Goal: Task Accomplishment & Management: Manage account settings

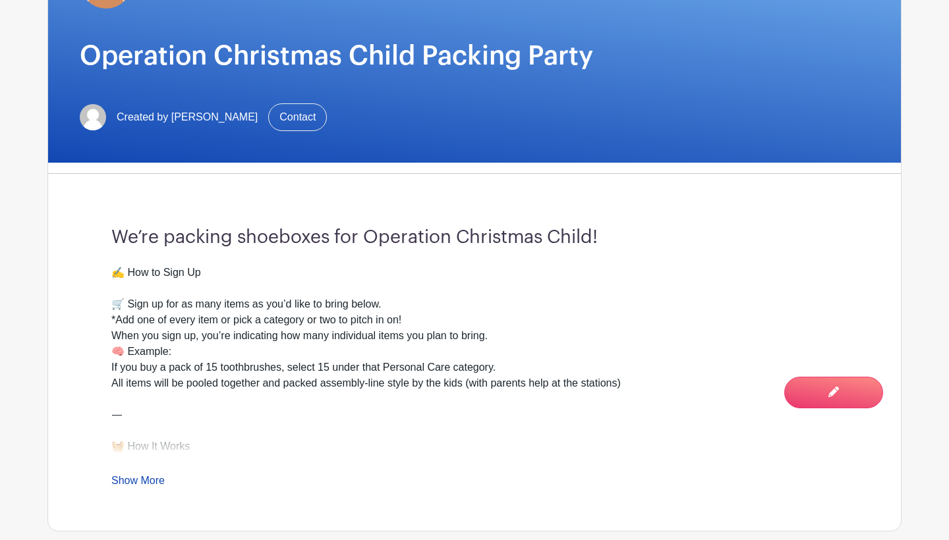
scroll to position [261, 0]
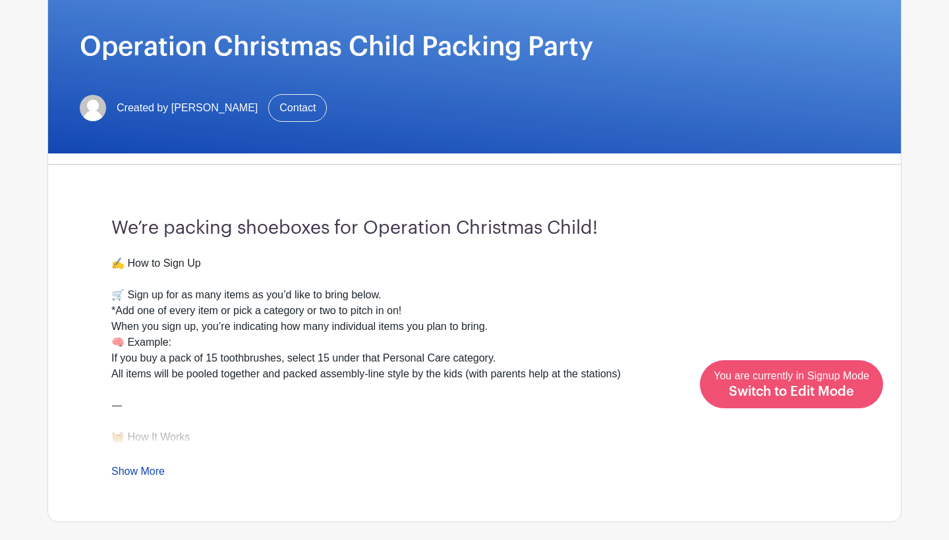
click at [848, 394] on span "Switch to Edit Mode" at bounding box center [791, 391] width 125 height 13
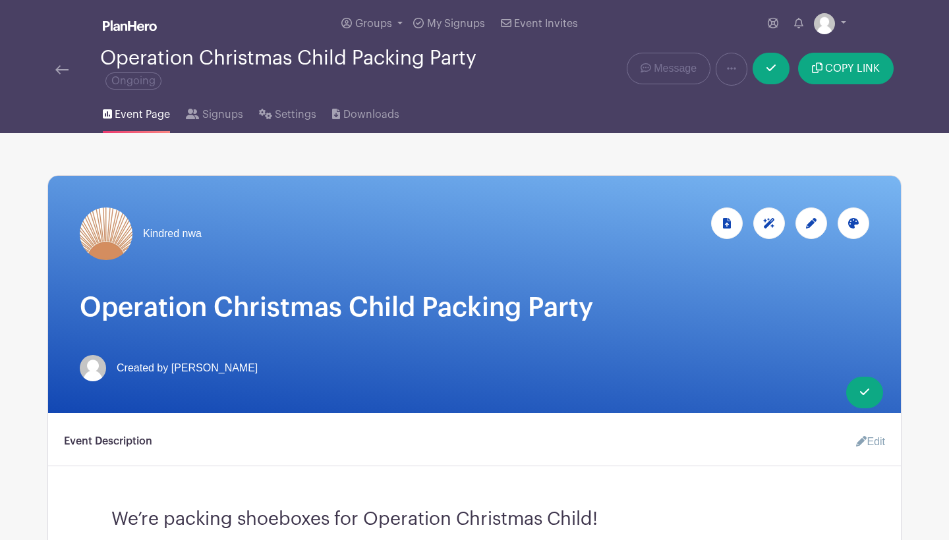
click at [865, 445] on link "Edit" at bounding box center [865, 442] width 40 height 26
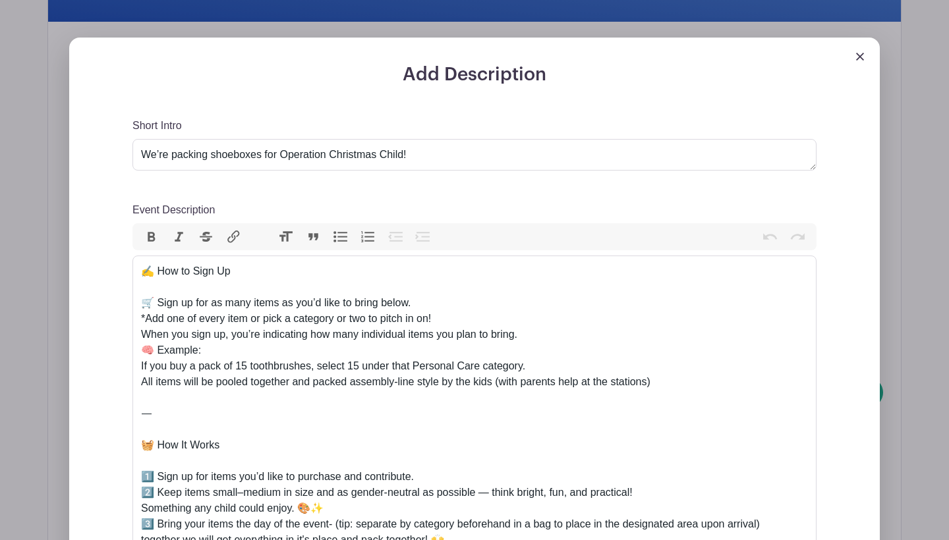
scroll to position [393, 0]
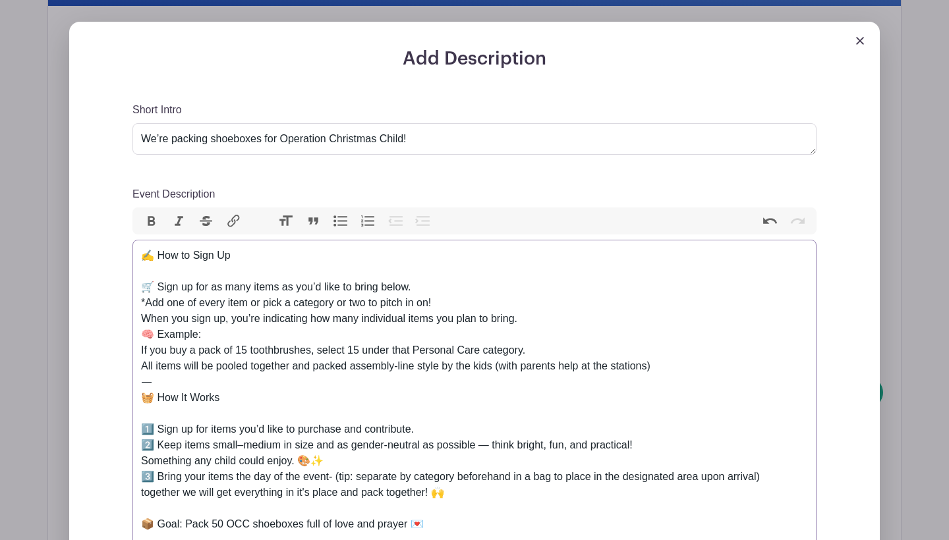
scroll to position [421, 0]
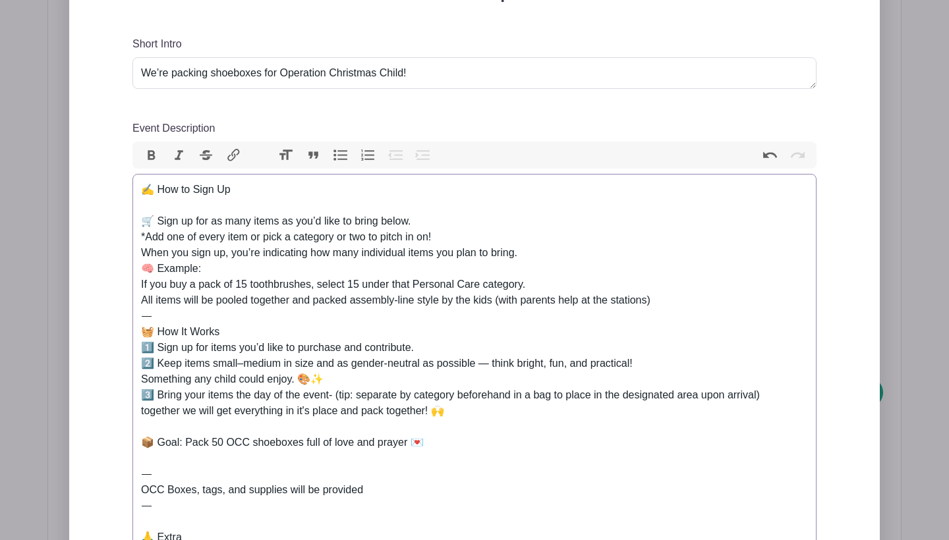
scroll to position [476, 0]
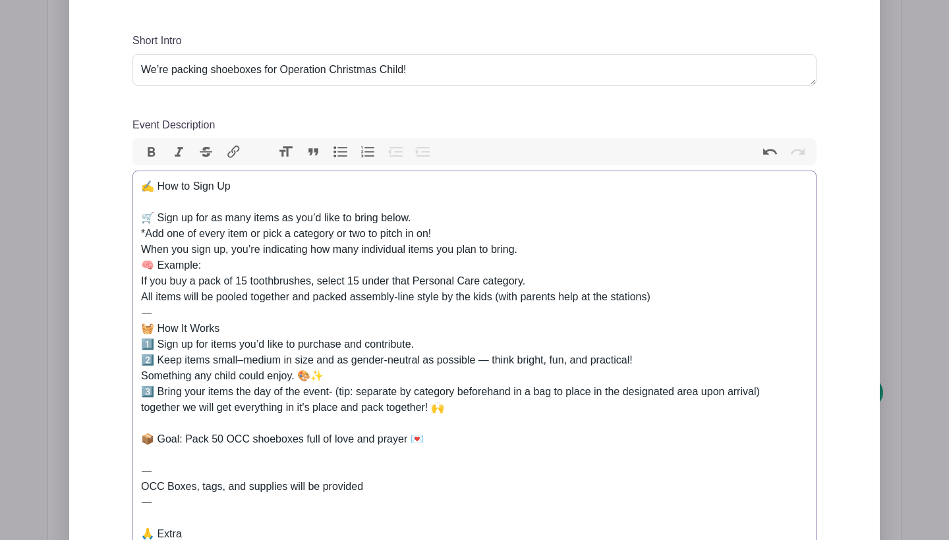
click at [142, 444] on div "✍️ How to Sign Up 🛒 Sign up for as many items as you’d like to bring below. *Ad…" at bounding box center [474, 432] width 667 height 506
drag, startPoint x: 211, startPoint y: 439, endPoint x: 225, endPoint y: 439, distance: 13.2
click at [225, 439] on div "✍️ How to Sign Up 🛒 Sign up for as many items as you’d like to bring below. *Ad…" at bounding box center [474, 432] width 667 height 506
click at [435, 442] on div "✍️ How to Sign Up 🛒 Sign up for as many items as you’d like to bring below. *Ad…" at bounding box center [474, 432] width 667 height 506
click at [142, 501] on div "✍️ How to Sign Up 🛒 Sign up for as many items as you’d like to bring below. *Ad…" at bounding box center [474, 440] width 667 height 522
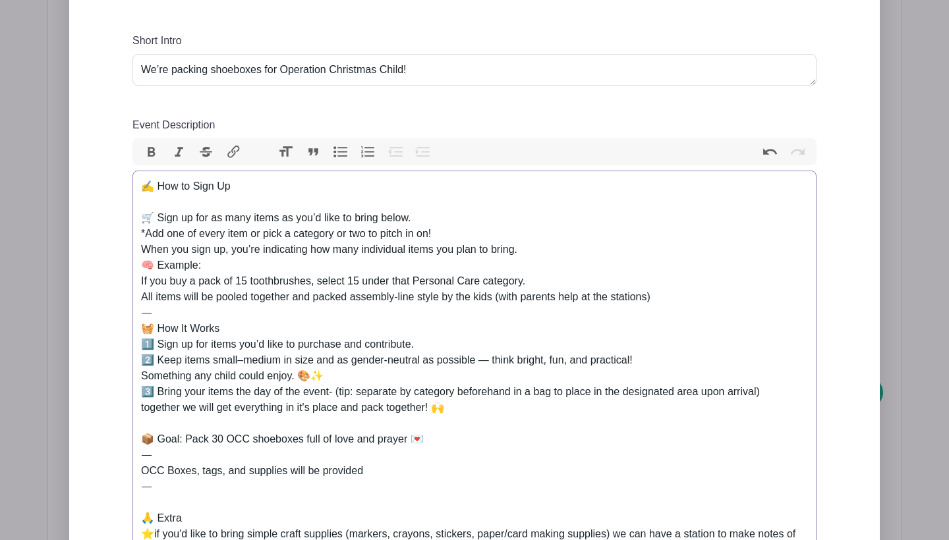
click at [374, 478] on div "✍️ How to Sign Up 🛒 Sign up for as many items as you’d like to bring below. *Ad…" at bounding box center [474, 424] width 667 height 490
drag, startPoint x: 204, startPoint y: 471, endPoint x: 432, endPoint y: 472, distance: 228.0
click at [432, 472] on div "✍️ How to Sign Up 🛒 Sign up for as many items as you’d like to bring below. *Ad…" at bounding box center [474, 424] width 667 height 490
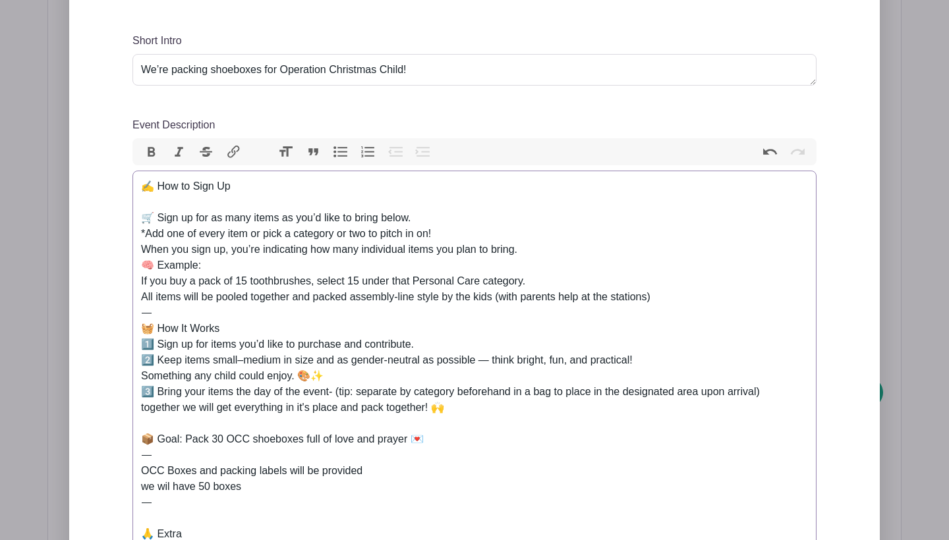
drag, startPoint x: 250, startPoint y: 493, endPoint x: 134, endPoint y: 488, distance: 116.0
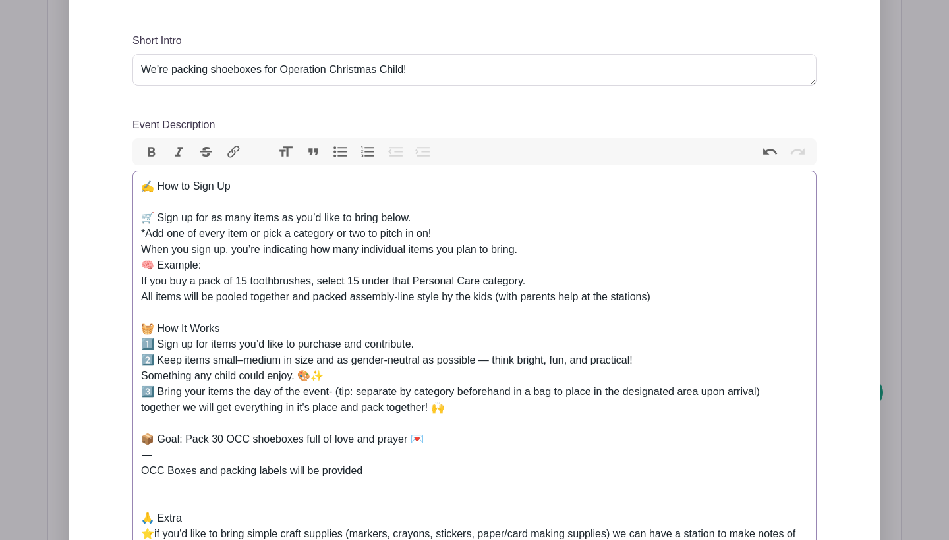
click at [439, 443] on div "✍️ How to Sign Up 🛒 Sign up for as many items as you’d like to bring below. *Ad…" at bounding box center [474, 424] width 667 height 490
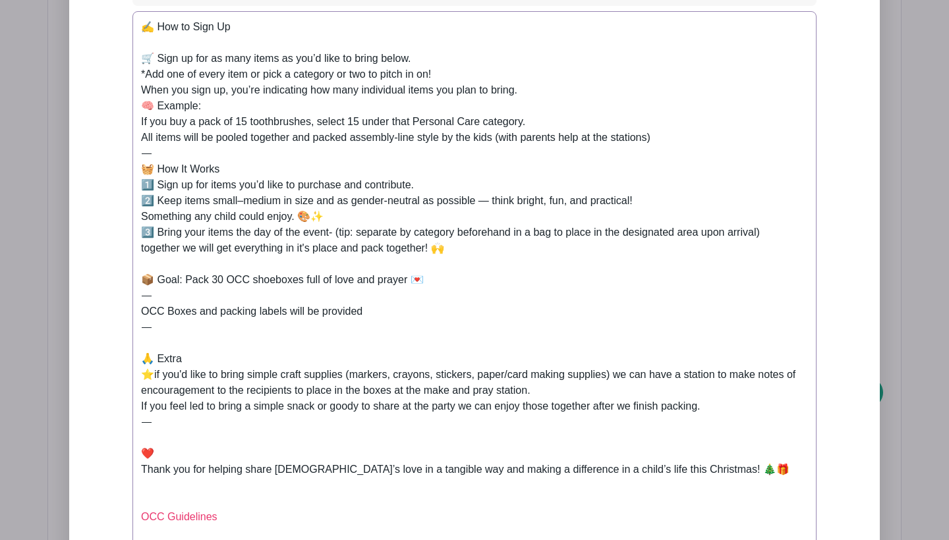
scroll to position [636, 0]
click at [141, 406] on div "✍️ How to Sign Up 🛒 Sign up for as many items as you’d like to bring below. *Ad…" at bounding box center [474, 263] width 667 height 490
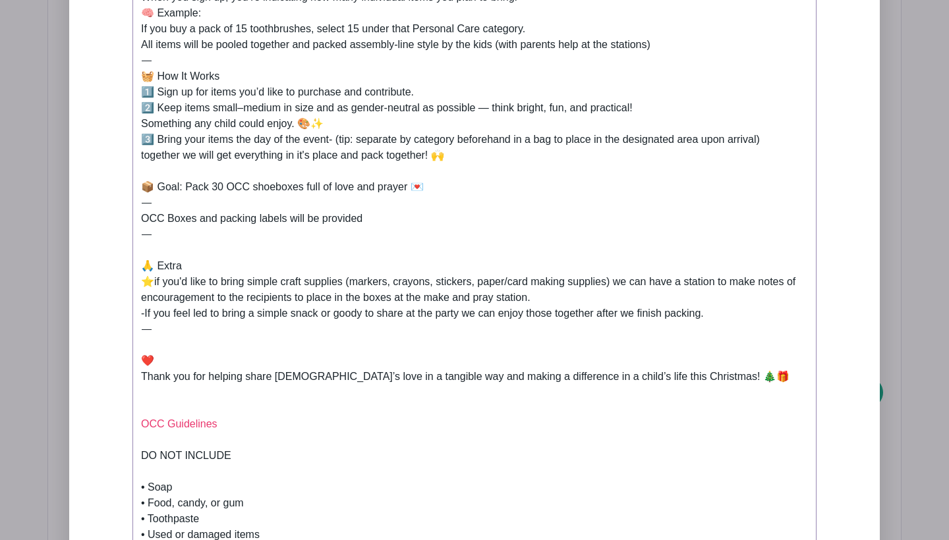
scroll to position [731, 0]
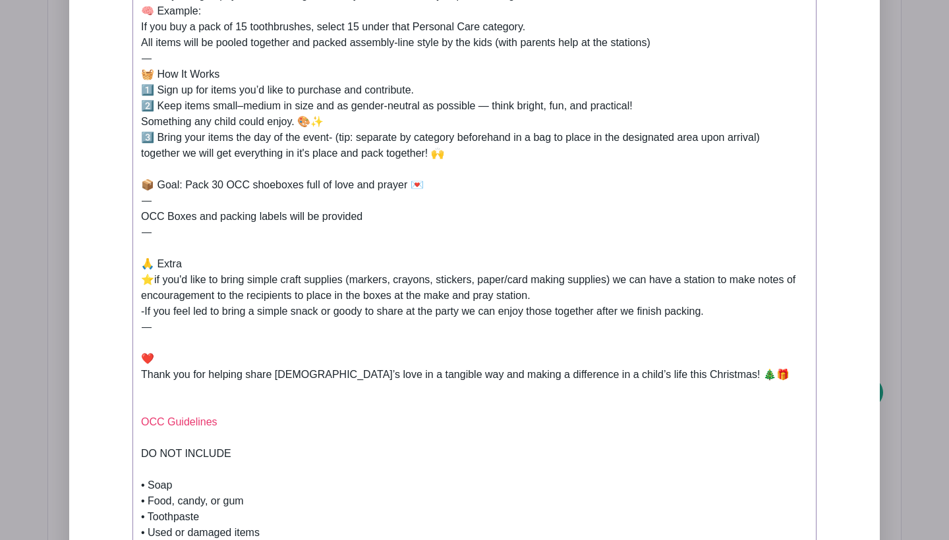
click at [138, 359] on trix-editor "✍️ How to Sign Up 🛒 Sign up for as many items as you’d like to bring below. *Ad…" at bounding box center [474, 335] width 684 height 838
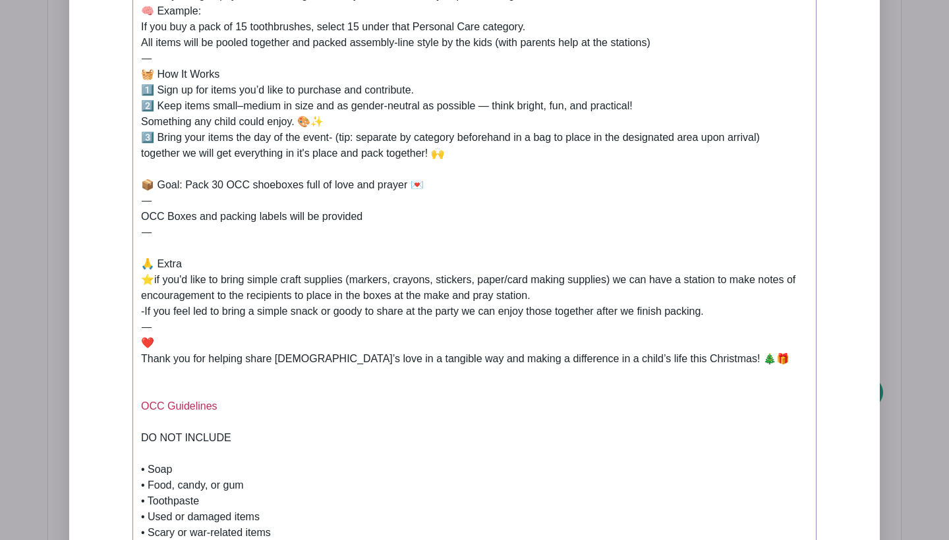
click at [141, 403] on link "OCC Guidelines" at bounding box center [179, 406] width 76 height 11
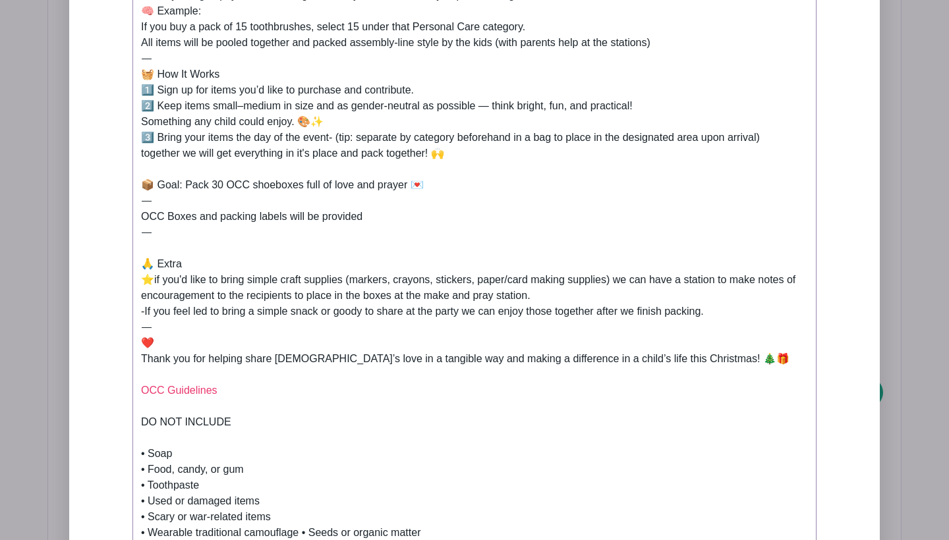
click at [274, 388] on div "✍️ How to Sign Up 🛒 Sign up for as many items as you’d like to bring below. *Ad…" at bounding box center [474, 169] width 667 height 490
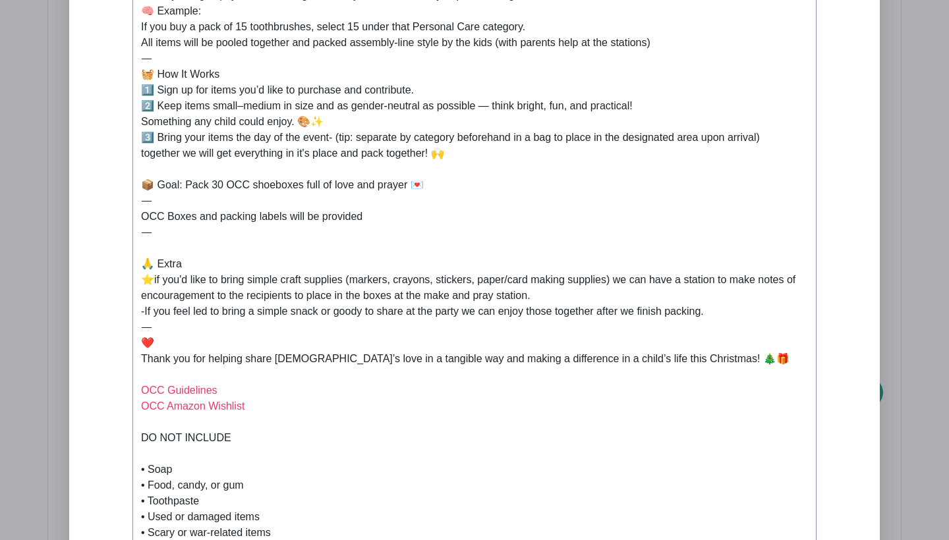
type trix-editor "<div>✍️ How to Sign Up<br><br>🛒 Sign up for as many items as you’d like to brin…"
drag, startPoint x: 256, startPoint y: 409, endPoint x: 125, endPoint y: 408, distance: 130.4
click at [125, 408] on div "Add Description Short Intro We’re packing shoeboxes for Operation Christmas Chi…" at bounding box center [474, 339] width 747 height 1228
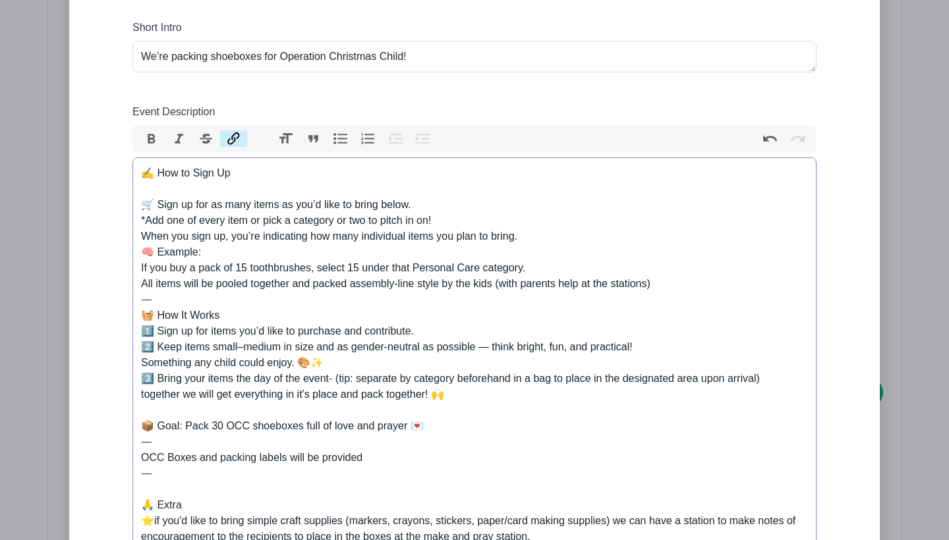
scroll to position [484, 0]
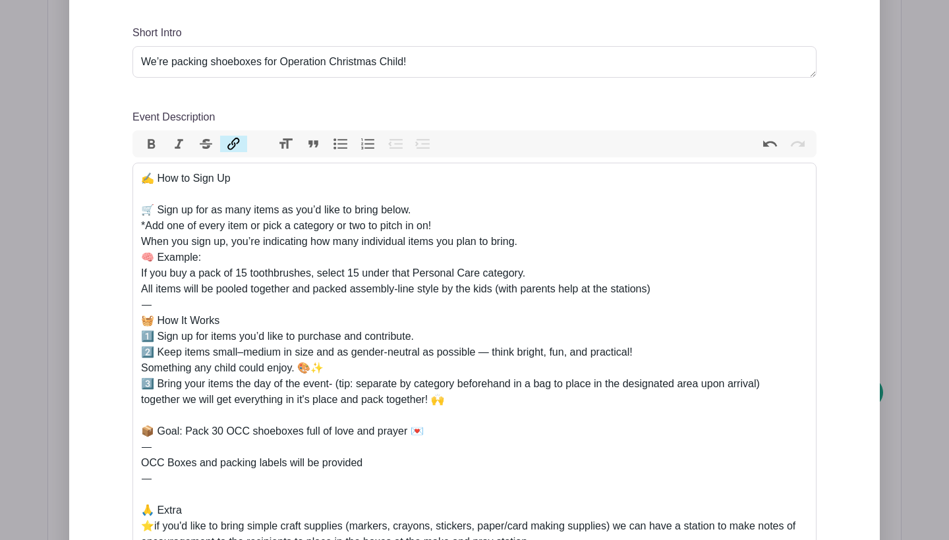
click at [233, 145] on button "Link" at bounding box center [234, 144] width 28 height 17
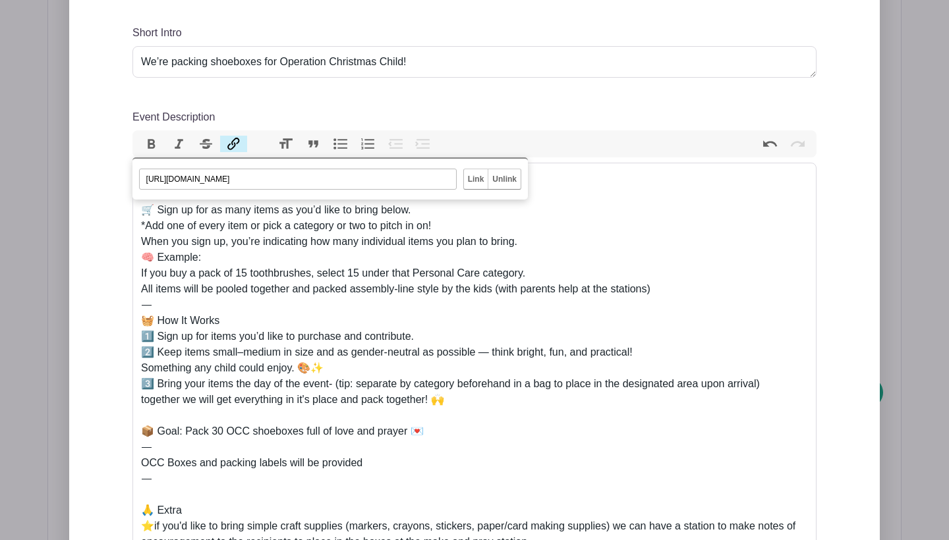
paste input "www.amazon.com/shop/operationchristmaschild?ref_=nb_sb_ss_creator-search-top-sl…"
type input "https://www.amazon.com/shop/operationchristmaschild?ref_=nb_sb_ss_creator-searc…"
click at [480, 182] on input "Link" at bounding box center [476, 179] width 24 height 20
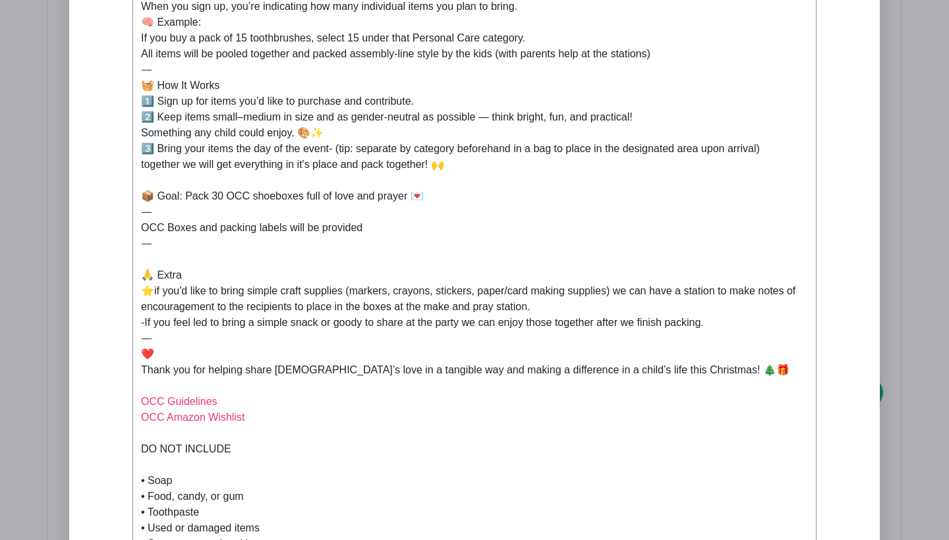
scroll to position [723, 0]
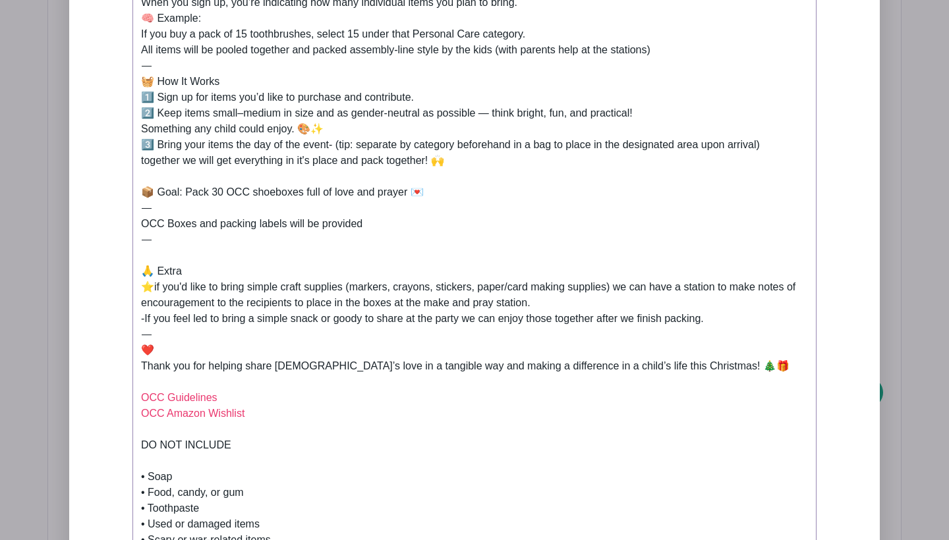
click at [320, 409] on div "✍️ How to Sign Up 🛒 Sign up for as many items as you’d like to bring below. *Ad…" at bounding box center [474, 184] width 667 height 506
click at [229, 398] on div "✍️ How to Sign Up 🛒 Sign up for as many items as you’d like to bring below. *Ad…" at bounding box center [474, 184] width 667 height 506
type trix-editor "<div>✍️ How to Sign Up<br><br>🛒 Sign up for as many items as you’d like to brin…"
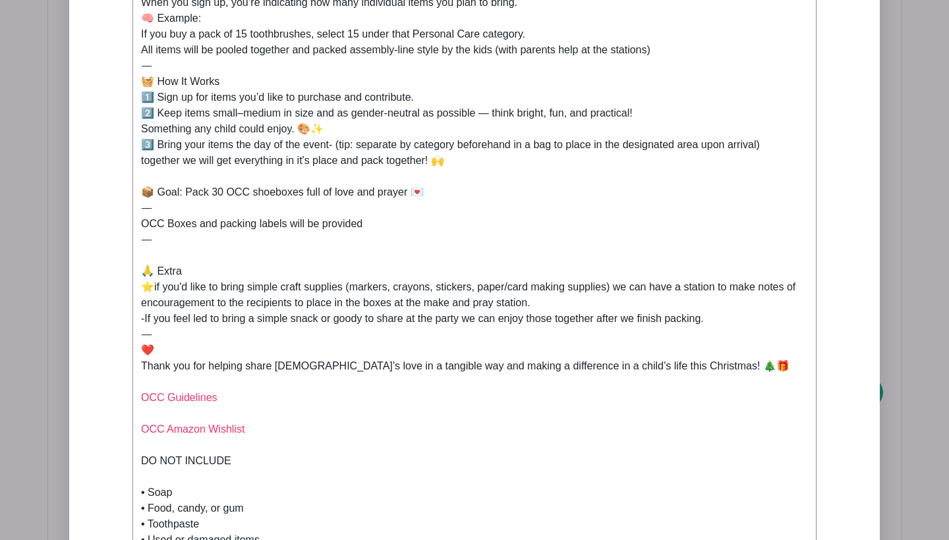
drag, startPoint x: 224, startPoint y: 397, endPoint x: 109, endPoint y: 389, distance: 115.6
click at [109, 389] on div "Add Description Short Intro We’re packing shoeboxes for Operation Christmas Chi…" at bounding box center [474, 354] width 747 height 1244
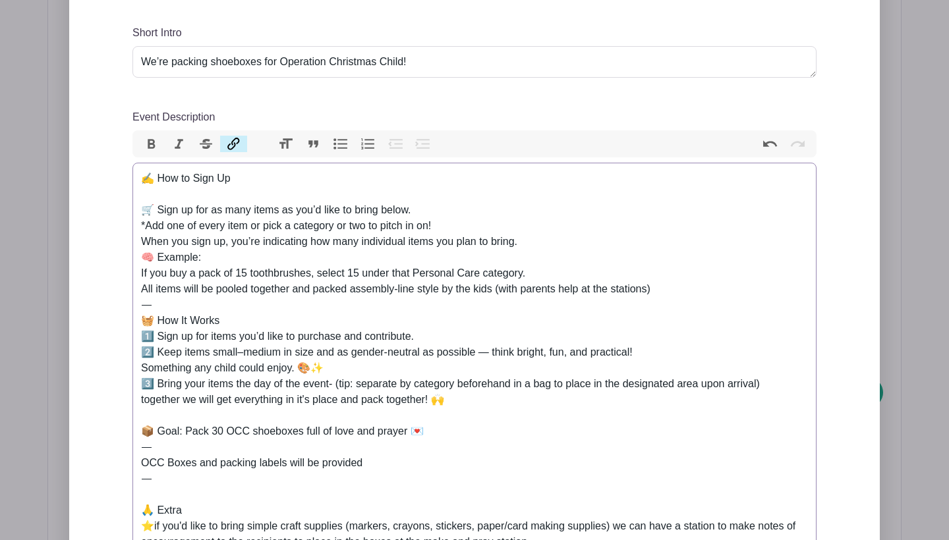
scroll to position [484, 0]
click at [231, 143] on button "Link" at bounding box center [234, 144] width 28 height 17
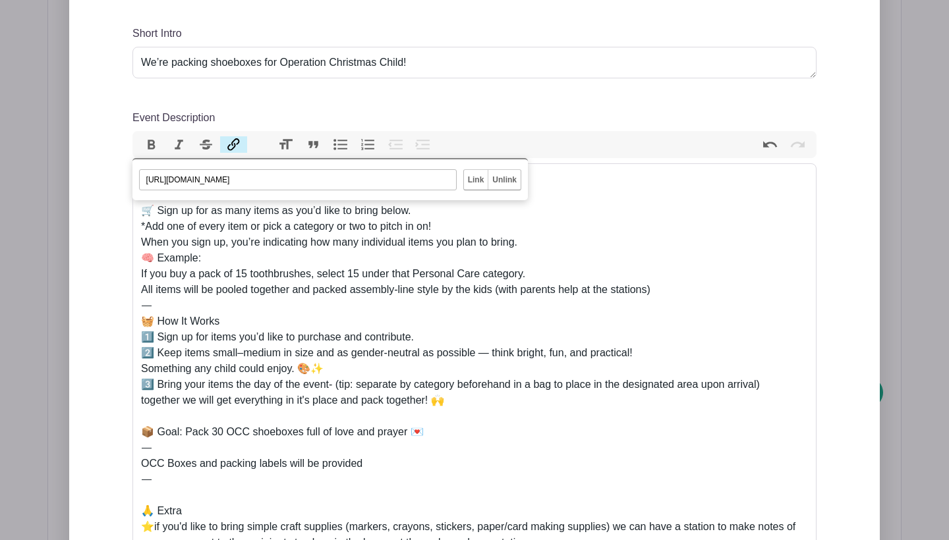
paste input "sp-comm-arkfiles.s3.theark.cloud/website/pdfs/OCC/Gift-Suggestions/Gift-Suggest…"
type input "https://sp-comm-arkfiles.s3.theark.cloud/website/pdfs/OCC/Gift-Suggestions/Gift…"
click at [477, 180] on input "Link" at bounding box center [476, 180] width 24 height 20
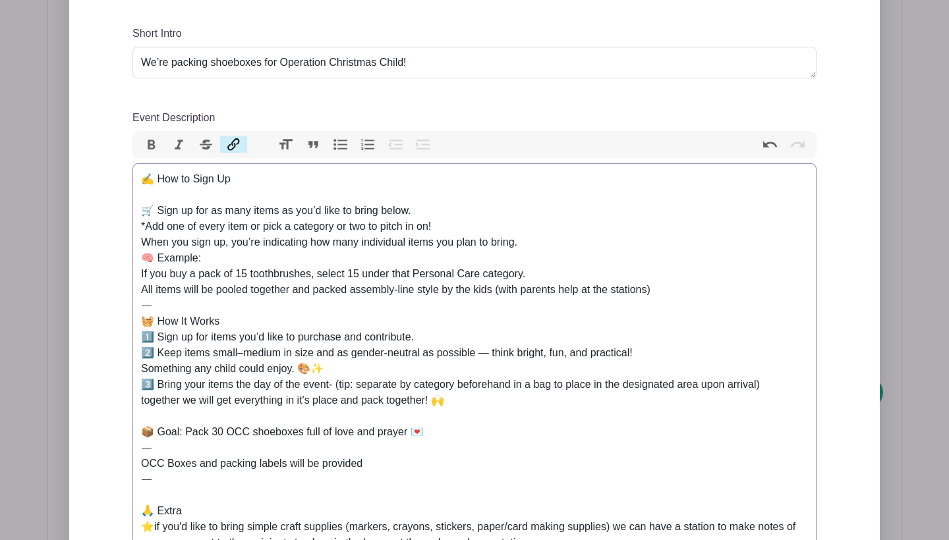
click at [518, 422] on div "✍️ How to Sign Up 🛒 Sign up for as many items as you’d like to bring below. *Ad…" at bounding box center [474, 432] width 667 height 522
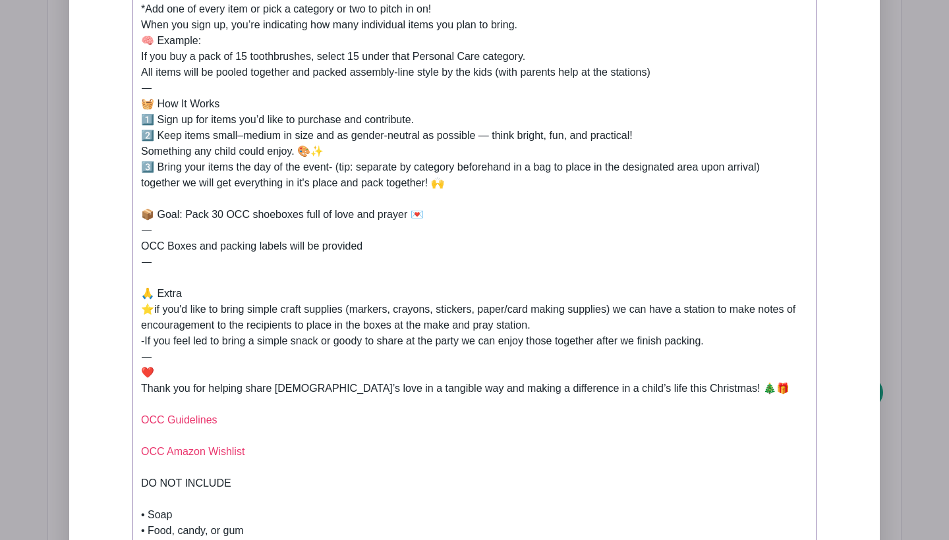
scroll to position [737, 0]
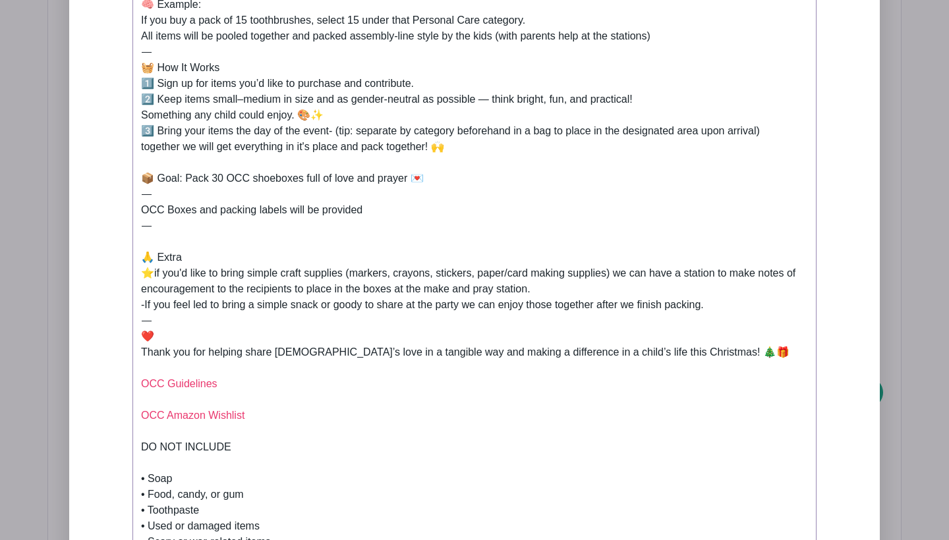
click at [242, 386] on div "✍️ How to Sign Up 🛒 Sign up for as many items as you’d like to bring below. *Ad…" at bounding box center [474, 179] width 667 height 522
click at [139, 382] on trix-editor "✍️ How to Sign Up 🛒 Sign up for as many items as you’d like to bring below. *Ad…" at bounding box center [474, 329] width 684 height 838
click at [273, 383] on div "✍️ How to Sign Up 🛒 Sign up for as many items as you’d like to bring below. *Ad…" at bounding box center [474, 179] width 667 height 522
click at [141, 445] on div "DO NOT INCLUDE" at bounding box center [474, 455] width 667 height 32
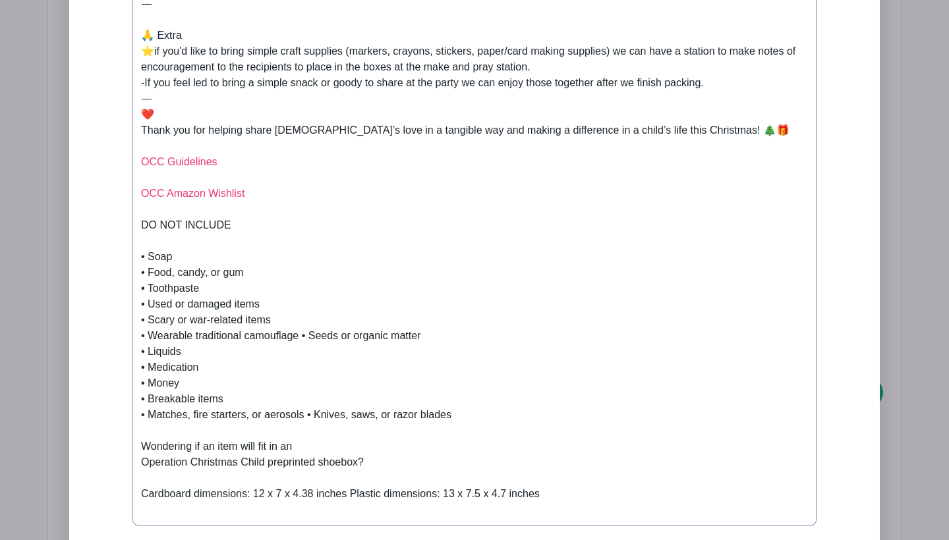
scroll to position [985, 0]
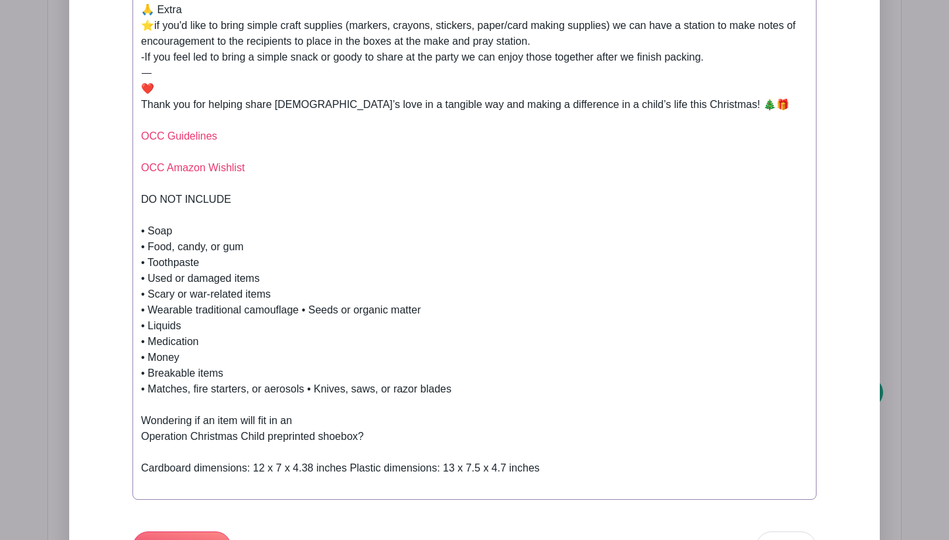
click at [140, 416] on trix-editor "✍️ How to Sign Up 🛒 Sign up for as many items as you’d like to bring below. *Ad…" at bounding box center [474, 81] width 684 height 838
click at [144, 463] on div "Cardboard dimensions: 12 x 7 x 4.38 inches Plastic dimensions: 13 x 7.5 x 4.7 i…" at bounding box center [474, 477] width 667 height 32
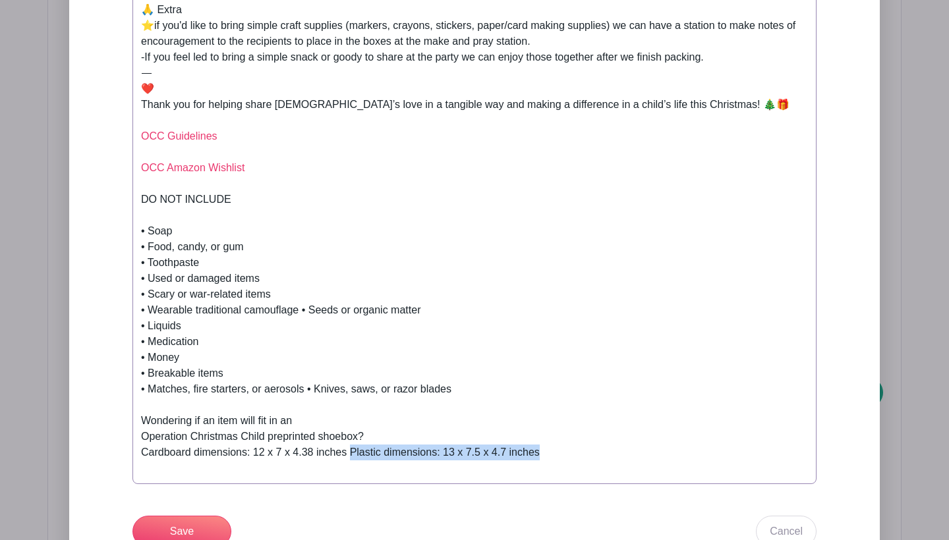
drag, startPoint x: 555, startPoint y: 450, endPoint x: 354, endPoint y: 451, distance: 201.6
click at [354, 451] on div "Wondering if an item will fit in an Operation Christmas Child preprinted shoebo…" at bounding box center [474, 444] width 667 height 63
type trix-editor "<div>✍️ How to Sign Up<br><br>🛒 Sign up for as many items as you’d like to brin…"
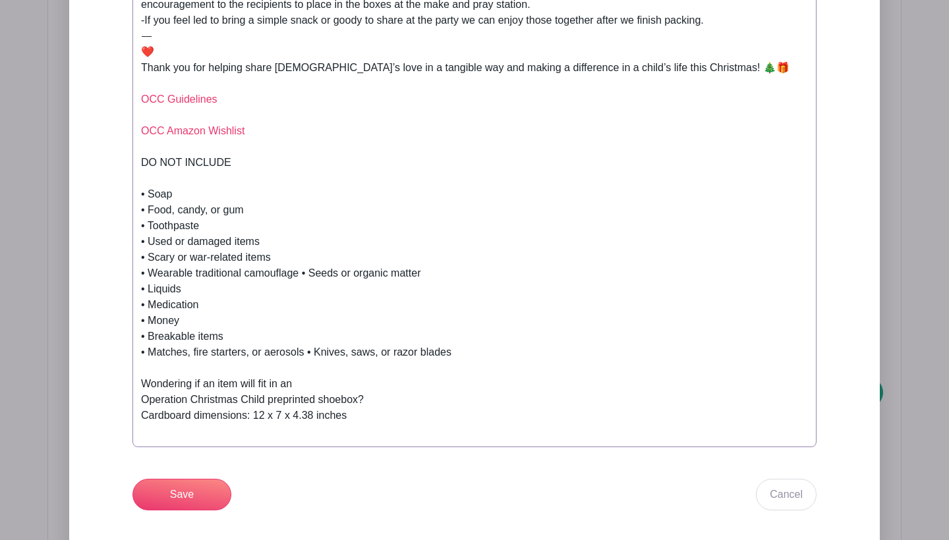
scroll to position [1024, 0]
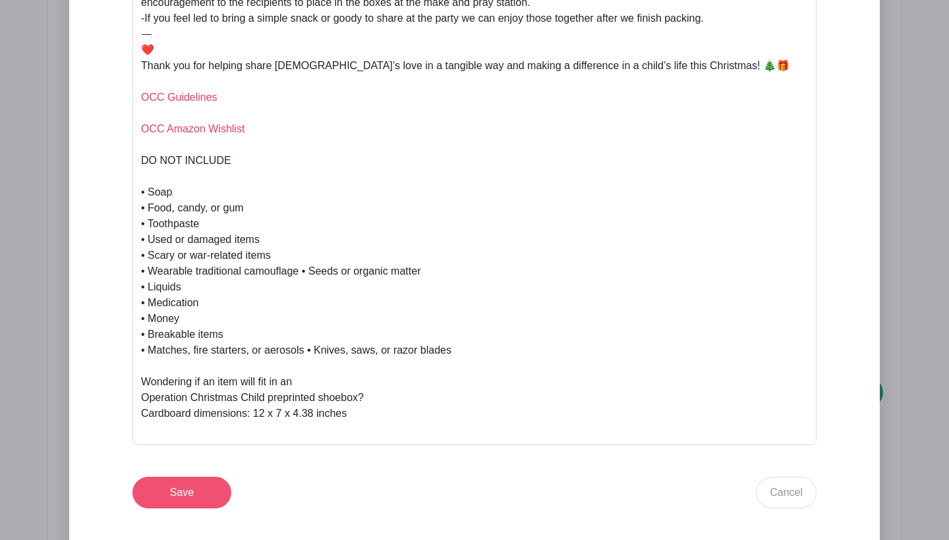
click at [197, 484] on input "Save" at bounding box center [181, 493] width 99 height 32
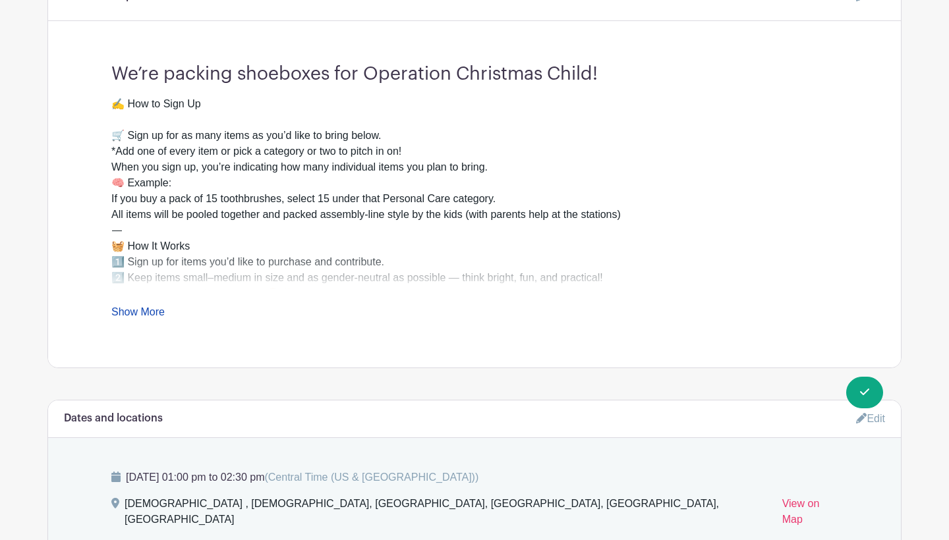
scroll to position [561, 0]
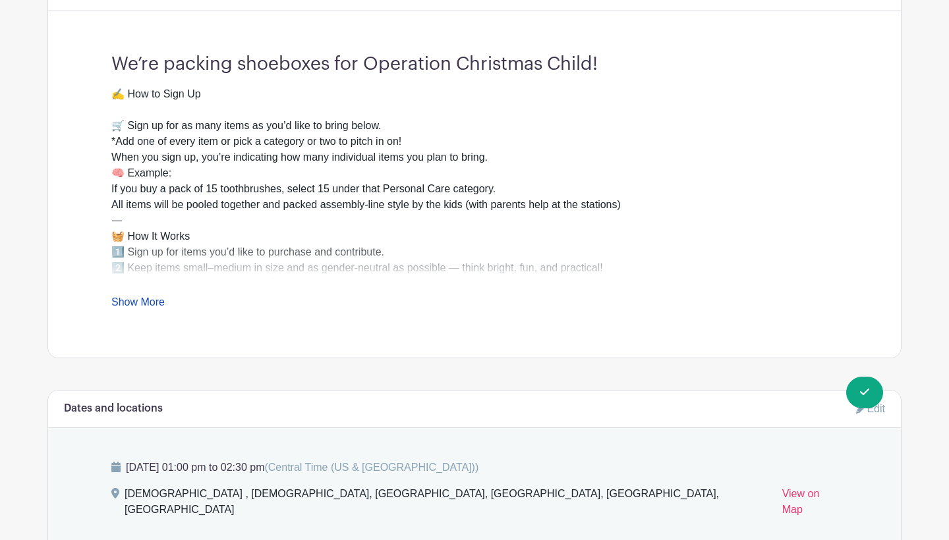
click at [143, 305] on link "Show More" at bounding box center [137, 304] width 53 height 16
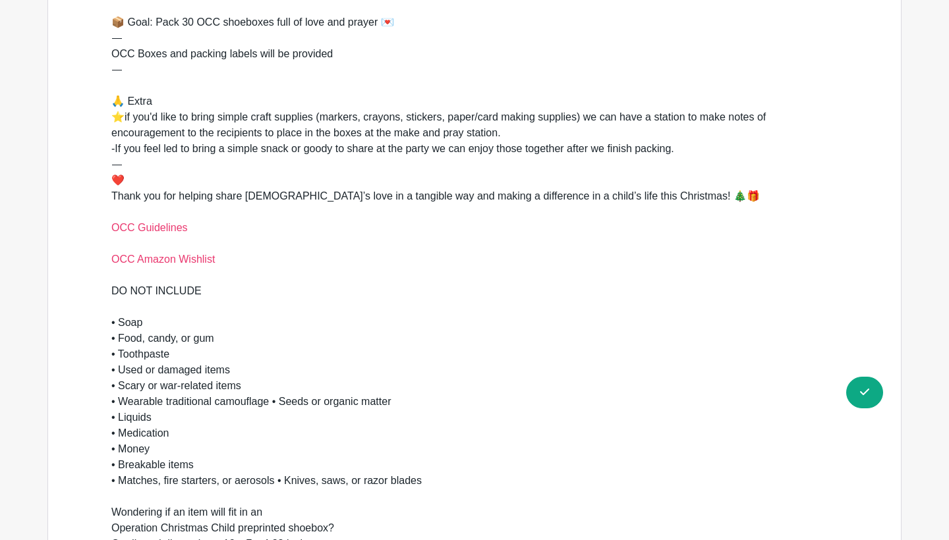
scroll to position [886, 0]
click at [283, 210] on div "✍️ How to Sign Up 🛒 Sign up for as many items as you’d like to bring below. *Ad…" at bounding box center [474, 22] width 726 height 522
click at [175, 229] on link "OCC Guidelines OCC Amazon Wishlist" at bounding box center [162, 242] width 103 height 43
click at [169, 260] on link "OCC Guidelines OCC Amazon Wishlist" at bounding box center [162, 242] width 103 height 43
click at [231, 262] on div "✍️ How to Sign Up 🛒 Sign up for as many items as you’d like to bring below. *Ad…" at bounding box center [474, 22] width 726 height 522
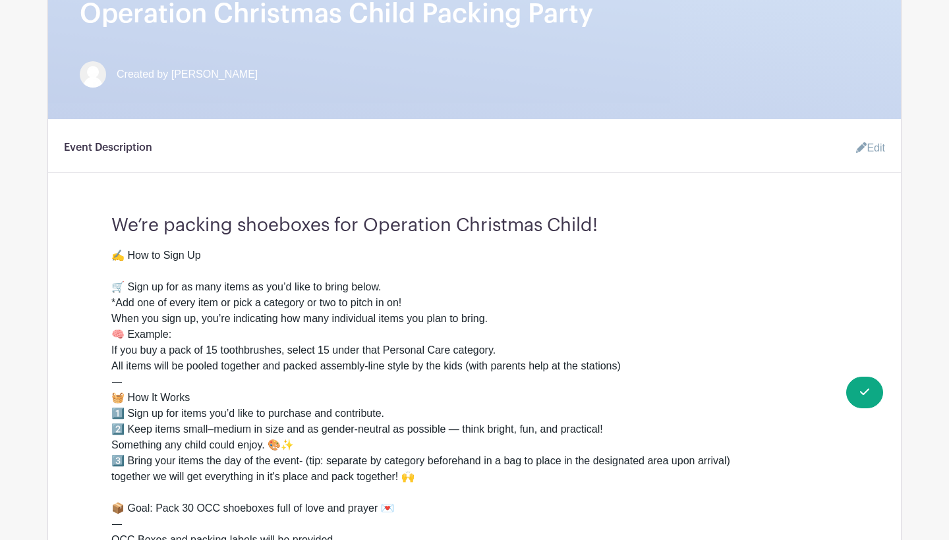
scroll to position [378, 0]
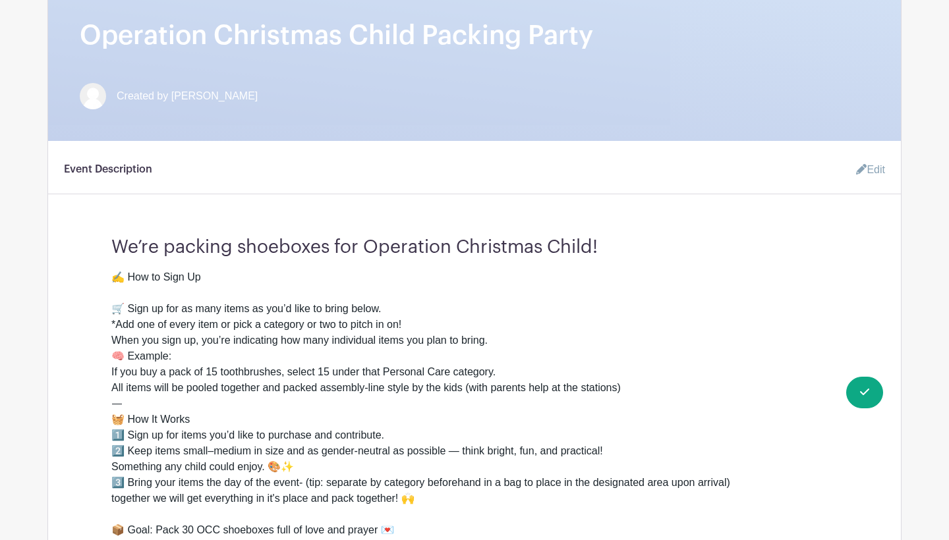
click at [874, 171] on link "Edit" at bounding box center [865, 170] width 40 height 26
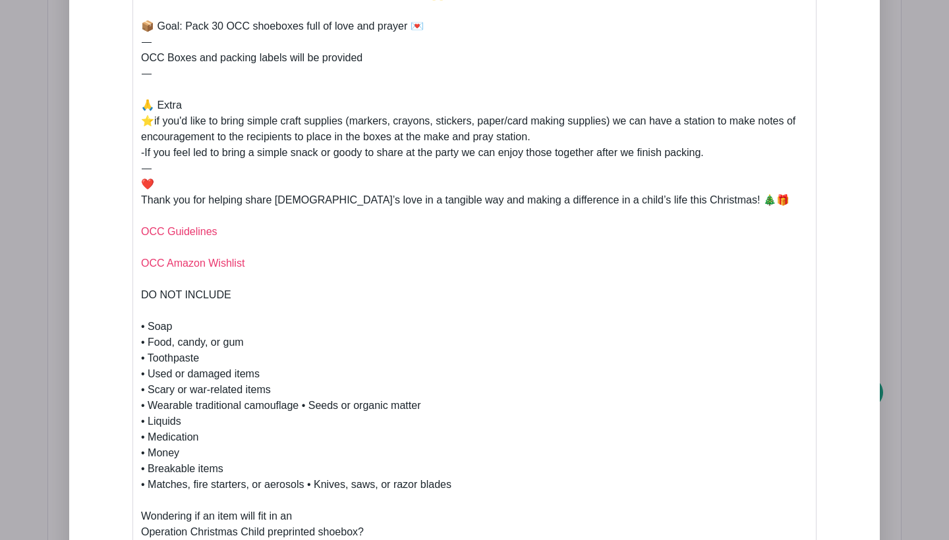
scroll to position [1002, 0]
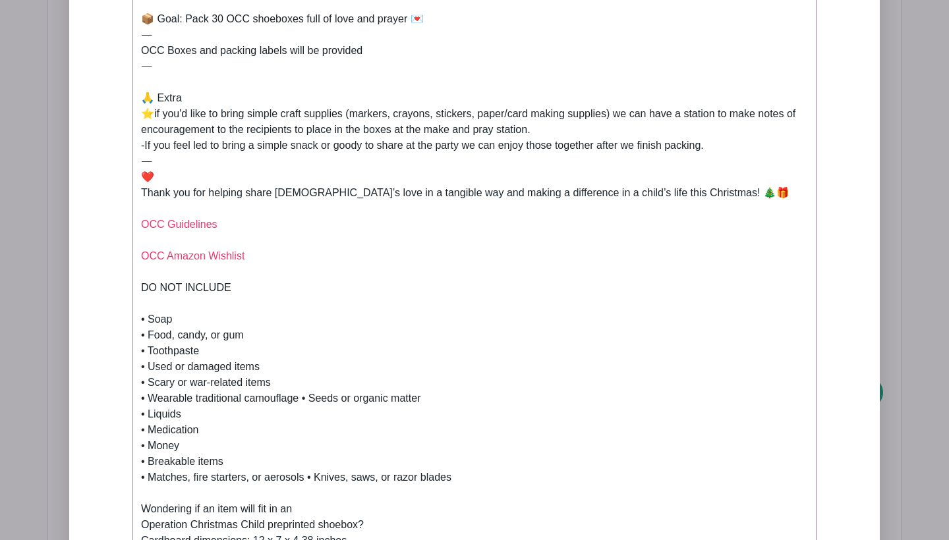
click at [260, 250] on div "✍️ How to Sign Up 🛒 Sign up for as many items as you’d like to bring below. *Ad…" at bounding box center [474, 19] width 667 height 522
drag, startPoint x: 271, startPoint y: 256, endPoint x: 142, endPoint y: 253, distance: 128.5
click at [142, 253] on div "✍️ How to Sign Up 🛒 Sign up for as many items as you’d like to bring below. *Ad…" at bounding box center [474, 19] width 667 height 522
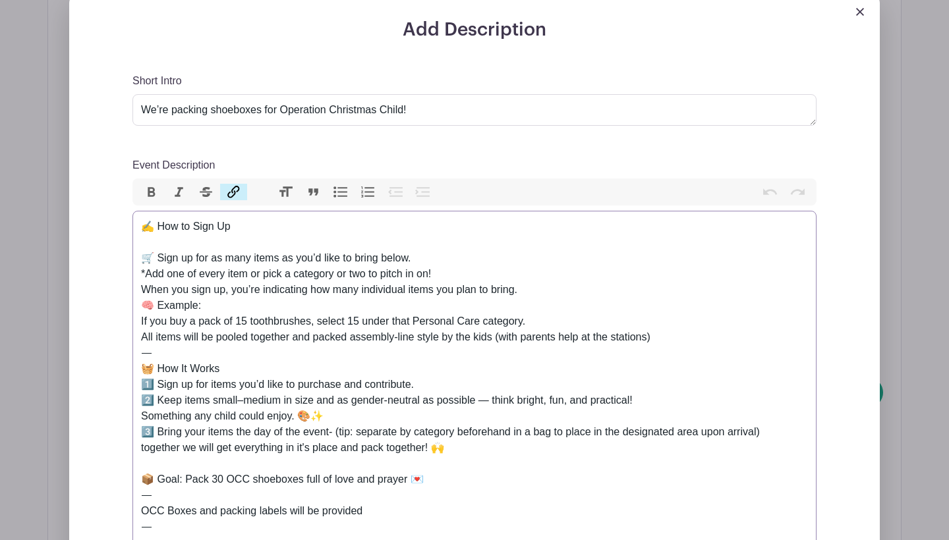
scroll to position [546, 0]
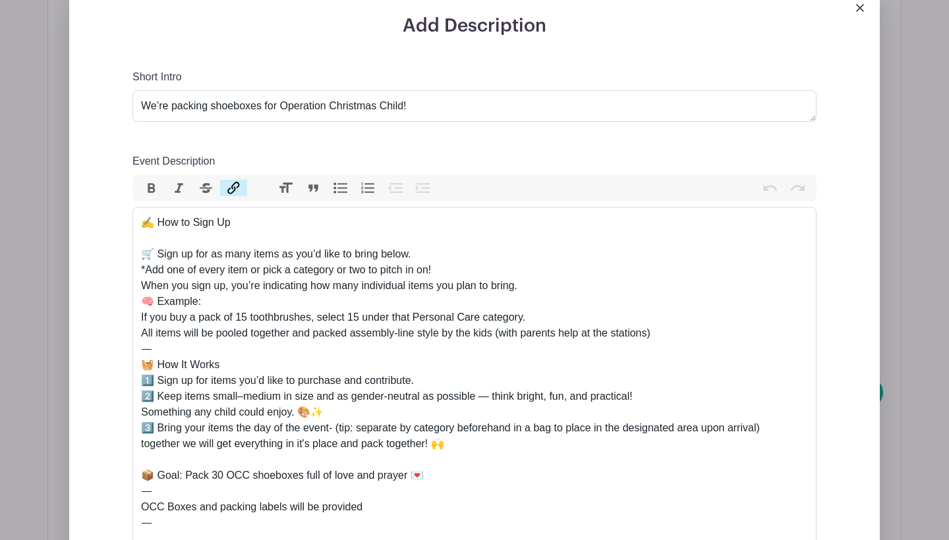
click at [234, 185] on button "Link" at bounding box center [234, 188] width 28 height 17
paste input "www.amazon.com/shop/operationchristmaschild?ref_=nb_sb_ss_creator-search-top-sl…"
type input "https://www.amazon.com/shop/operationchristmaschild?ref_=nb_sb_ss_creator-searc…"
click at [476, 223] on input "Link" at bounding box center [476, 223] width 24 height 20
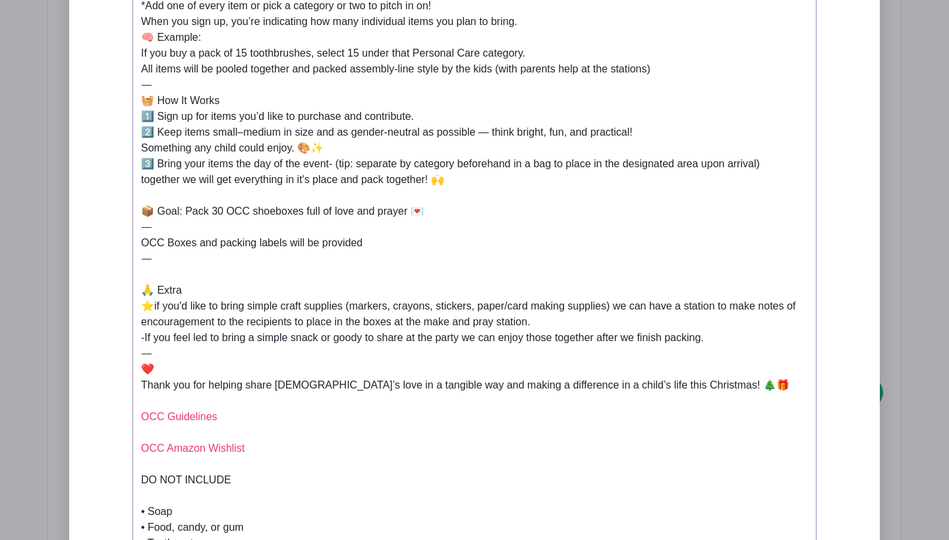
scroll to position [824, 0]
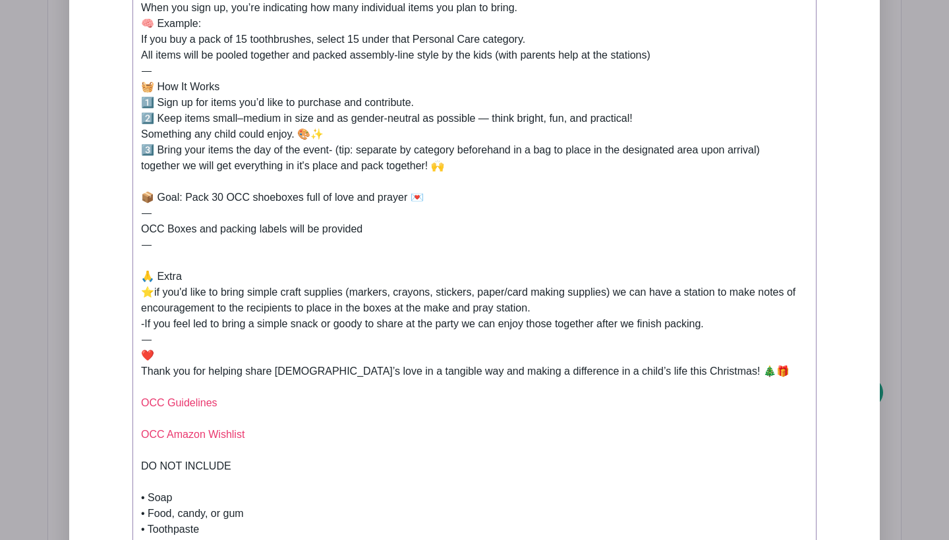
click at [405, 388] on div "✍️ How to Sign Up 🛒 Sign up for as many items as you’d like to bring below. *Ad…" at bounding box center [474, 198] width 667 height 522
click at [279, 438] on div "✍️ How to Sign Up 🛒 Sign up for as many items as you’d like to bring below. *Ad…" at bounding box center [474, 198] width 667 height 522
click at [233, 422] on div "✍️ How to Sign Up 🛒 Sign up for as many items as you’d like to bring below. *Ad…" at bounding box center [474, 198] width 667 height 522
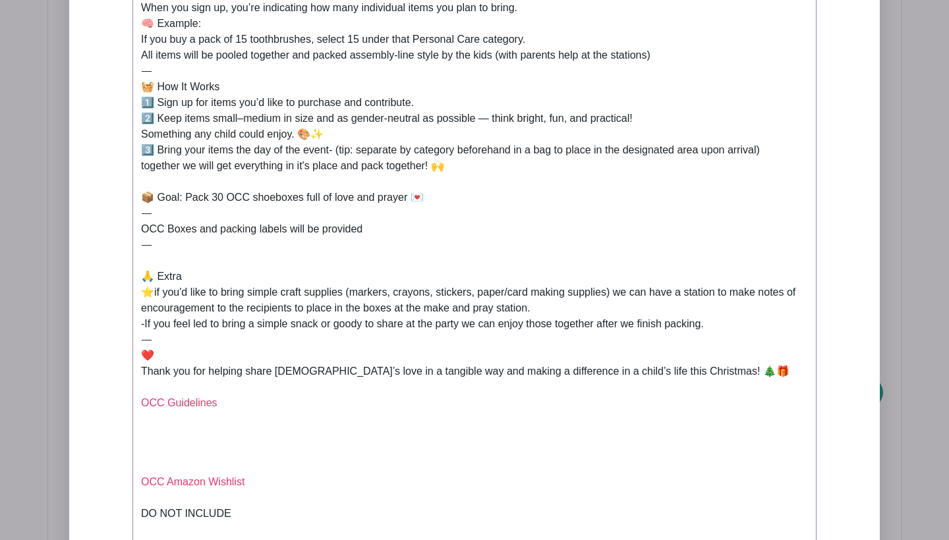
click at [237, 405] on div "✍️ How to Sign Up 🛒 Sign up for as many items as you’d like to bring below. *Ad…" at bounding box center [474, 221] width 667 height 569
click at [141, 405] on link "OCC Guidelines OCC Amazon Wishlist" at bounding box center [192, 442] width 103 height 90
click at [140, 476] on trix-editor "✍️ How to Sign Up 🛒 Sign up for as many items as you’d like to bring below. *Ad…" at bounding box center [474, 364] width 684 height 870
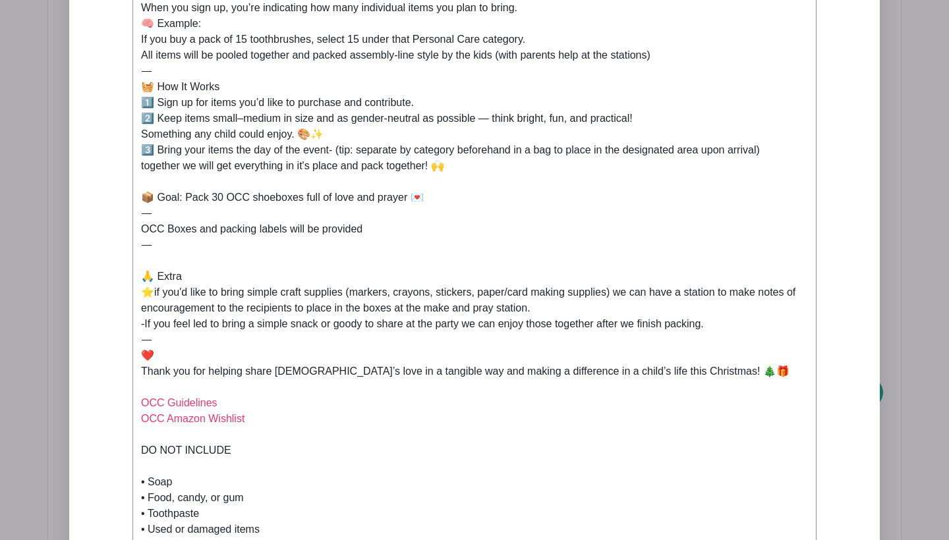
click at [221, 403] on div "✍️ How to Sign Up 🛒 Sign up for as many items as you’d like to bring below. *Ad…" at bounding box center [474, 190] width 667 height 506
drag, startPoint x: 258, startPoint y: 421, endPoint x: 126, endPoint y: 421, distance: 131.8
click at [126, 421] on div "Add Description Short Intro We’re packing shoeboxes for Operation Christmas Chi…" at bounding box center [474, 343] width 747 height 1212
click at [139, 455] on trix-editor "✍️ How to Sign Up 🛒 Sign up for as many items as you’d like to bring below. *Ad…" at bounding box center [474, 332] width 684 height 806
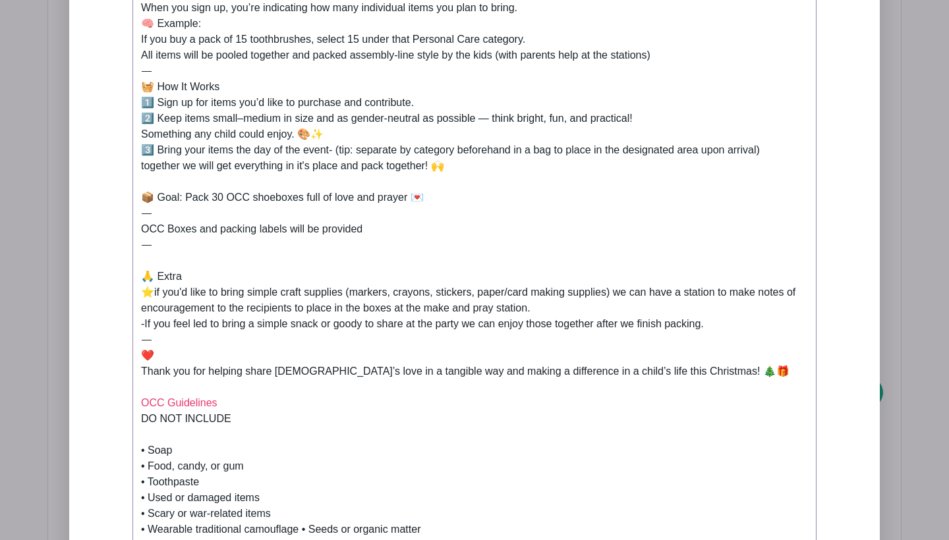
click at [138, 456] on trix-editor "✍️ How to Sign Up 🛒 Sign up for as many items as you’d like to bring below. *Ad…" at bounding box center [474, 316] width 684 height 775
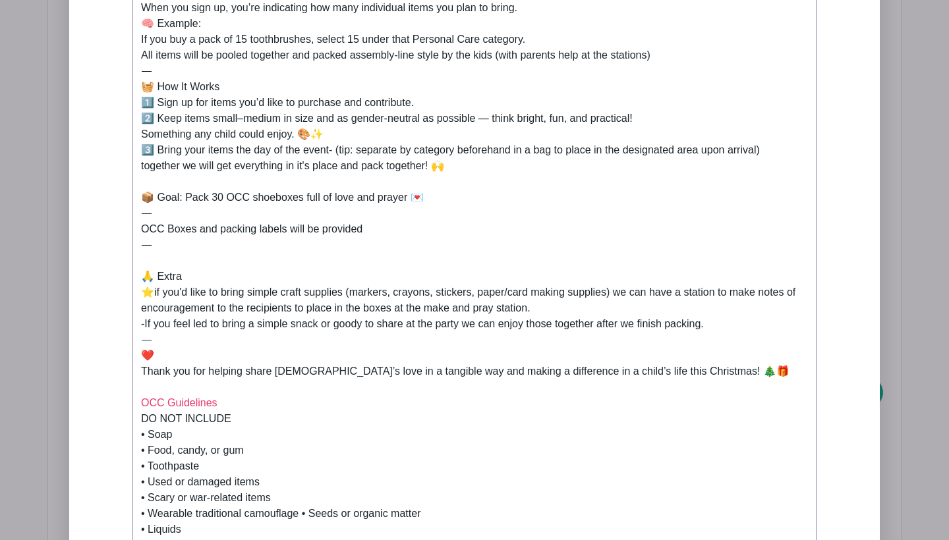
type trix-editor "<div>✍️ How to Sign Up<br><br>🛒 Sign up for as many items as you’d like to brin…"
click at [255, 412] on div "✍️ How to Sign Up 🛒 Sign up for as many items as you’d like to bring below. *Ad…" at bounding box center [474, 277] width 667 height 680
click at [232, 401] on div "✍️ How to Sign Up 🛒 Sign up for as many items as you’d like to bring below. *Ad…" at bounding box center [474, 277] width 667 height 680
drag, startPoint x: 229, startPoint y: 410, endPoint x: 94, endPoint y: 408, distance: 135.1
click at [94, 408] on div "Add Description Short Intro We’re packing shoeboxes for Operation Christmas Chi…" at bounding box center [474, 306] width 810 height 1191
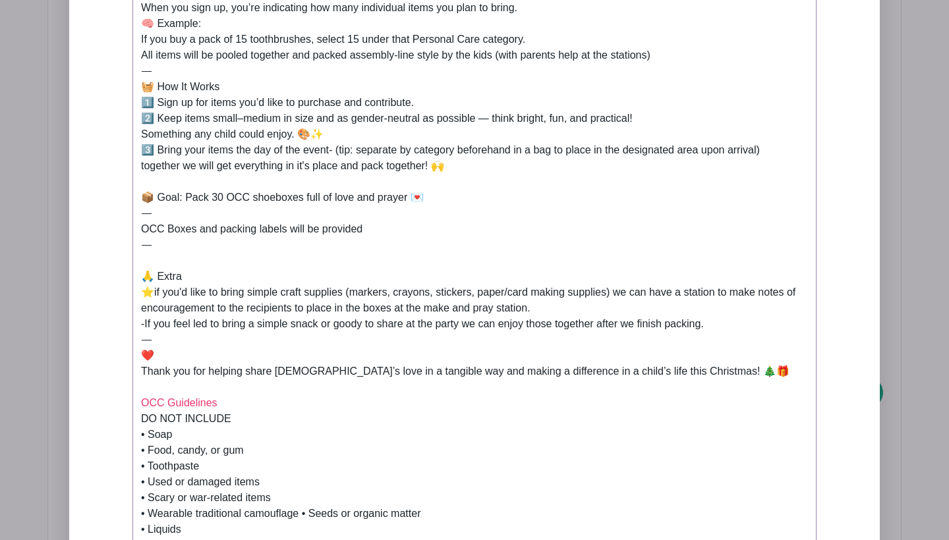
click at [266, 423] on div "✍️ How to Sign Up 🛒 Sign up for as many items as you’d like to bring below. *Ad…" at bounding box center [474, 277] width 667 height 680
drag, startPoint x: 225, startPoint y: 411, endPoint x: 173, endPoint y: 408, distance: 51.5
click at [169, 408] on div "✍️ How to Sign Up 🛒 Sign up for as many items as you’d like to bring below. *Ad…" at bounding box center [474, 277] width 667 height 680
click at [293, 423] on div "✍️ How to Sign Up 🛒 Sign up for as many items as you’d like to bring below. *Ad…" at bounding box center [474, 277] width 667 height 680
drag, startPoint x: 222, startPoint y: 405, endPoint x: 119, endPoint y: 396, distance: 103.8
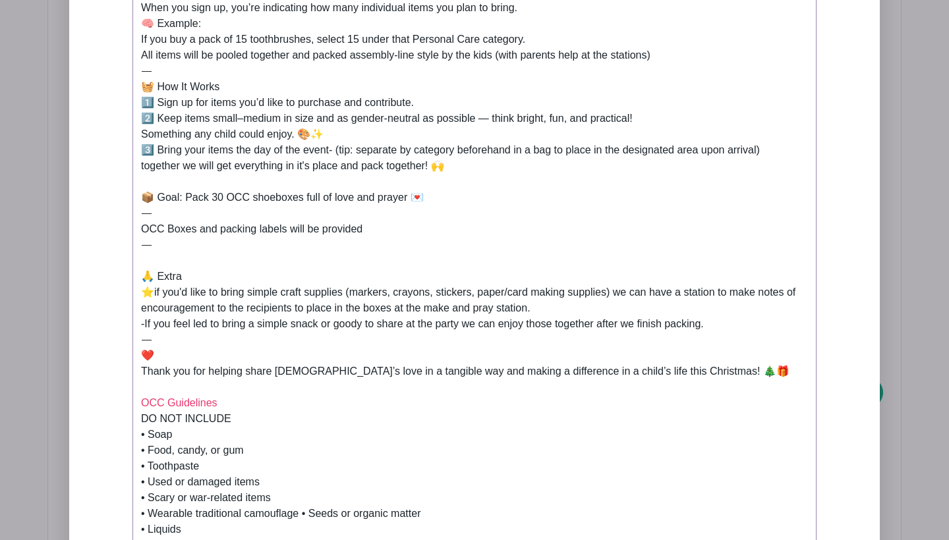
click at [119, 396] on div "Add Description Short Intro We’re packing shoeboxes for Operation Christmas Chi…" at bounding box center [474, 319] width 747 height 1165
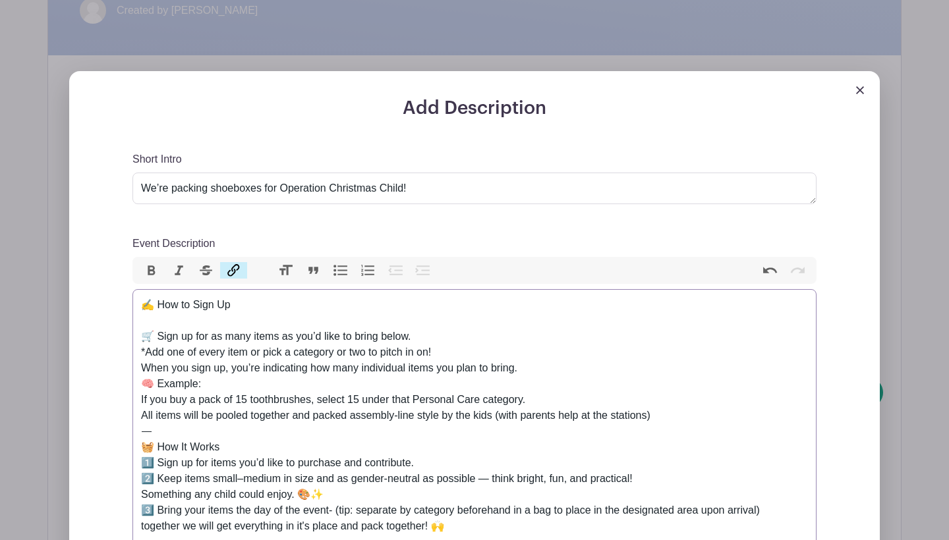
scroll to position [433, 0]
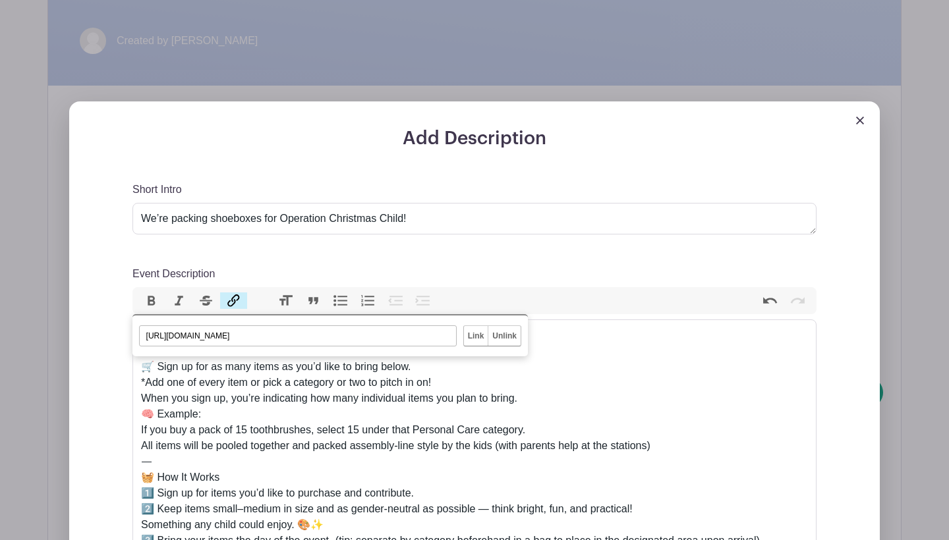
click at [234, 298] on button "Link" at bounding box center [234, 301] width 28 height 17
paste input "sp-comm-arkfiles.s3.theark.cloud/website/pdfs/OCC/Gift-Suggestions/Gift-Suggest…"
type input "https://sp-comm-arkfiles.s3.theark.cloud/website/pdfs/OCC/Gift-Suggestions/Gift…"
click at [478, 333] on input "Link" at bounding box center [476, 336] width 24 height 20
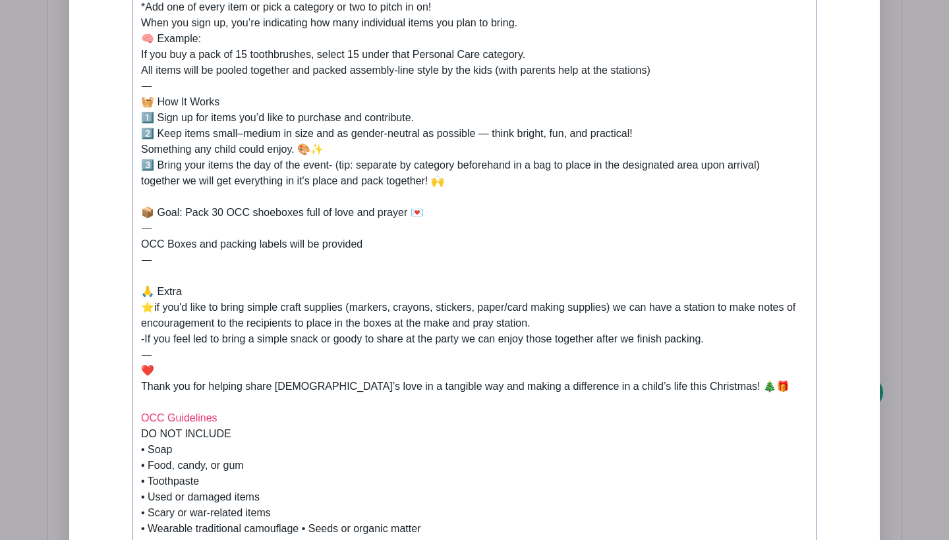
scroll to position [809, 0]
click at [407, 269] on div "✍️ How to Sign Up 🛒 Sign up for as many items as you’d like to bring below. *Ad…" at bounding box center [474, 291] width 667 height 680
click at [716, 388] on div "✍️ How to Sign Up 🛒 Sign up for as many items as you’d like to bring below. *Ad…" at bounding box center [474, 291] width 667 height 680
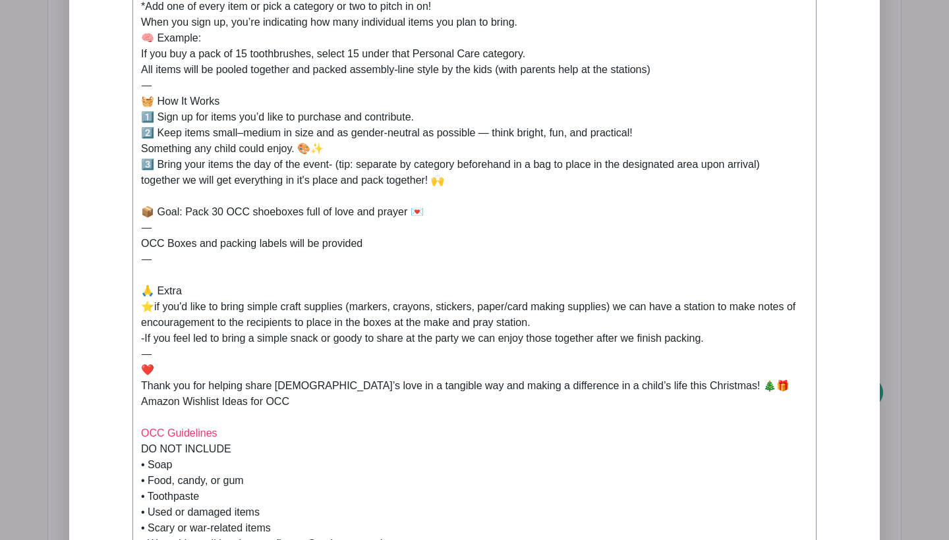
click at [682, 388] on div "✍️ How to Sign Up 🛒 Sign up for as many items as you’d like to bring below. *Ad…" at bounding box center [474, 299] width 667 height 696
type trix-editor "<div>✍️ How to Sign Up<br><br>🛒 Sign up for as many items as you’d like to brin…"
drag, startPoint x: 322, startPoint y: 405, endPoint x: 158, endPoint y: 403, distance: 164.1
click at [158, 403] on div "✍️ How to Sign Up 🛒 Sign up for as many items as you’d like to bring below. *Ad…" at bounding box center [474, 299] width 667 height 696
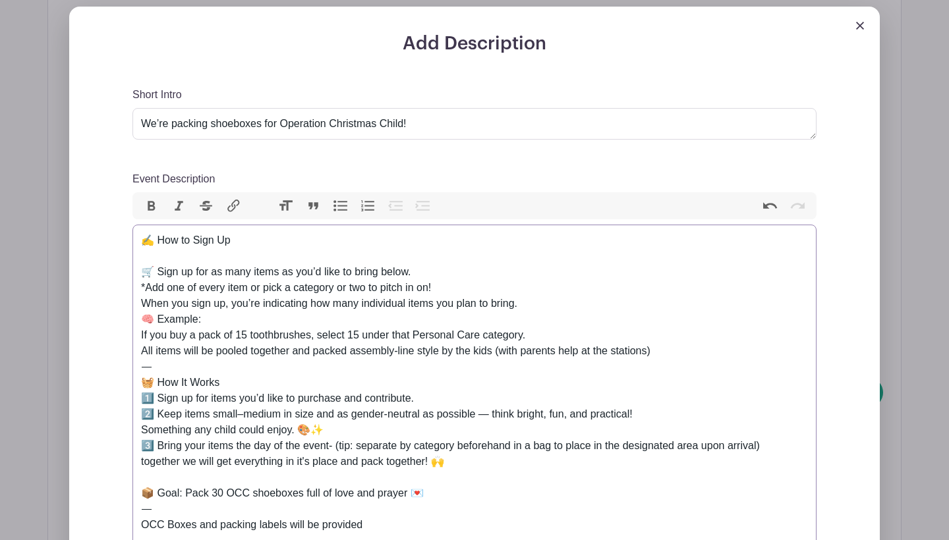
scroll to position [524, 0]
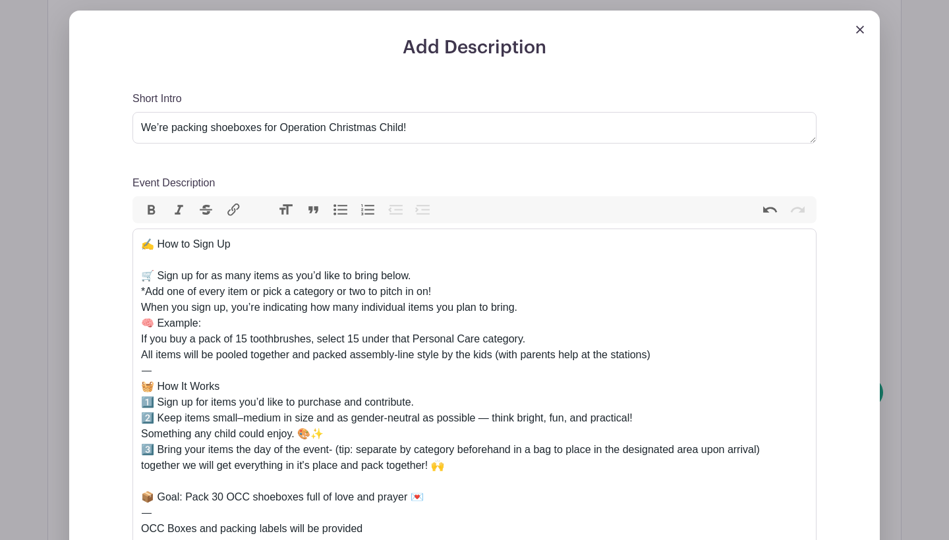
click at [236, 213] on button "Link" at bounding box center [234, 210] width 28 height 17
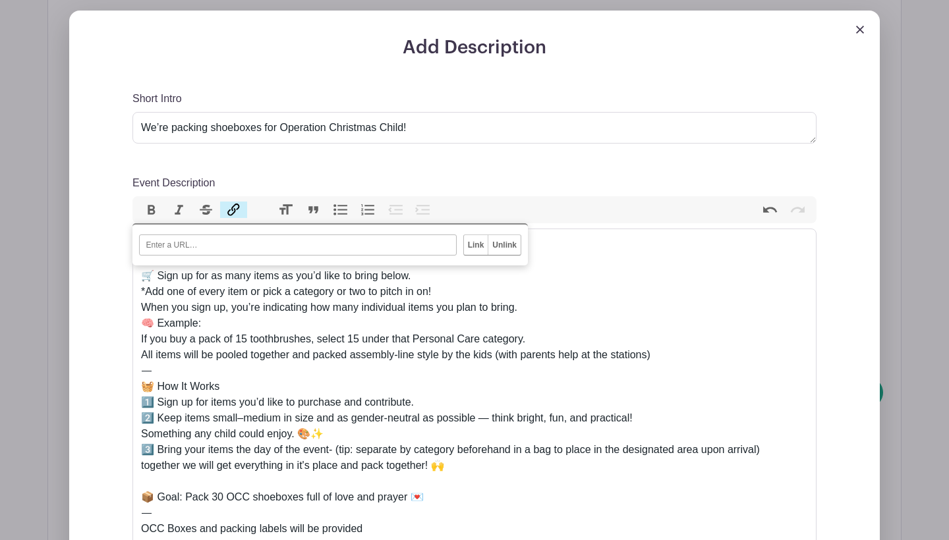
paste input "https://www.amazon.com/shop/operationchristmaschild?ref_=nb_sb_ss_creator-searc…"
type input "https://www.amazon.com/shop/operationchristmaschild?ref_=nb_sb_ss_creator-searc…"
click at [483, 242] on input "Link" at bounding box center [476, 245] width 24 height 20
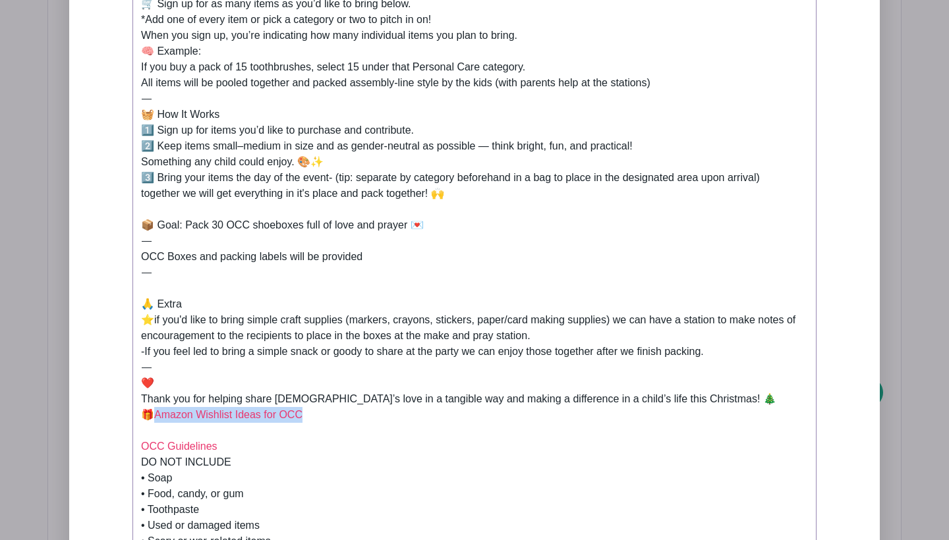
scroll to position [810, 0]
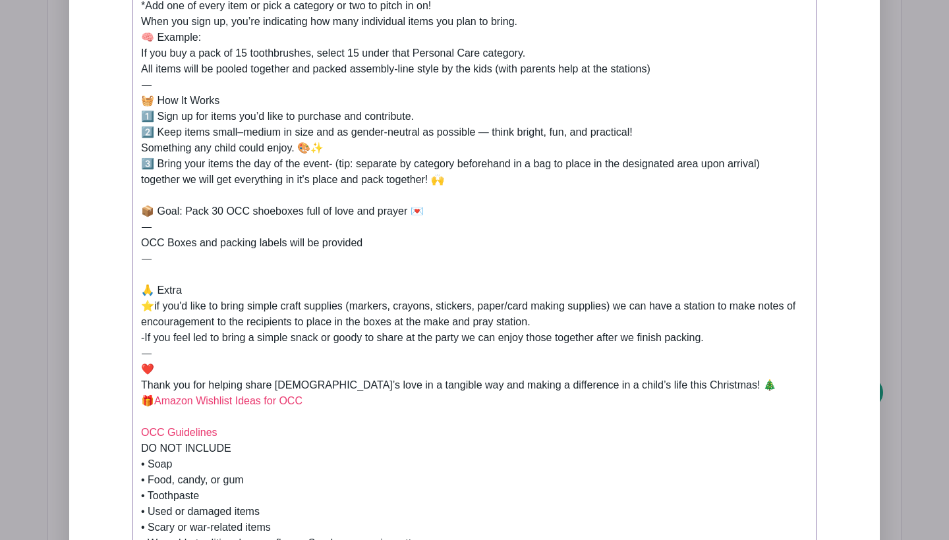
click at [406, 418] on div "✍️ How to Sign Up 🛒 Sign up for as many items as you’d like to bring below. *Ad…" at bounding box center [474, 299] width 667 height 696
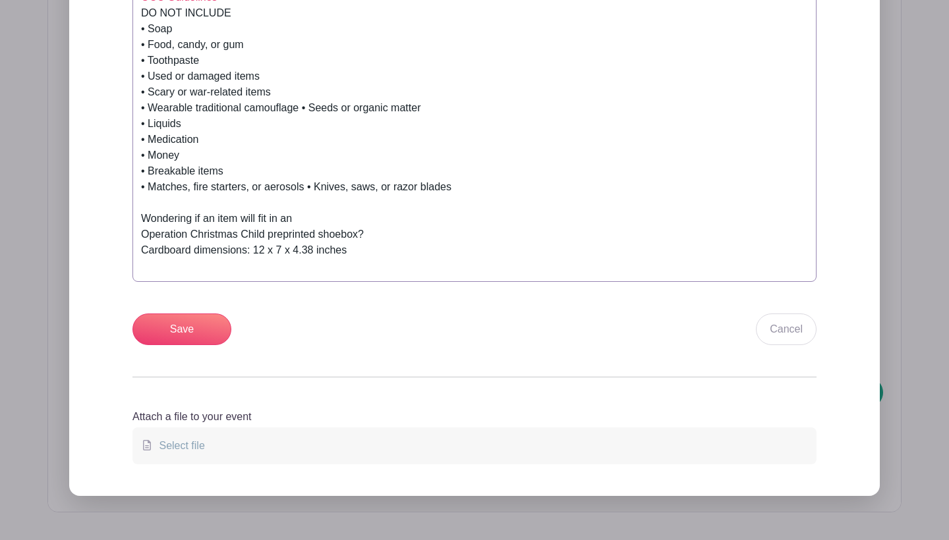
scroll to position [1292, 0]
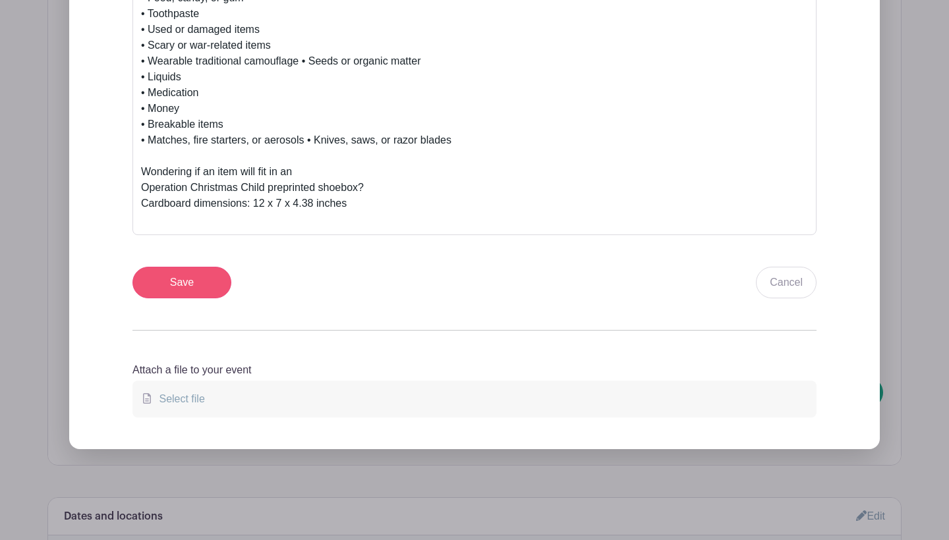
click at [210, 273] on input "Save" at bounding box center [181, 283] width 99 height 32
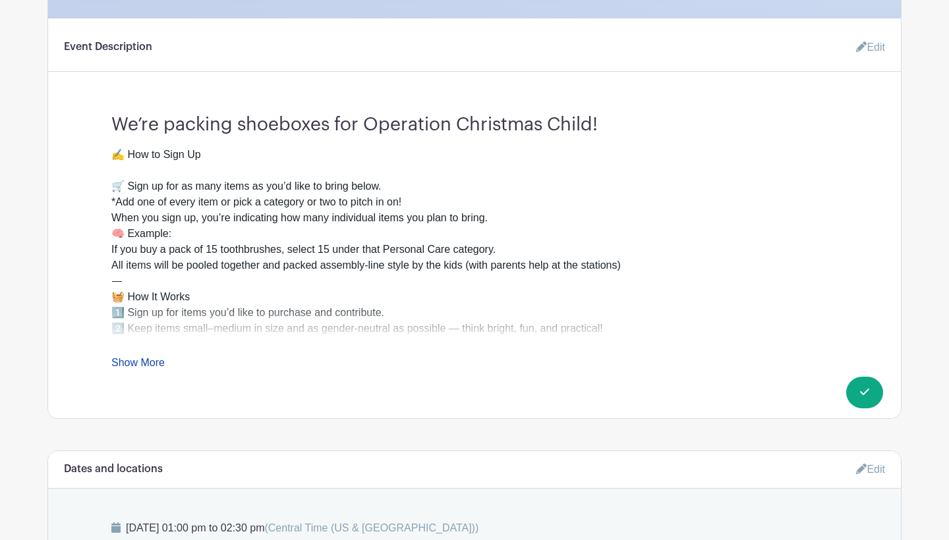
scroll to position [499, 0]
click at [142, 366] on link "Show More" at bounding box center [137, 366] width 53 height 16
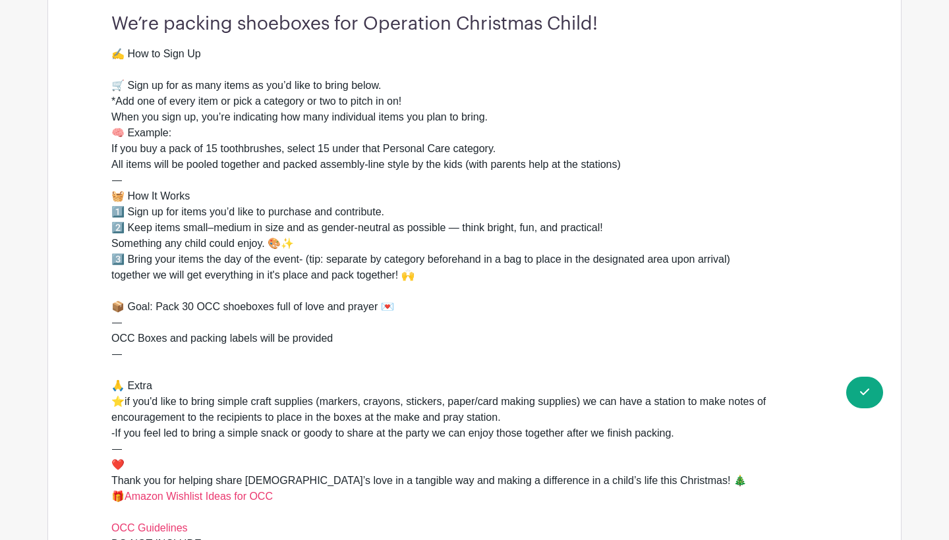
scroll to position [669, 0]
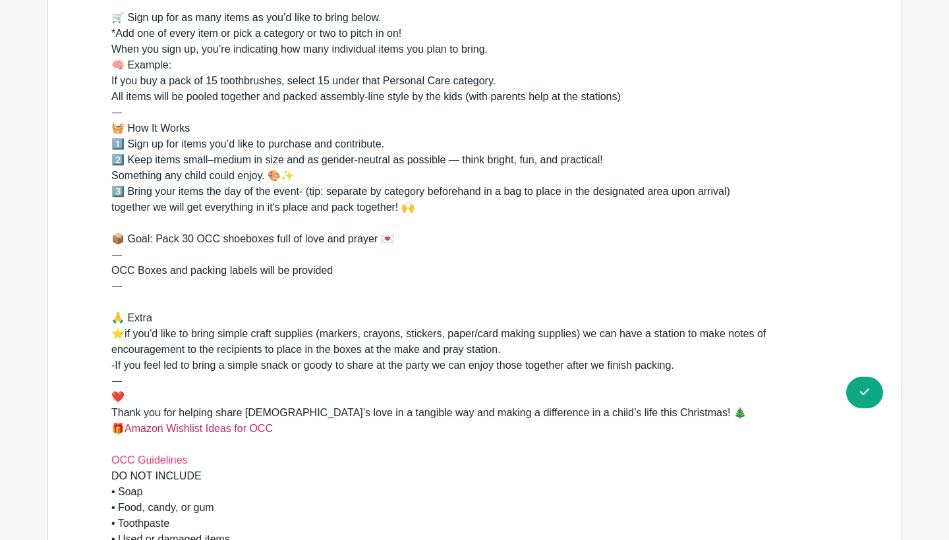
click at [228, 431] on link "Amazon Wishlist Ideas for OCC" at bounding box center [199, 428] width 148 height 11
click at [157, 459] on link "OCC Guidelines" at bounding box center [149, 460] width 76 height 11
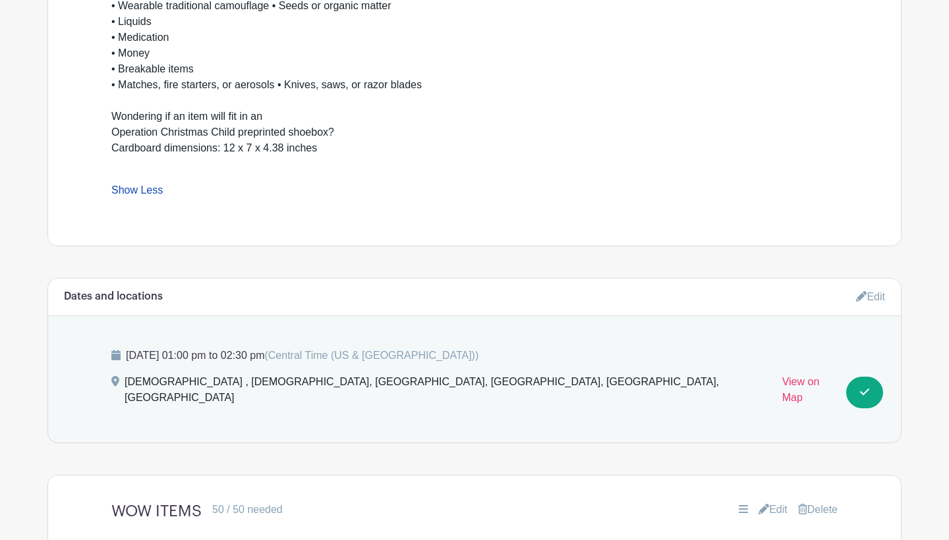
scroll to position [1312, 0]
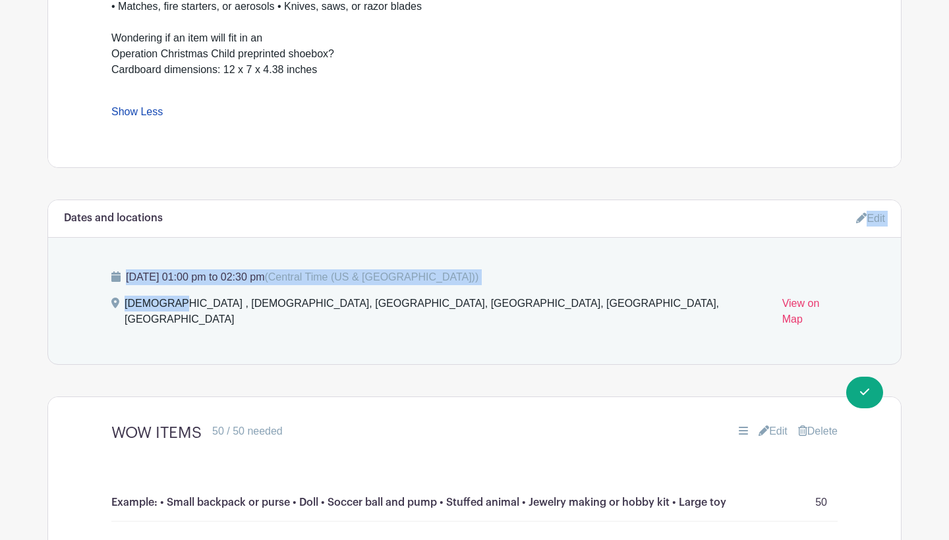
drag, startPoint x: 459, startPoint y: 215, endPoint x: 464, endPoint y: 289, distance: 74.0
click at [464, 290] on div "Dates and locations Edit Monday, November 17, 2025 at 01:00 pm to 02:30 pm (Cen…" at bounding box center [474, 282] width 854 height 165
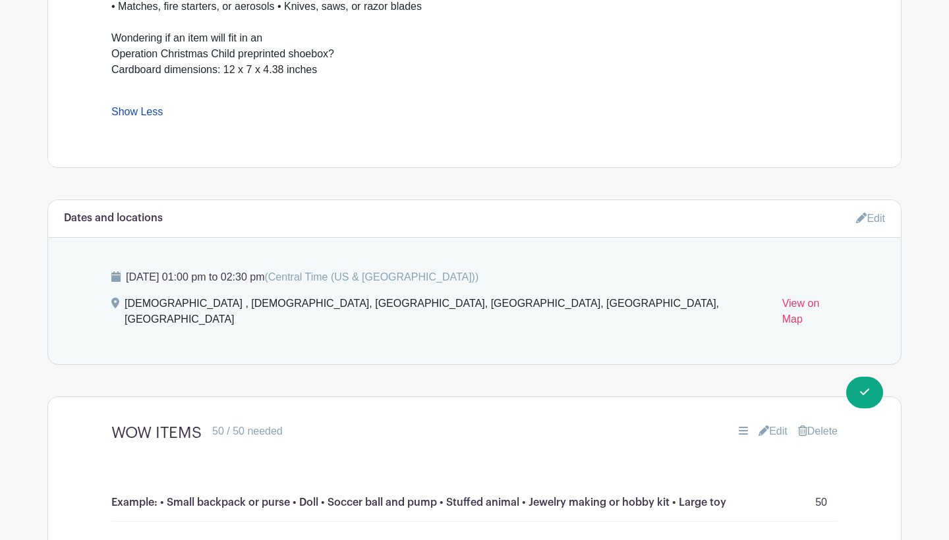
click at [700, 304] on div "Grace Hills Church , Grace Hills Church, Southeast 22nd Street, Bentonville, AR…" at bounding box center [474, 314] width 726 height 37
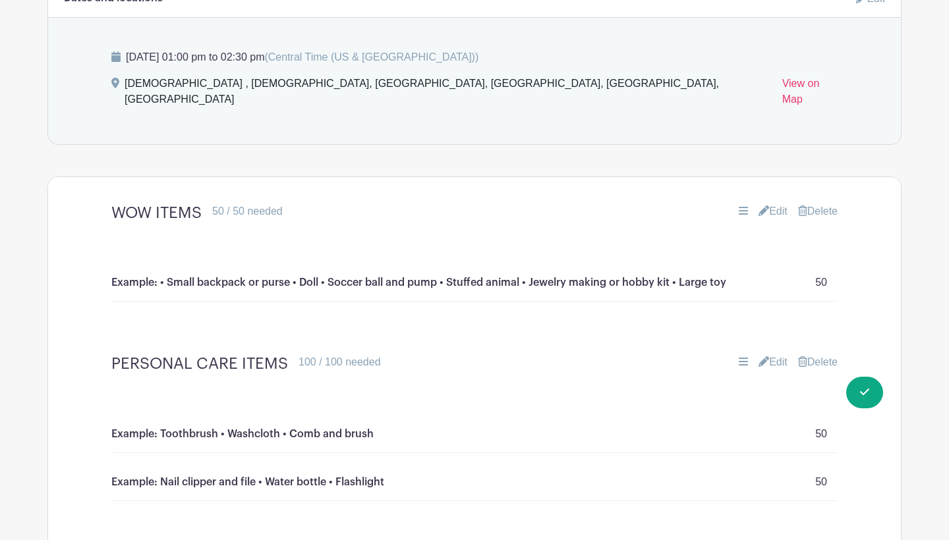
scroll to position [1558, 0]
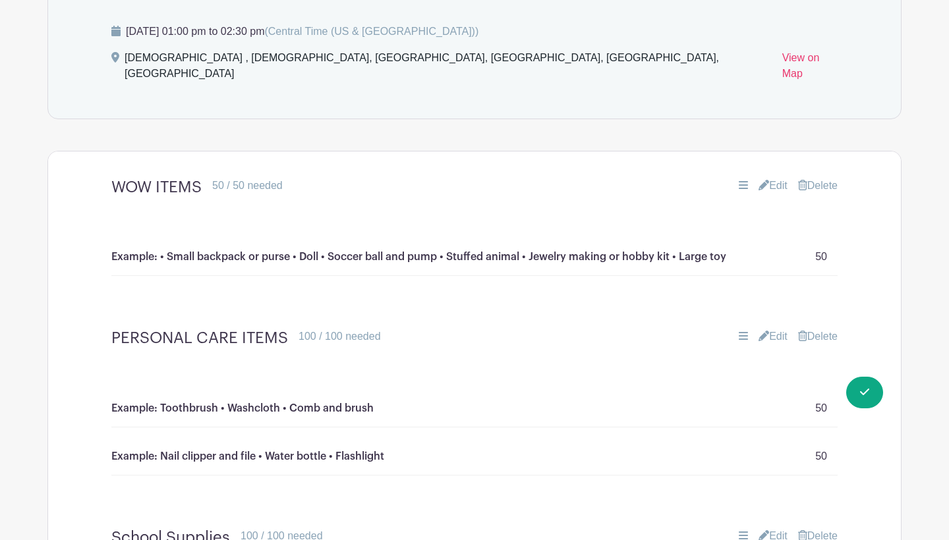
click at [775, 178] on link "Edit" at bounding box center [772, 186] width 29 height 16
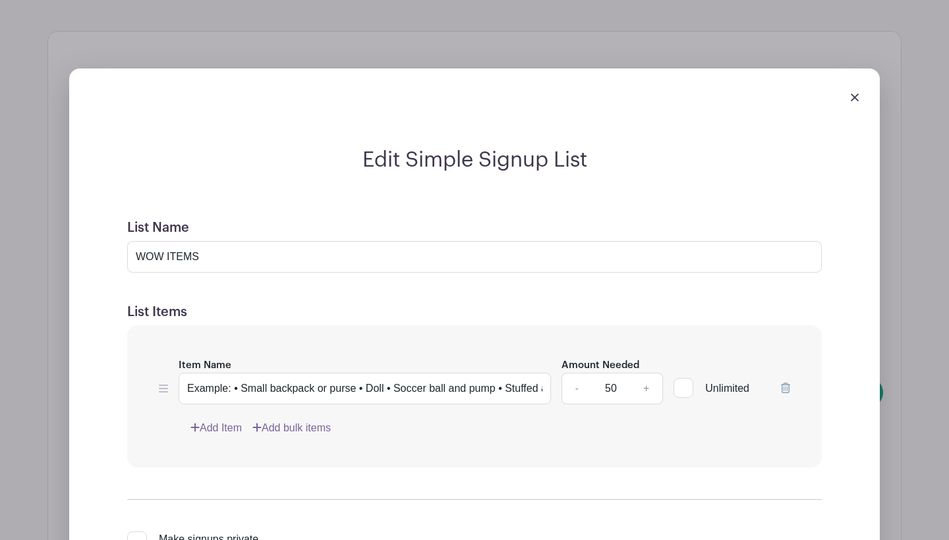
scroll to position [1679, 0]
click at [609, 373] on input "50" at bounding box center [611, 388] width 40 height 32
type input "30"
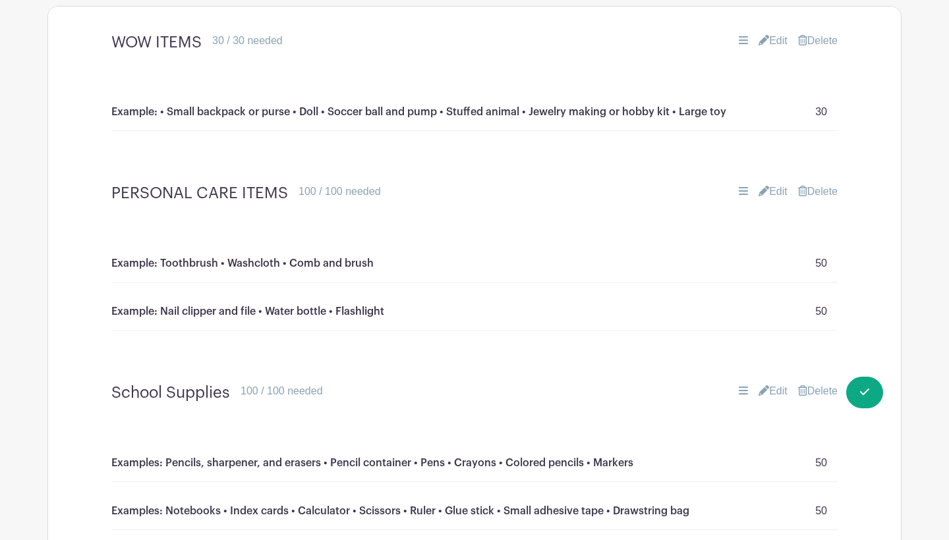
scroll to position [1594, 0]
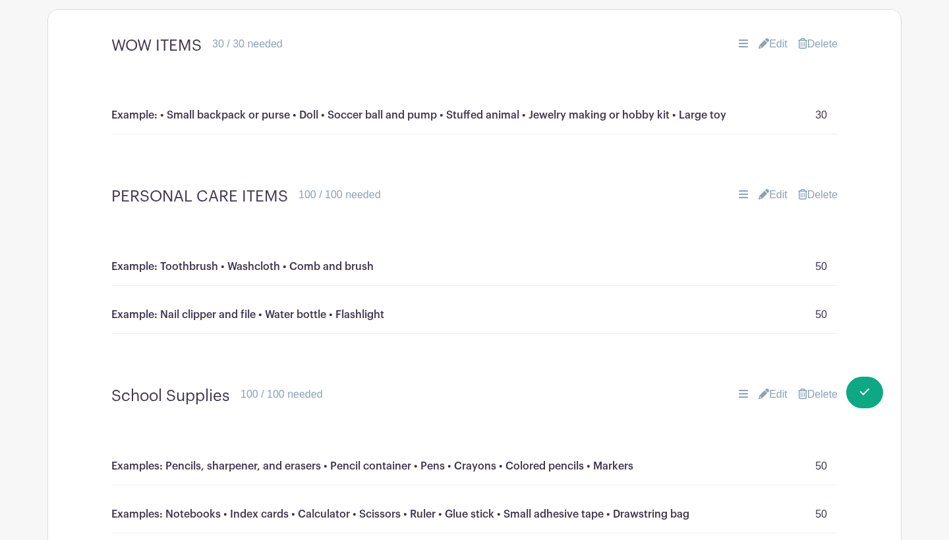
click at [775, 187] on link "Edit" at bounding box center [772, 195] width 29 height 16
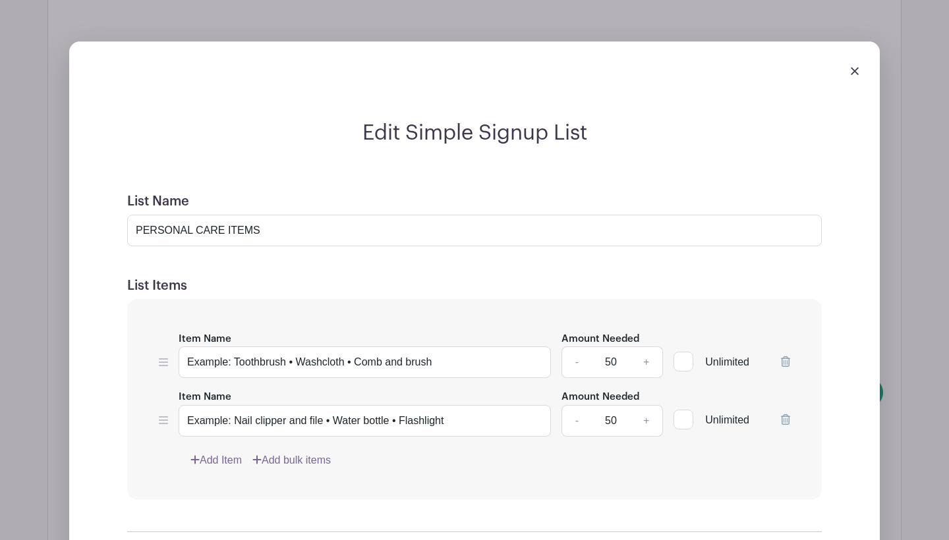
scroll to position [1824, 0]
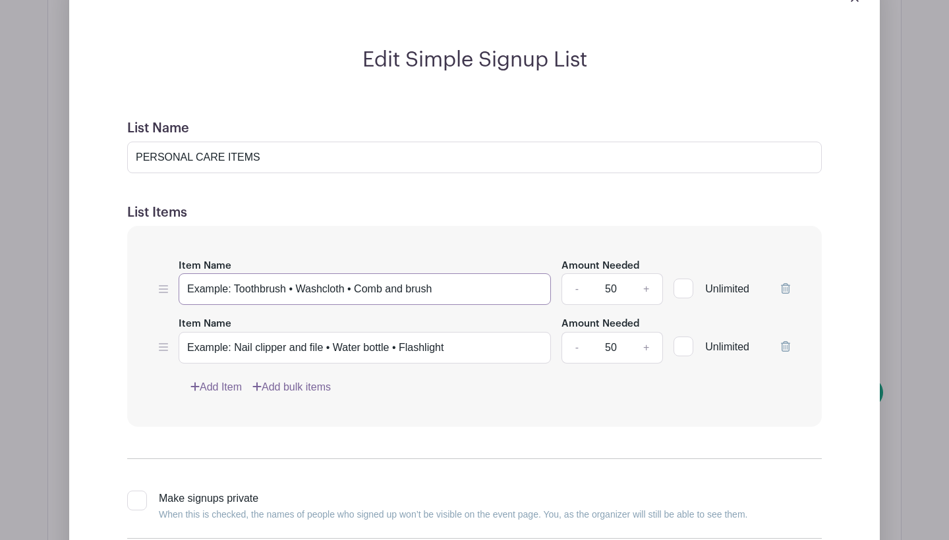
drag, startPoint x: 451, startPoint y: 271, endPoint x: 358, endPoint y: 275, distance: 93.6
click at [358, 275] on input "Example: Toothbrush • Washcloth • Comb and brush" at bounding box center [365, 289] width 372 height 32
click at [220, 379] on link "Add Item" at bounding box center [215, 387] width 51 height 16
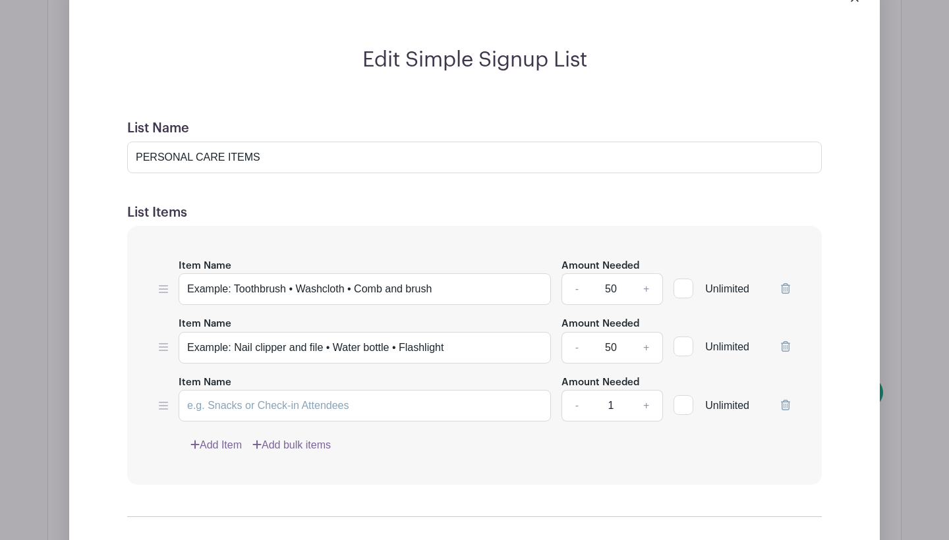
click at [219, 437] on link "Add Item" at bounding box center [215, 445] width 51 height 16
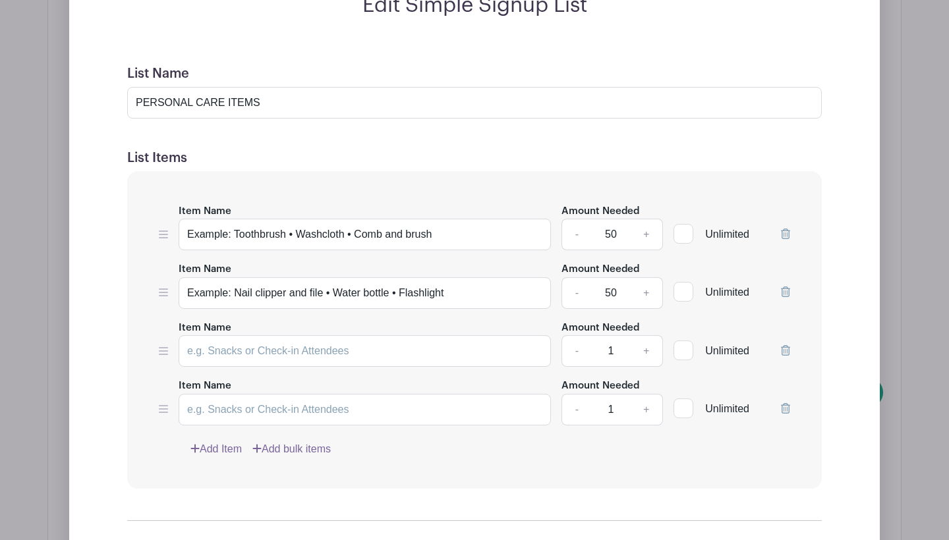
scroll to position [1879, 0]
drag, startPoint x: 238, startPoint y: 218, endPoint x: 115, endPoint y: 196, distance: 125.1
click at [115, 196] on form "List Name PERSONAL CARE ITEMS List Items Item Name Example: Toothbrush • Washcl…" at bounding box center [474, 364] width 726 height 630
drag, startPoint x: 400, startPoint y: 221, endPoint x: 308, endPoint y: 218, distance: 92.3
click at [308, 218] on input "Toothbrush • Washcloth • Comb and brush" at bounding box center [365, 234] width 372 height 32
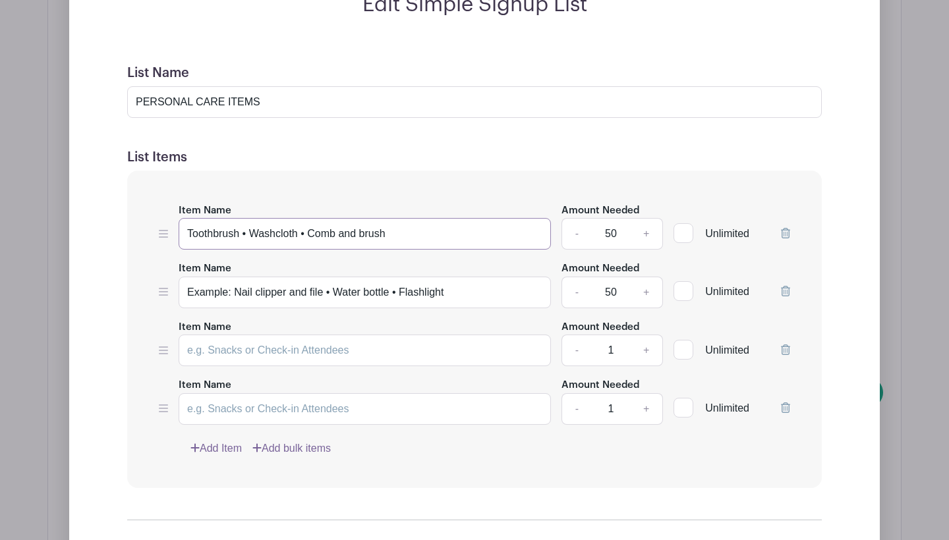
click at [393, 225] on input "Toothbrush • Washcloth • Comb and brush" at bounding box center [365, 234] width 372 height 32
drag, startPoint x: 403, startPoint y: 223, endPoint x: 302, endPoint y: 220, distance: 100.9
click at [302, 220] on input "Toothbrush • Washcloth • Comb and brush" at bounding box center [365, 234] width 372 height 32
type input "Toothbrush • Washcloth"
click at [298, 335] on input "Item Name" at bounding box center [365, 351] width 372 height 32
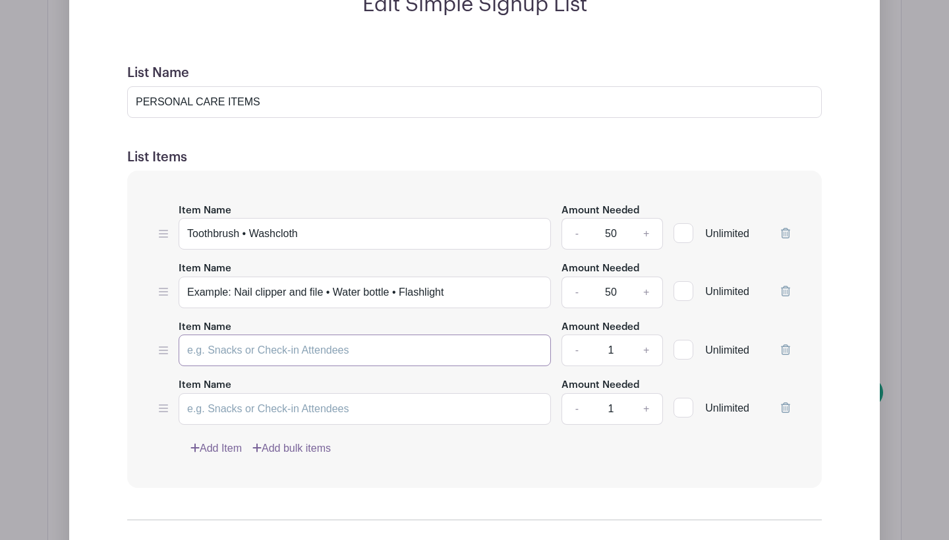
paste input "• Comb and brush"
click at [192, 335] on input "• Comb and brush" at bounding box center [365, 351] width 372 height 32
type input "Comb and brush"
drag, startPoint x: 331, startPoint y: 279, endPoint x: 140, endPoint y: 258, distance: 192.1
click at [140, 258] on div "Item Name Toothbrush • Washcloth Amount Needed - 50 + Unlimited Item Name Examp…" at bounding box center [474, 330] width 694 height 318
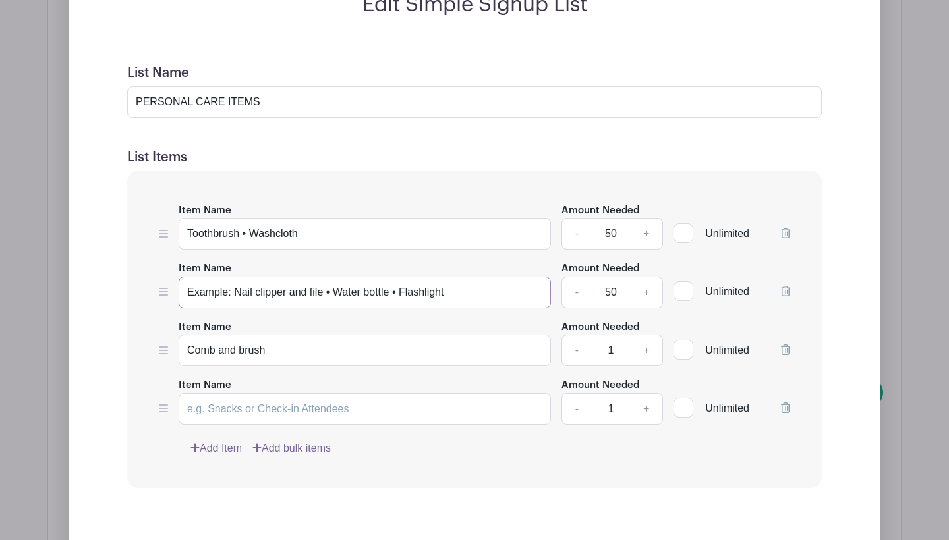
type input "Water bottle • Flashlight"
drag, startPoint x: 337, startPoint y: 279, endPoint x: 104, endPoint y: 279, distance: 232.6
click at [104, 279] on div "Edit Simple Signup List List Name PERSONAL CARE ITEMS List Items Item Name Toot…" at bounding box center [474, 335] width 789 height 686
drag, startPoint x: 295, startPoint y: 341, endPoint x: 171, endPoint y: 325, distance: 124.9
click at [171, 325] on div "Item Name Comb and brush Amount Needed - 1 + Unlimited" at bounding box center [474, 343] width 631 height 48
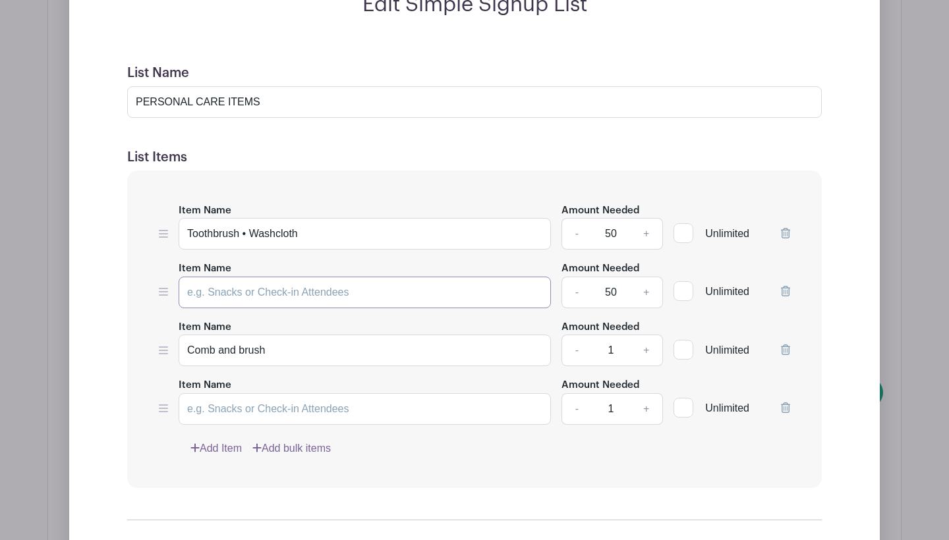
click at [283, 277] on input "Item Name" at bounding box center [365, 293] width 372 height 32
paste input "Comb and brush"
click at [227, 279] on input "Comb and brush" at bounding box center [365, 293] width 372 height 32
type input "Comb or brush"
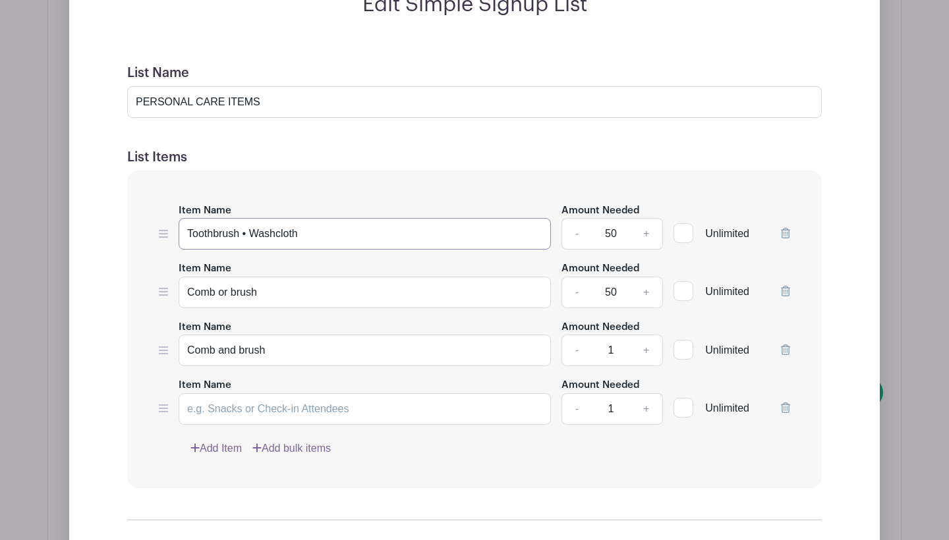
click at [250, 218] on input "Toothbrush • Washcloth" at bounding box center [365, 234] width 372 height 32
type input "Toothbrush or Washcloth"
click at [786, 345] on icon at bounding box center [785, 350] width 9 height 11
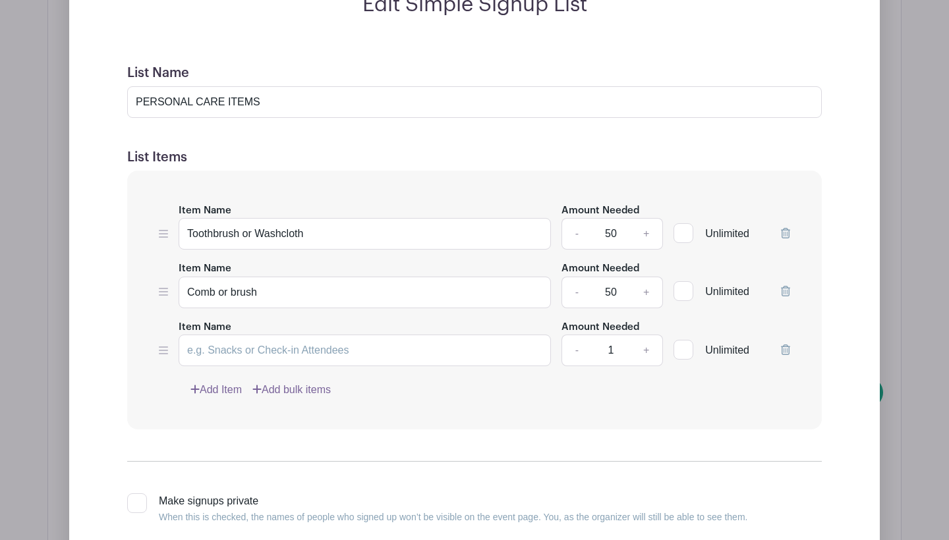
click at [786, 345] on icon at bounding box center [785, 350] width 9 height 11
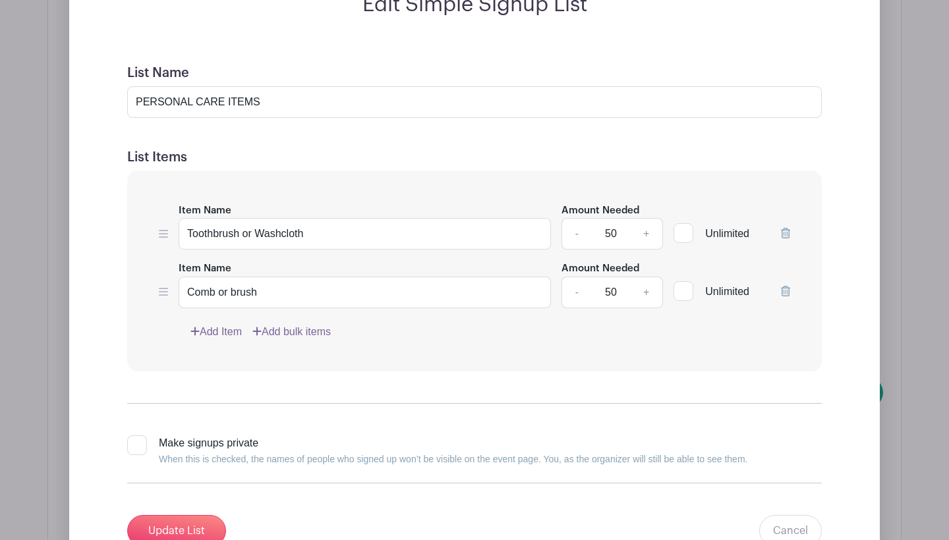
click at [615, 220] on input "50" at bounding box center [611, 234] width 40 height 32
type input "30"
click at [611, 277] on input "50" at bounding box center [611, 293] width 40 height 32
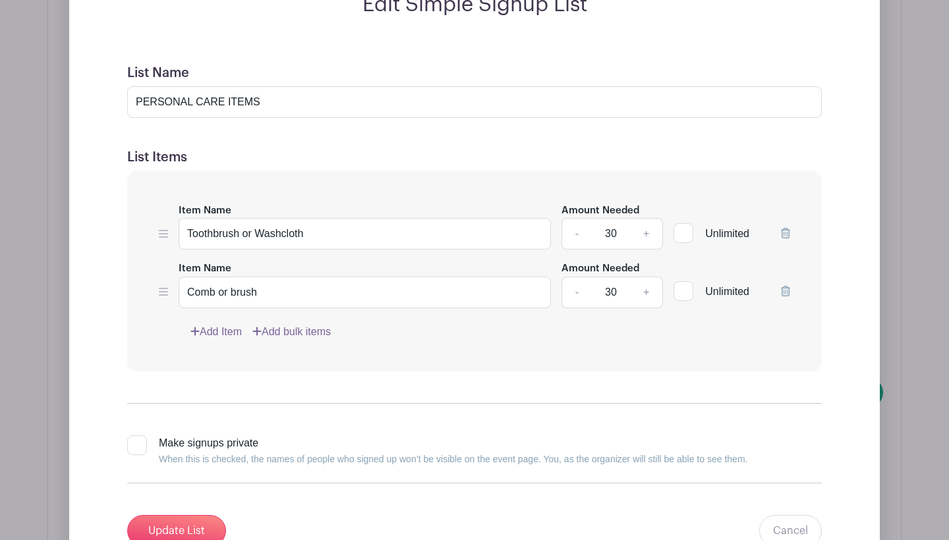
type input "30"
click at [616, 219] on input "30" at bounding box center [611, 234] width 40 height 32
click at [216, 307] on div "Item Name Toothbrush or Washcloth Amount Needed - 30 + Unlimited Item Name Comb…" at bounding box center [474, 271] width 694 height 201
click at [217, 324] on link "Add Item" at bounding box center [215, 332] width 51 height 16
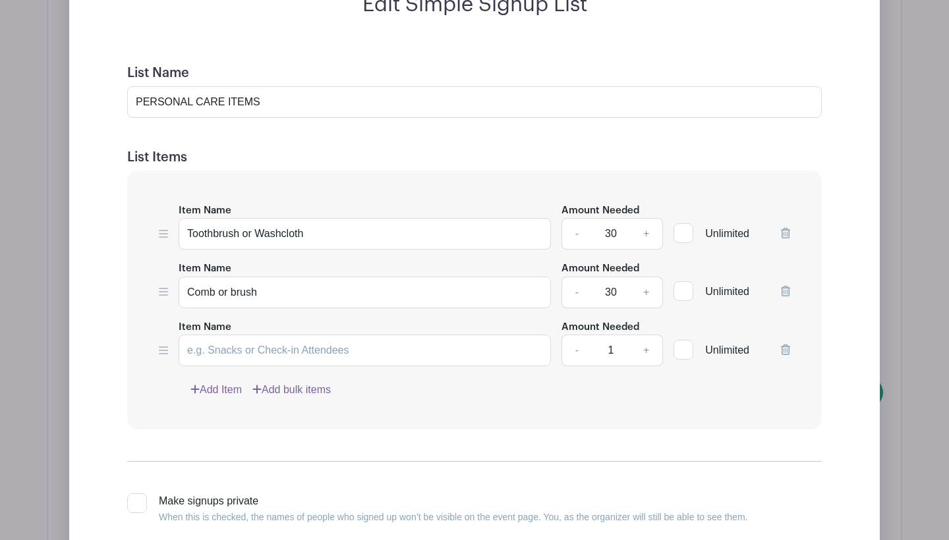
click at [221, 382] on link "Add Item" at bounding box center [215, 390] width 51 height 16
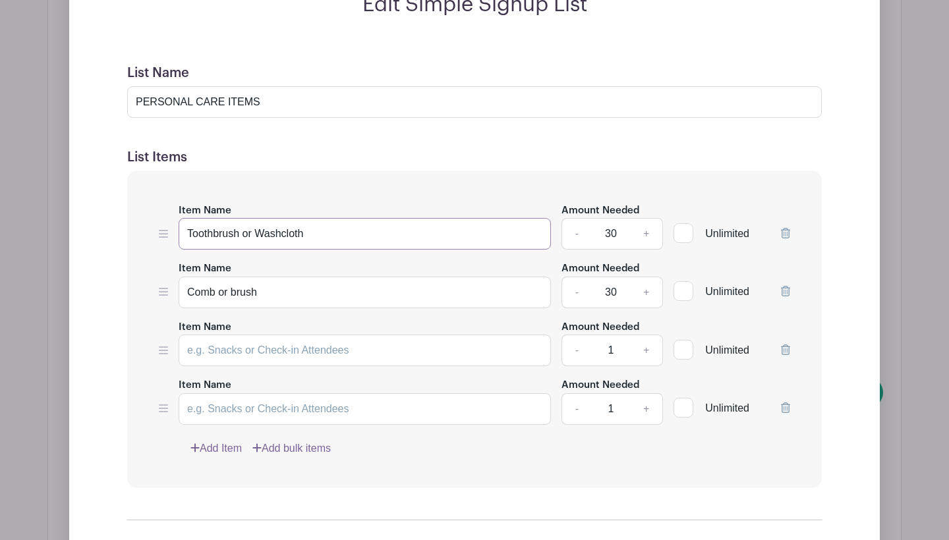
click at [325, 226] on input "Toothbrush or Washcloth" at bounding box center [365, 234] width 372 height 32
drag, startPoint x: 325, startPoint y: 226, endPoint x: 243, endPoint y: 217, distance: 82.1
click at [243, 218] on input "Toothbrush or Washcloth" at bounding box center [365, 234] width 372 height 32
type input "Toothbrush"
drag, startPoint x: 278, startPoint y: 269, endPoint x: 80, endPoint y: 276, distance: 197.8
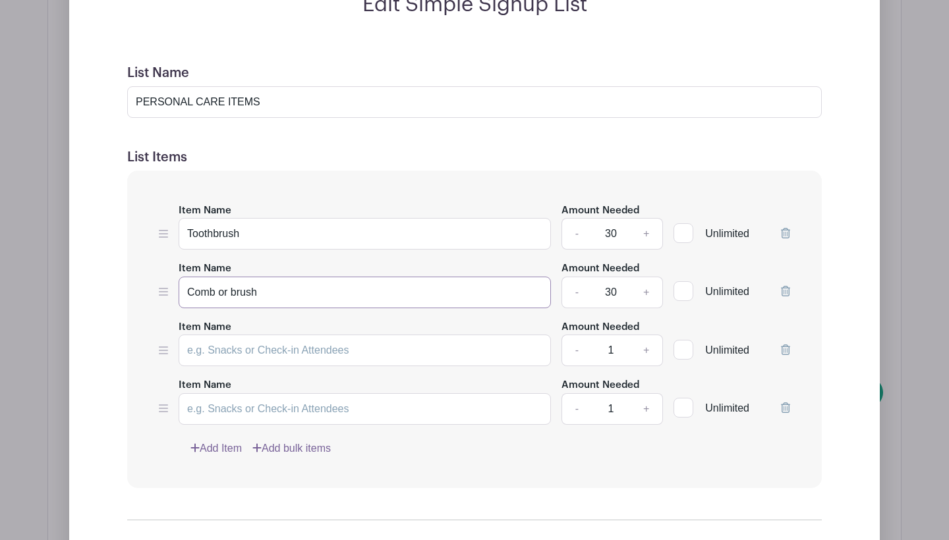
click at [82, 276] on div "Edit Simple Signup List List Name PERSONAL CARE ITEMS List Items Item Name Toot…" at bounding box center [474, 335] width 789 height 686
type input "w"
type input "Washcloths"
click at [248, 223] on input "Toothbrush" at bounding box center [365, 234] width 372 height 32
type input "Toothbrushes"
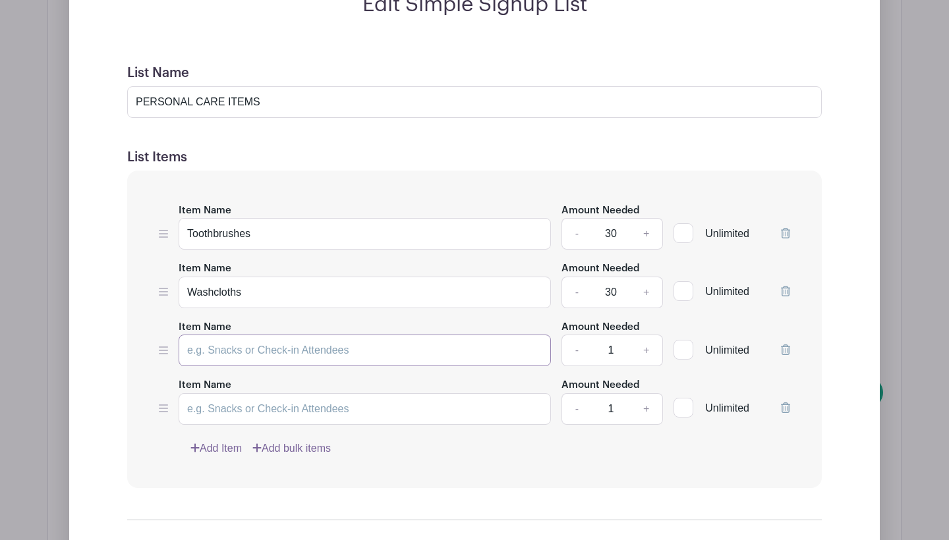
click at [262, 338] on input "Item Name" at bounding box center [365, 351] width 372 height 32
click at [216, 335] on input "Comb or Brush" at bounding box center [365, 351] width 372 height 32
click at [292, 340] on input "Combs or Brush" at bounding box center [365, 351] width 372 height 32
type input "[PERSON_NAME] or Brushes"
click at [789, 403] on icon at bounding box center [785, 408] width 9 height 11
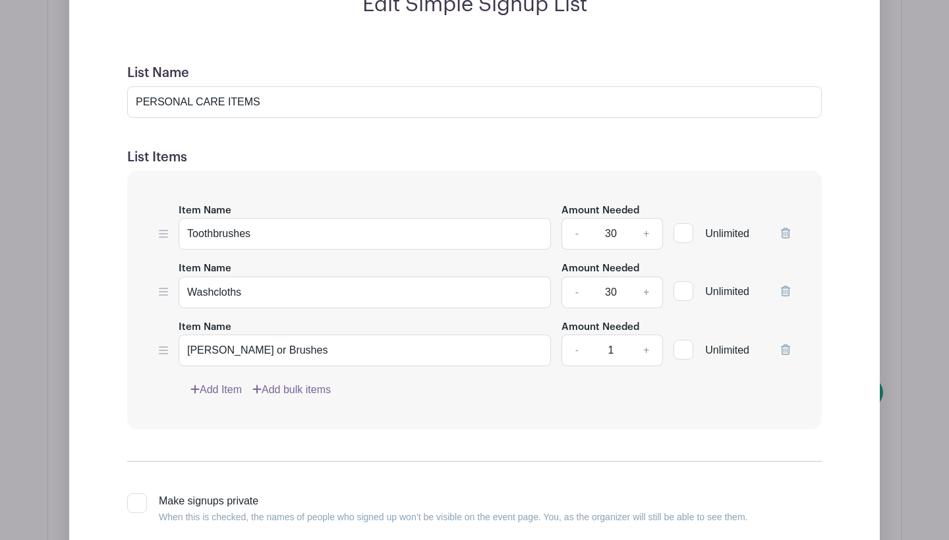
click at [577, 218] on link "-" at bounding box center [576, 234] width 30 height 32
click at [598, 218] on input "27" at bounding box center [611, 234] width 40 height 32
click at [605, 218] on input "27" at bounding box center [611, 234] width 40 height 32
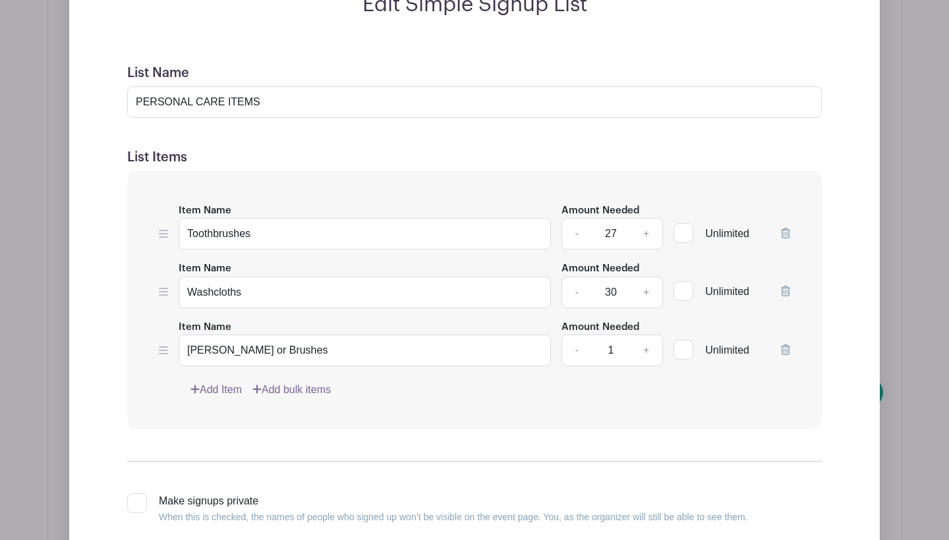
click at [605, 218] on input "27" at bounding box center [611, 234] width 40 height 32
type input "10"
click at [618, 277] on input "30" at bounding box center [611, 293] width 40 height 32
type input "10"
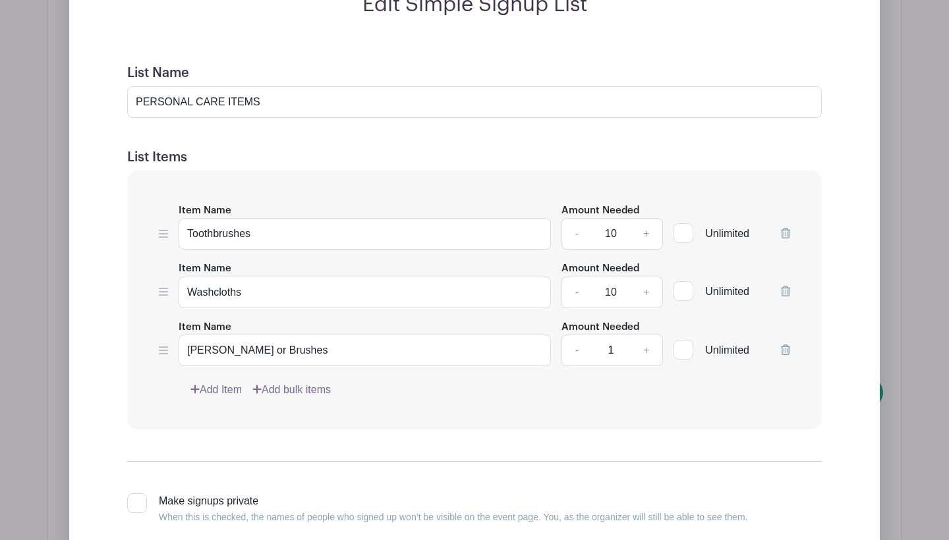
click at [610, 335] on input "1" at bounding box center [611, 351] width 40 height 32
type input "10"
click at [559, 412] on div "Item Name Toothbrushes Amount Needed - 10 + Unlimited Item Name Washcloths Amou…" at bounding box center [474, 301] width 694 height 260
click at [648, 219] on link "+" at bounding box center [646, 234] width 33 height 32
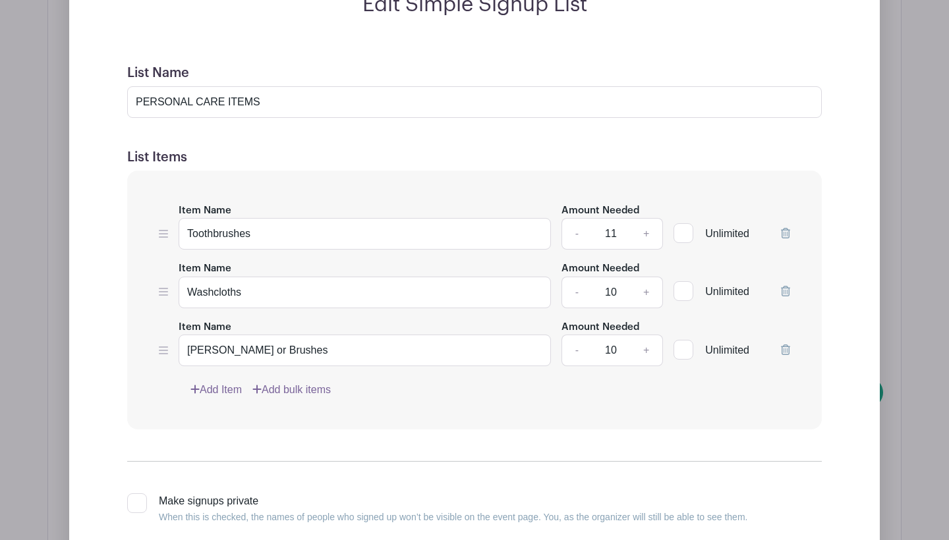
click at [609, 218] on input "11" at bounding box center [611, 234] width 40 height 32
type input "30"
click at [613, 281] on input "10" at bounding box center [611, 293] width 40 height 32
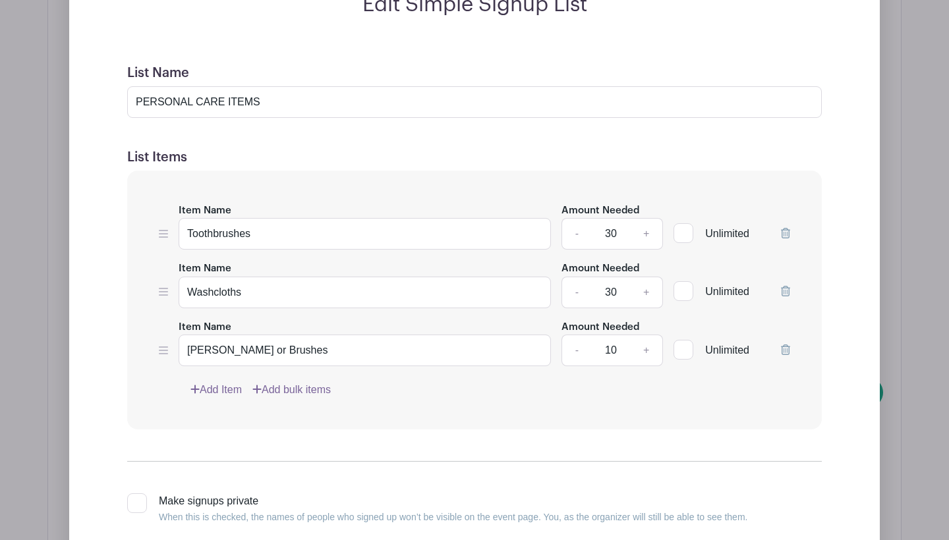
type input "30"
click at [608, 335] on input "10" at bounding box center [611, 351] width 40 height 32
type input "30"
click at [596, 399] on div "Item Name Toothbrushes Amount Needed - 30 + Unlimited Item Name Washcloths Amou…" at bounding box center [474, 301] width 694 height 260
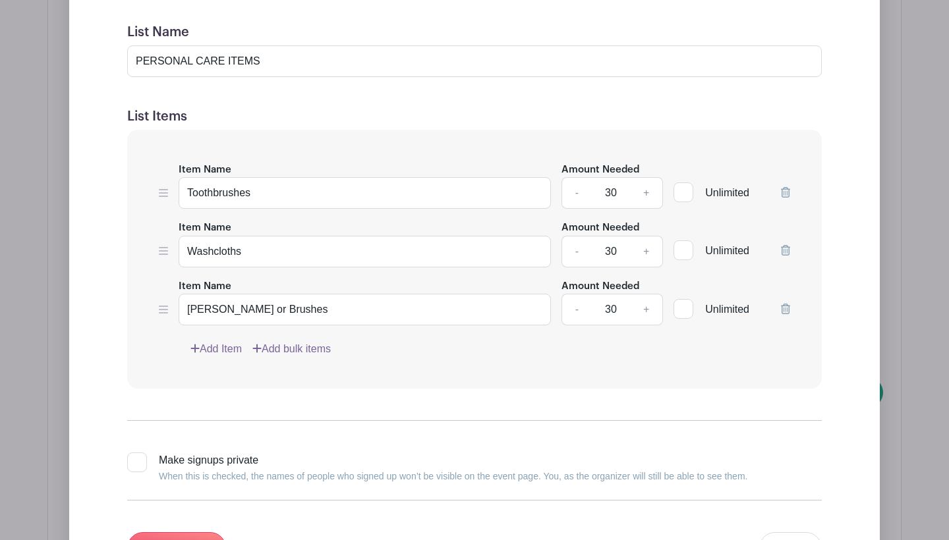
scroll to position [1922, 0]
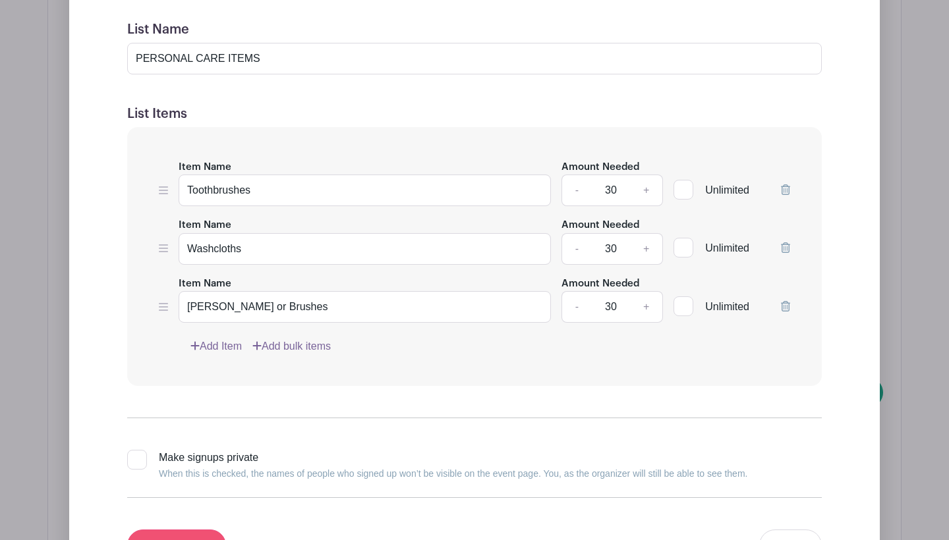
click at [196, 530] on input "Update List" at bounding box center [176, 546] width 99 height 32
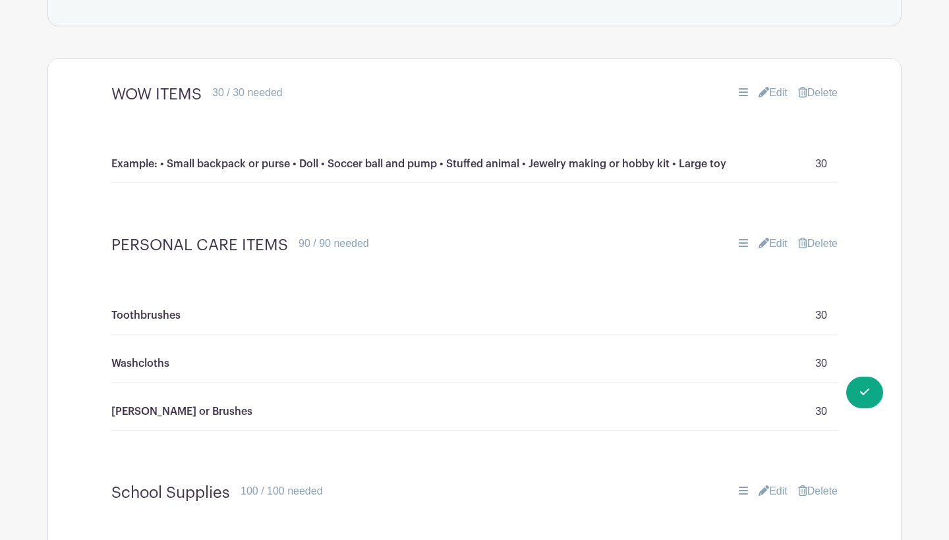
scroll to position [1541, 0]
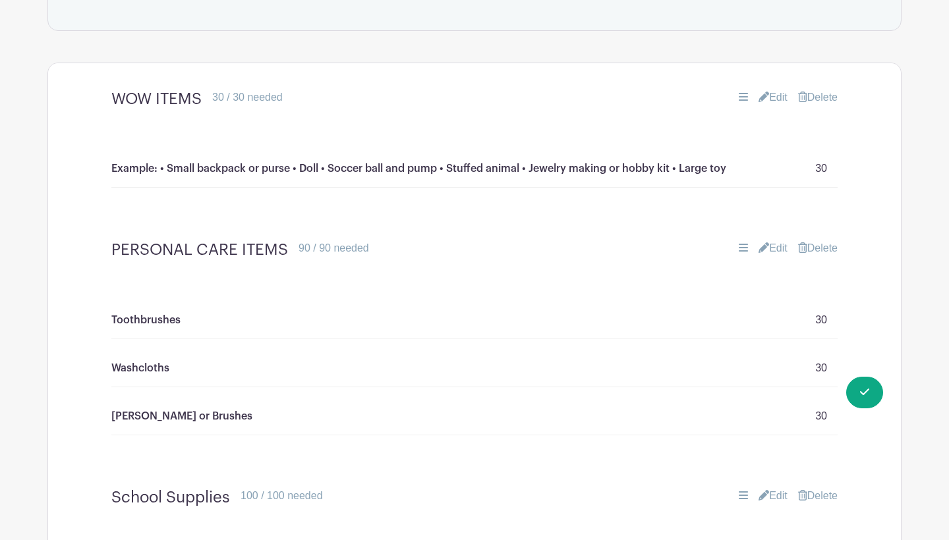
click at [773, 90] on link "Edit" at bounding box center [772, 98] width 29 height 16
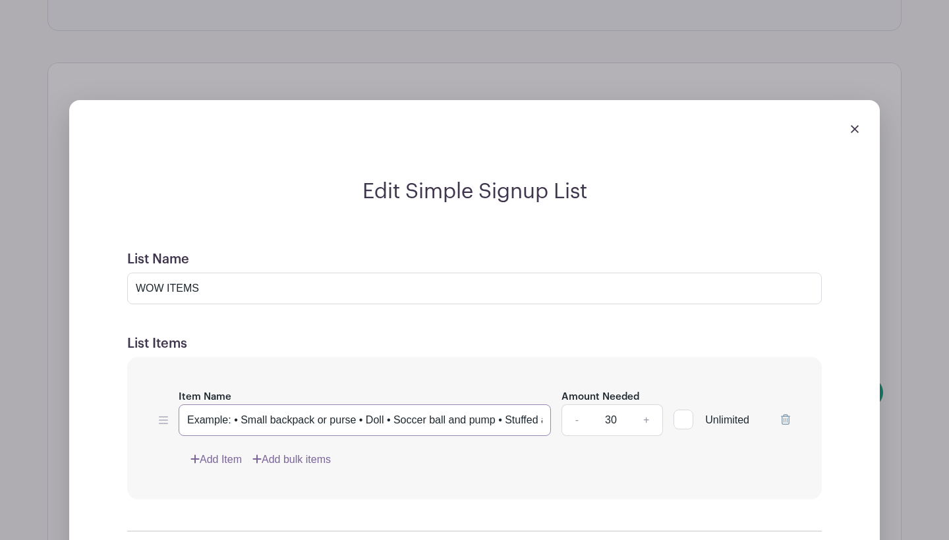
click at [398, 412] on input "Example: • Small backpack or purse • Doll • Soccer ball and pump • Stuffed anim…" at bounding box center [365, 421] width 372 height 32
drag, startPoint x: 316, startPoint y: 406, endPoint x: 393, endPoint y: 405, distance: 76.4
click at [393, 405] on input "Example: • Small backpack or purse • Doll • Soccer ball and pump • Stuffed anim…" at bounding box center [365, 421] width 372 height 32
click at [232, 405] on input "Example: • Small backpack Soccer ball and pump • Stuffed animal • Jewelry makin…" at bounding box center [365, 421] width 372 height 32
click at [318, 407] on input "Example: • Small backpack Soccer ball and pump • Stuffed animal • Jewelry makin…" at bounding box center [365, 421] width 372 height 32
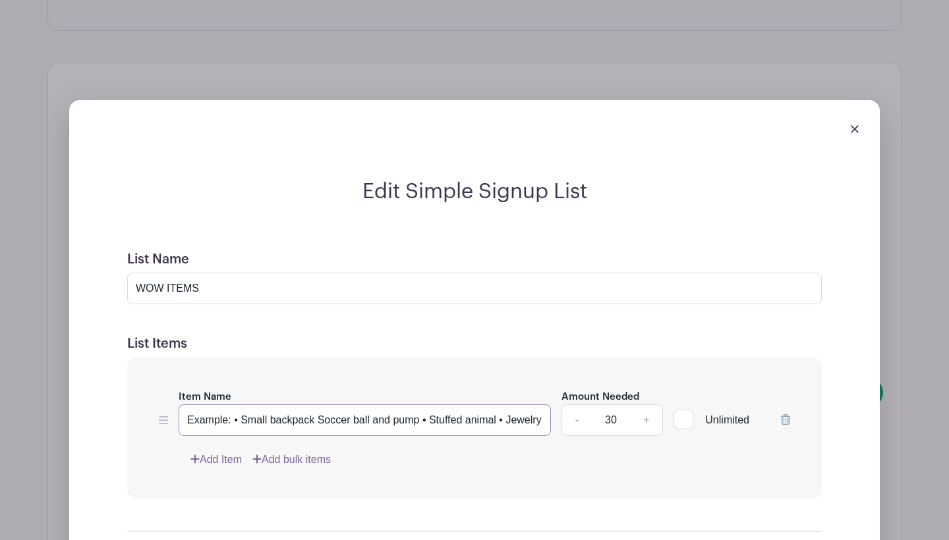
paste input "•"
drag, startPoint x: 515, startPoint y: 405, endPoint x: 492, endPoint y: 403, distance: 23.1
click at [492, 405] on input "Example: • Small backpack •Soccer ball and pump • Stuffed animal • Jewelry maki…" at bounding box center [365, 421] width 372 height 32
click at [513, 408] on input "Example: • Small backpack •Soccer ball and pump • Stuffed animal • hobby kit • …" at bounding box center [365, 421] width 372 height 32
click at [538, 408] on input "Example: • Small backpack •Soccer ball and pump • Stuffed animal • hobby kit • …" at bounding box center [365, 421] width 372 height 32
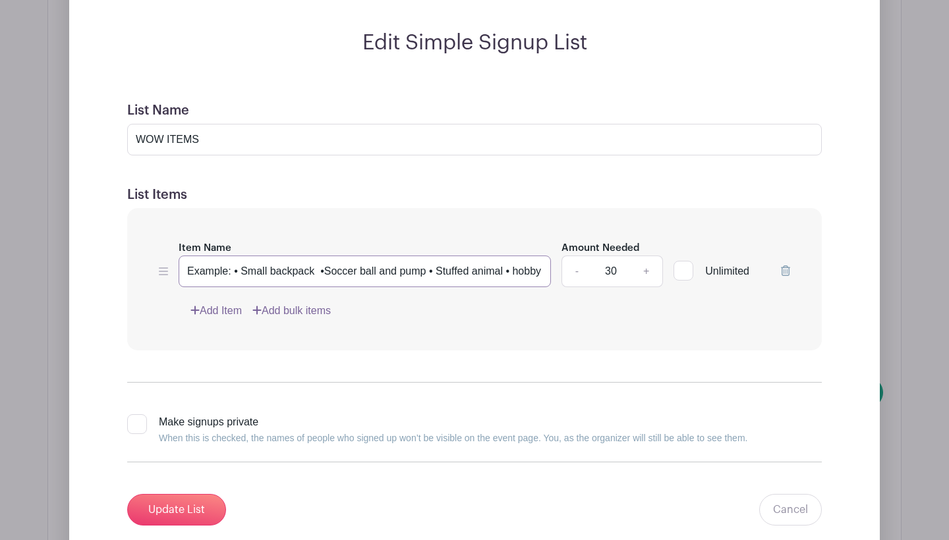
scroll to position [1691, 0]
type input "Example: • Small backpack •Soccer ball and pump • Stuffed animal • hobby kit • …"
click at [183, 498] on input "Update List" at bounding box center [176, 509] width 99 height 32
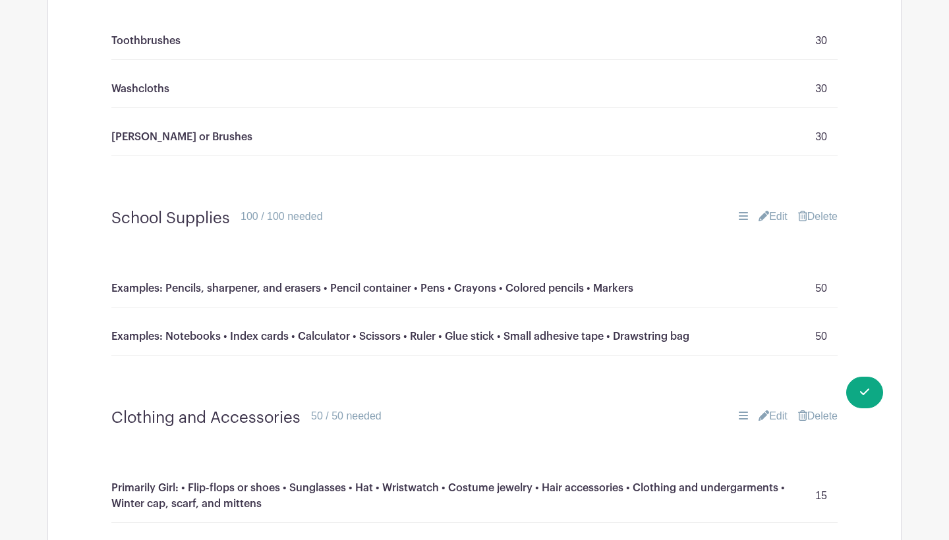
scroll to position [1822, 0]
click at [771, 208] on link "Edit" at bounding box center [772, 216] width 29 height 16
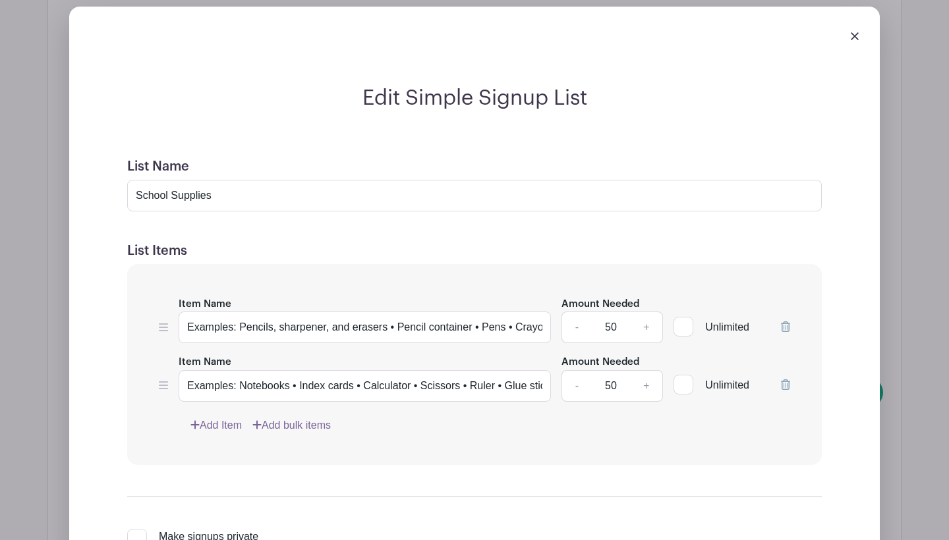
scroll to position [2036, 0]
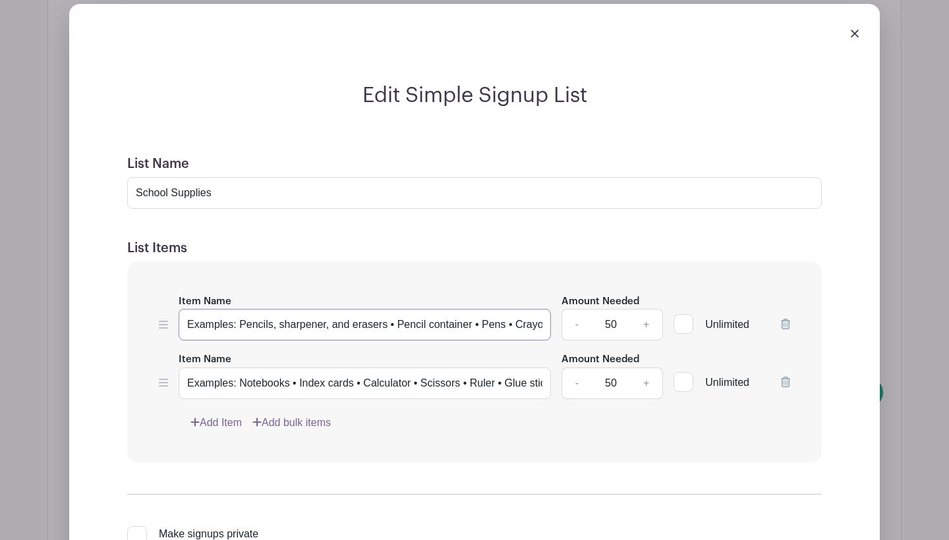
drag, startPoint x: 238, startPoint y: 306, endPoint x: 122, endPoint y: 302, distance: 116.7
click at [122, 304] on form "List Name School Supplies List Items Item Name Examples: Pencils, sharpener, an…" at bounding box center [474, 396] width 726 height 513
drag, startPoint x: 424, startPoint y: 310, endPoint x: 613, endPoint y: 326, distance: 190.4
click at [613, 326] on div "Item Name Pencils, sharpener, and erasers • Pencil container • Pens • Crayons •…" at bounding box center [474, 362] width 694 height 201
type input "Pencils, sharpener, and erasers • Pencil container"
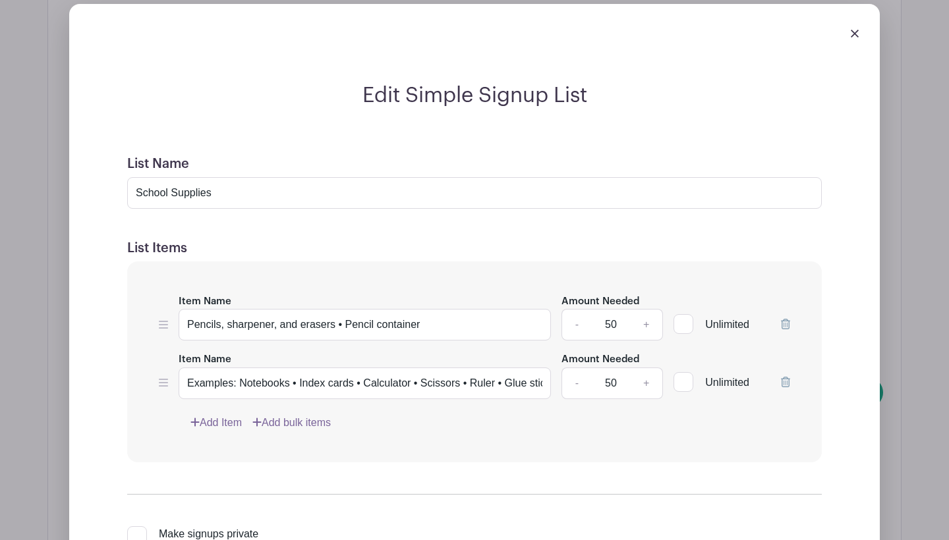
click at [223, 415] on link "Add Item" at bounding box center [215, 423] width 51 height 16
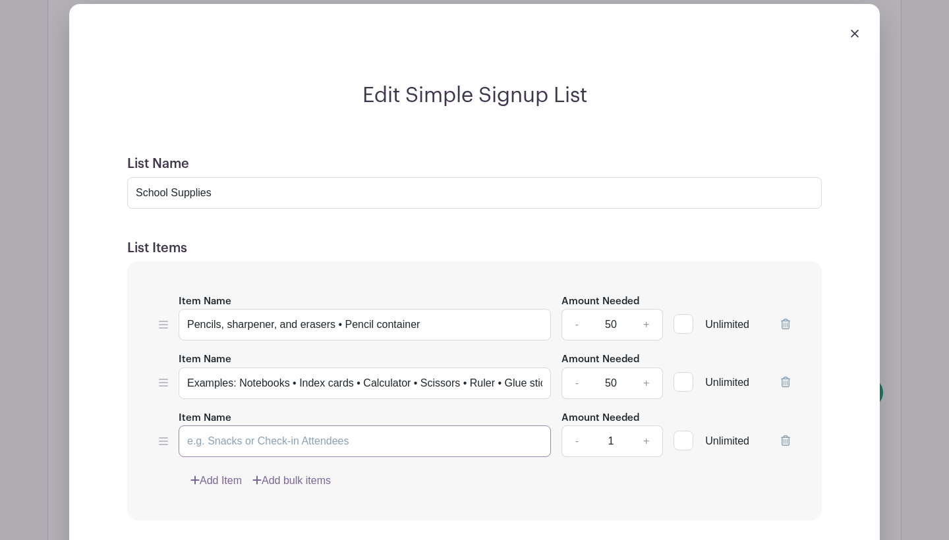
click at [238, 426] on input "Item Name" at bounding box center [365, 442] width 372 height 32
paste input "• Pens • Crayons • Colored pencils • Markers"
click at [191, 428] on input "• Pens • Crayons • Colored pencils • Markers" at bounding box center [365, 442] width 372 height 32
type input "• Pens • Crayons • Colored pencils • Markers"
click at [436, 309] on input "Pencils, sharpener, and erasers • Pencil container" at bounding box center [365, 325] width 372 height 32
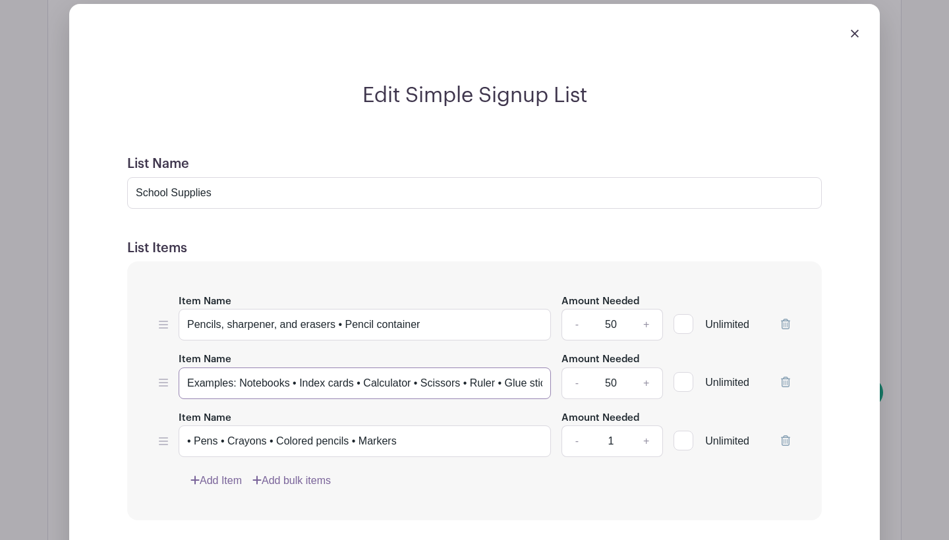
drag, startPoint x: 237, startPoint y: 366, endPoint x: 120, endPoint y: 348, distance: 118.7
click at [121, 348] on form "List Name School Supplies List Items Item Name Pencils, sharpener, and erasers …" at bounding box center [474, 426] width 726 height 572
drag, startPoint x: 372, startPoint y: 367, endPoint x: 596, endPoint y: 376, distance: 224.2
click at [596, 376] on div "Item Name Notebooks • Index cards • Calculator • Scissors • Ruler • Glue stick …" at bounding box center [474, 375] width 631 height 48
click at [513, 368] on input "Notebooks • Index cards • Calculator • Scissors • Ruler • Glue stick • Small ad…" at bounding box center [365, 384] width 372 height 32
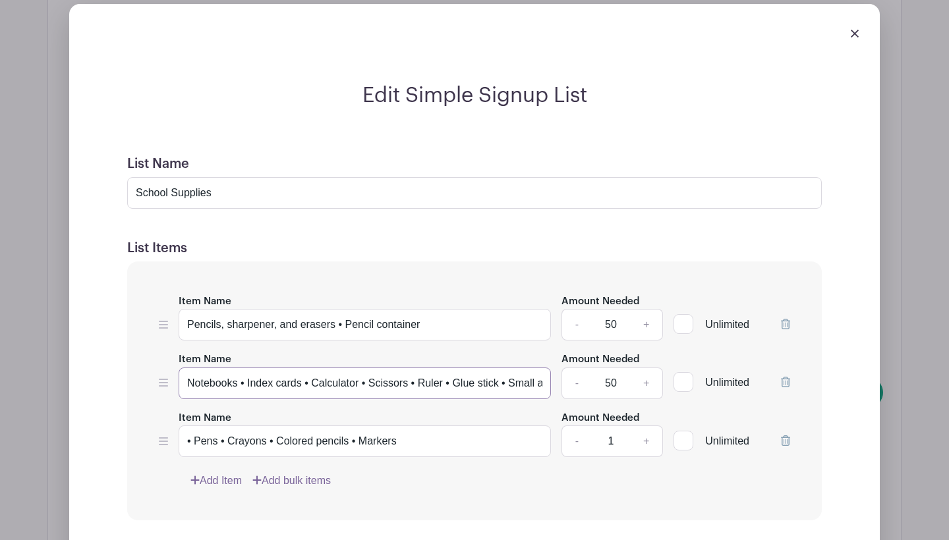
drag, startPoint x: 544, startPoint y: 368, endPoint x: 468, endPoint y: 368, distance: 76.4
click at [468, 368] on input "Notebooks • Index cards • Calculator • Scissors • Ruler • Glue stick • Small ad…" at bounding box center [365, 384] width 372 height 32
click at [188, 368] on input "Notebooks • Index cards • Calculator • Scissors • Ruler • Glue stick • Small ad…" at bounding box center [365, 384] width 372 height 32
type input "Notebooks • Index cards • Calculator • Scissors • Ruler • Glue stick • Small ad…"
click at [579, 309] on link "-" at bounding box center [576, 325] width 30 height 32
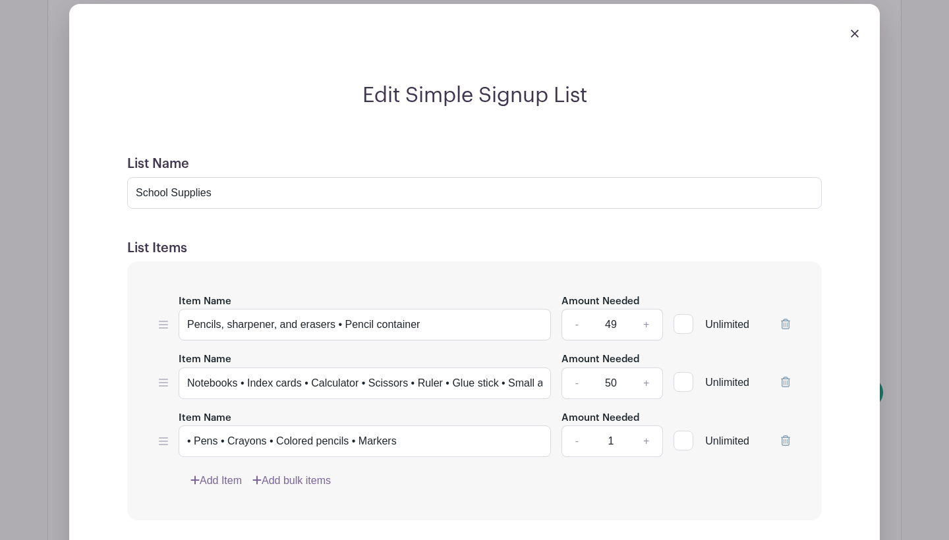
click at [579, 309] on link "-" at bounding box center [576, 325] width 30 height 32
click at [613, 309] on input "47" at bounding box center [611, 325] width 40 height 32
type input "30"
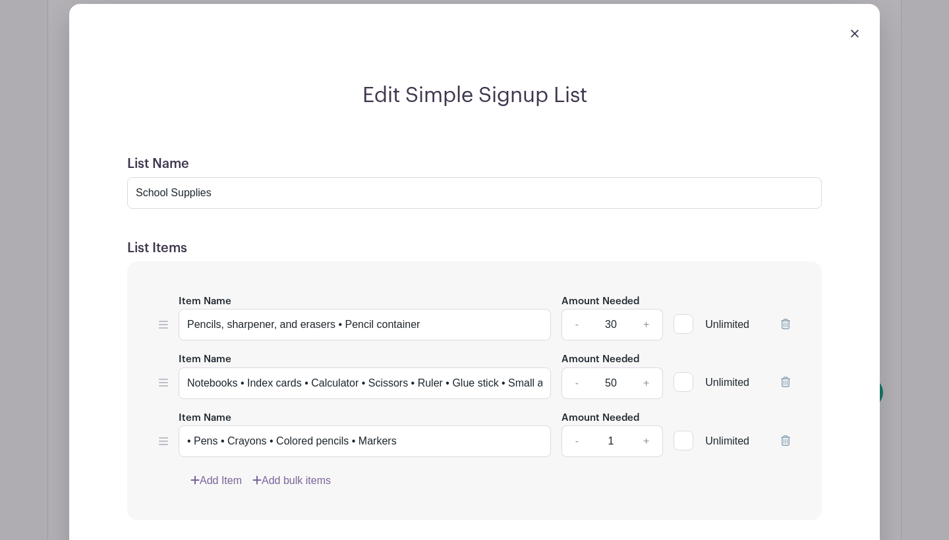
click at [614, 368] on input "50" at bounding box center [611, 384] width 40 height 32
type input "30"
click at [609, 427] on input "1" at bounding box center [611, 442] width 40 height 32
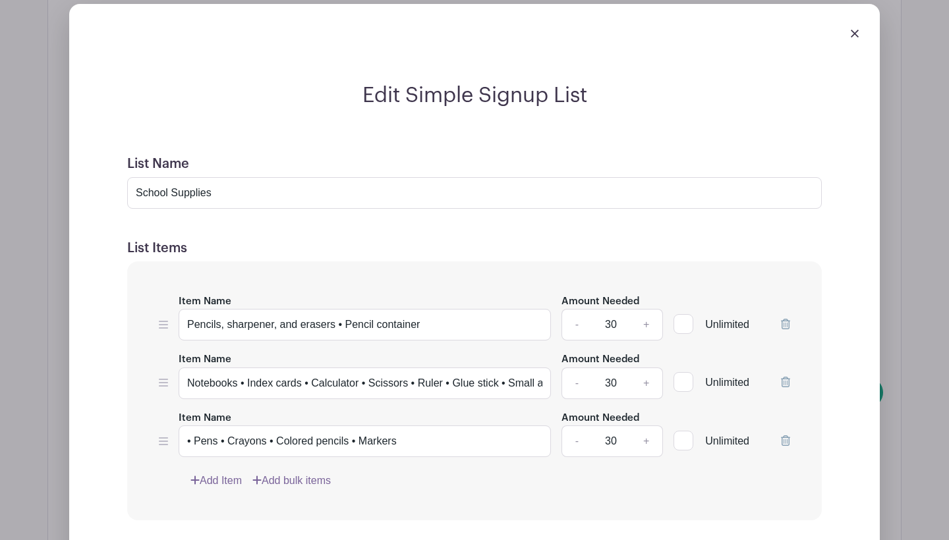
type input "30"
click at [508, 473] on div "Add Item Add bulk items" at bounding box center [490, 481] width 600 height 16
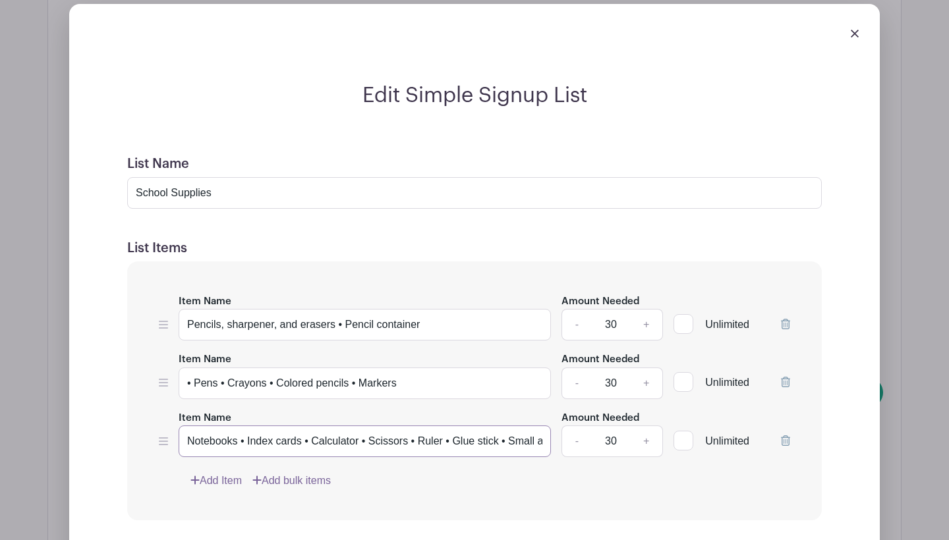
drag, startPoint x: 372, startPoint y: 428, endPoint x: 565, endPoint y: 424, distance: 193.1
click at [565, 425] on div "Item Name Notebooks • Index cards • Calculator • Scissors • Ruler • Glue stick …" at bounding box center [474, 434] width 631 height 48
type input "Notebooks • Index cards • Calculator"
click at [213, 473] on link "Add Item" at bounding box center [215, 481] width 51 height 16
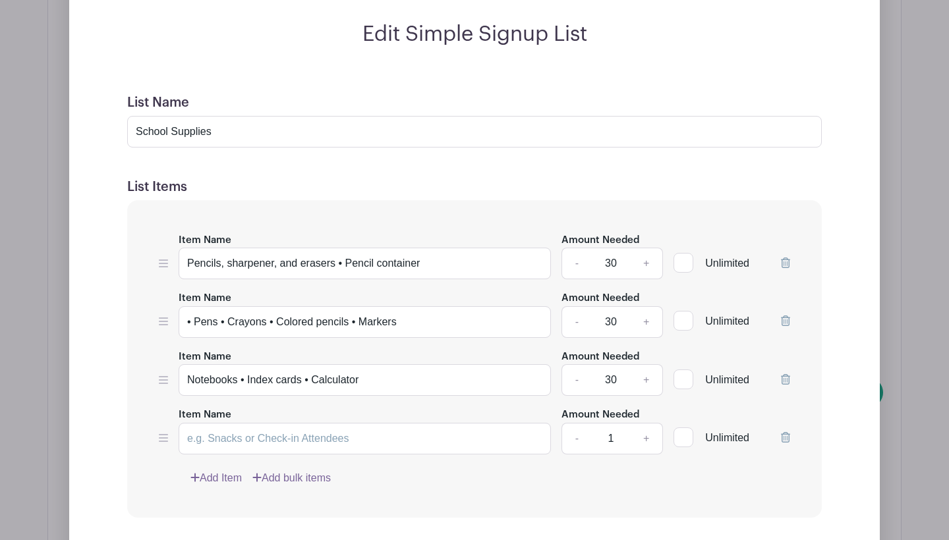
scroll to position [2119, 0]
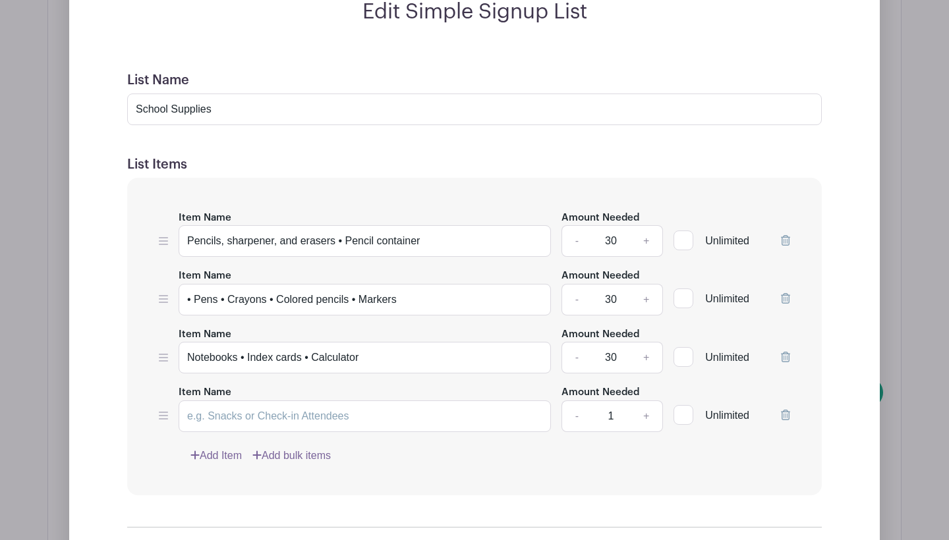
click at [243, 417] on div "Item Name Pencils, sharpener, and erasers • Pencil container Amount Needed - 30…" at bounding box center [474, 337] width 694 height 318
click at [244, 408] on input "Item Name" at bounding box center [365, 417] width 372 height 32
paste input "Scissors • Ruler • Glue stick • Small adhesive tape"
type input "Scissors • Ruler • Glue stick • Small adhesive tape"
click at [192, 343] on input "Notebooks • Index cards • Calculator" at bounding box center [365, 358] width 372 height 32
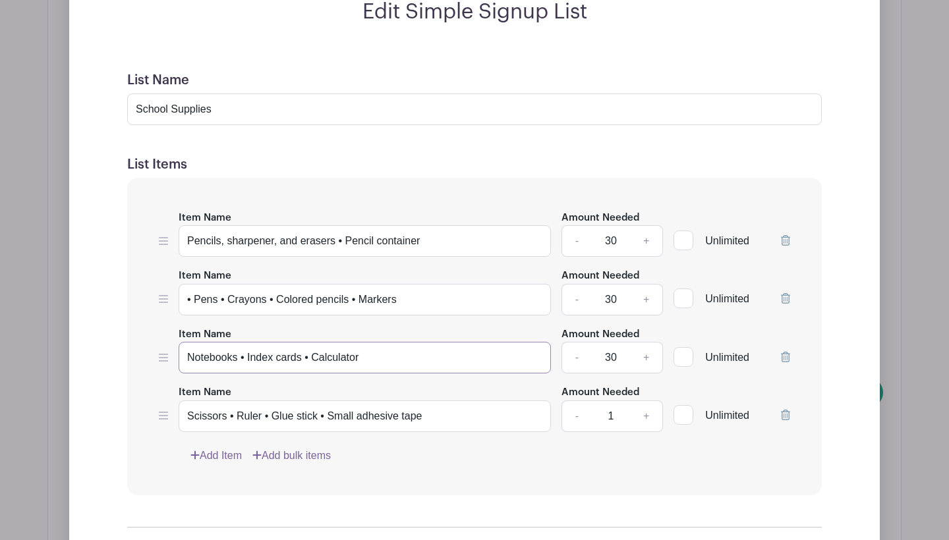
type input "Notebooks • Index cards • Calculator"
click at [191, 401] on input "Scissors • Ruler • Glue stick • Small adhesive tape" at bounding box center [365, 417] width 372 height 32
click at [605, 401] on input "1" at bounding box center [611, 417] width 40 height 32
type input "30"
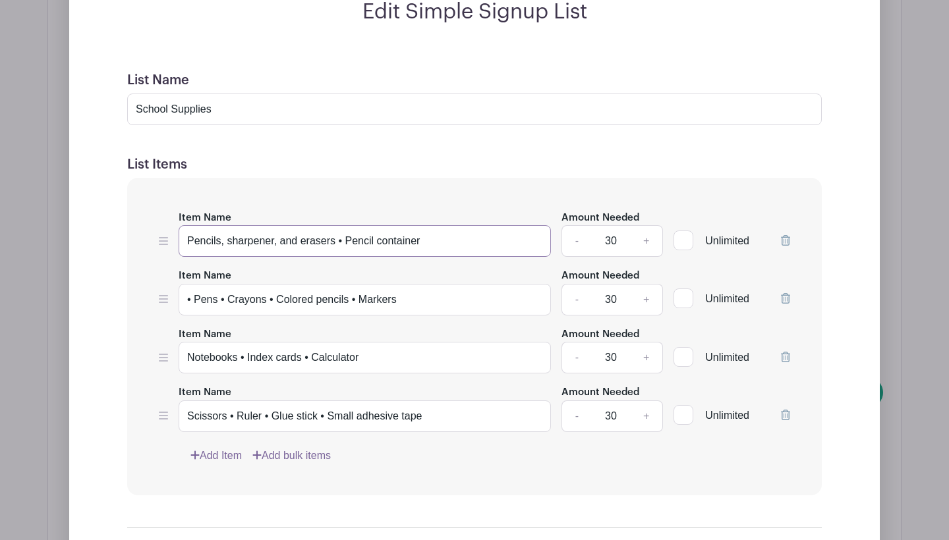
click at [227, 225] on input "Pencils, sharpener, and erasers • Pencil container" at bounding box center [365, 241] width 372 height 32
drag, startPoint x: 341, startPoint y: 223, endPoint x: 333, endPoint y: 224, distance: 7.9
click at [333, 225] on input "Pencils sharpener, and erasers • Pencil container" at bounding box center [365, 241] width 372 height 32
click at [221, 227] on input "Pencils sharpener, and erasers • Pencil container" at bounding box center [365, 241] width 372 height 32
paste input "•"
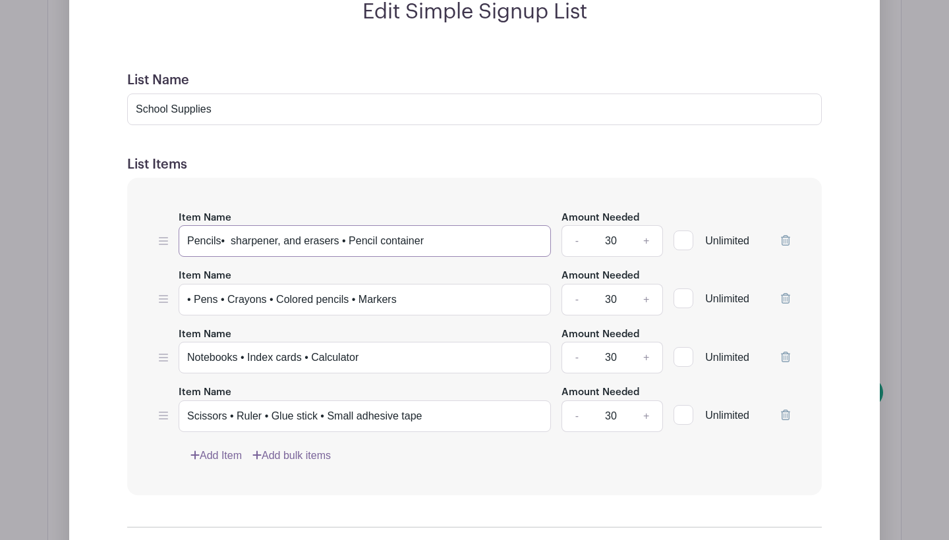
click at [284, 225] on input "Pencils• sharpener, and erasers • Pencil container" at bounding box center [365, 241] width 372 height 32
drag, startPoint x: 305, startPoint y: 223, endPoint x: 279, endPoint y: 223, distance: 25.7
click at [279, 225] on input "Pencils• sharpener, and erasers • Pencil container" at bounding box center [365, 241] width 372 height 32
paste input "•"
click at [278, 225] on input "Pencils• sharpener,• erasers • Pencil container" at bounding box center [365, 241] width 372 height 32
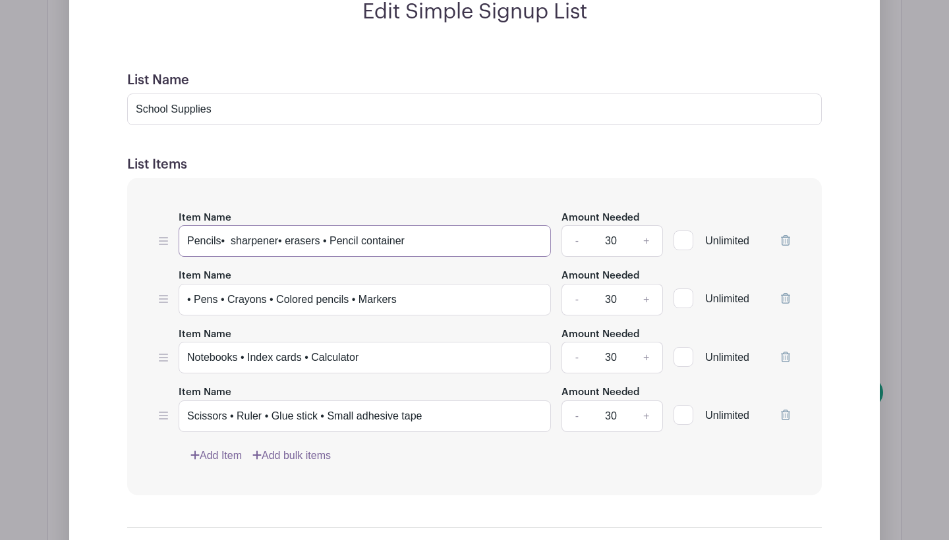
click at [422, 227] on input "Pencils• sharpener• erasers • Pencil container" at bounding box center [365, 241] width 372 height 32
click at [190, 225] on input "Pencils• sharpener• erasers • Pencil container" at bounding box center [365, 241] width 372 height 32
type input "ex: Pencils• sharpener• erasers • Pencil container"
click at [188, 284] on input "• Pens • Crayons • Colored pencils • Markers" at bounding box center [365, 300] width 372 height 32
type input "ex: Pens • Crayons • Colored pencils • Markers"
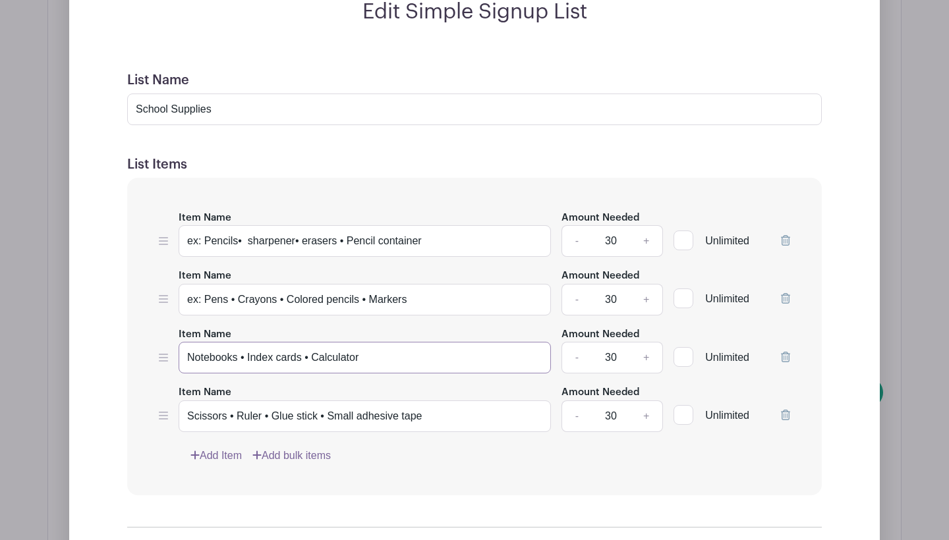
click at [185, 342] on input "Notebooks • Index cards • Calculator" at bounding box center [365, 358] width 372 height 32
type input "ex: Notebooks • Index cards • Calculator"
click at [190, 404] on input "Scissors • Ruler • Glue stick • Small adhesive tape" at bounding box center [365, 417] width 372 height 32
type input "ex: Scissors • Ruler • Glue stick • Small adhesive tape"
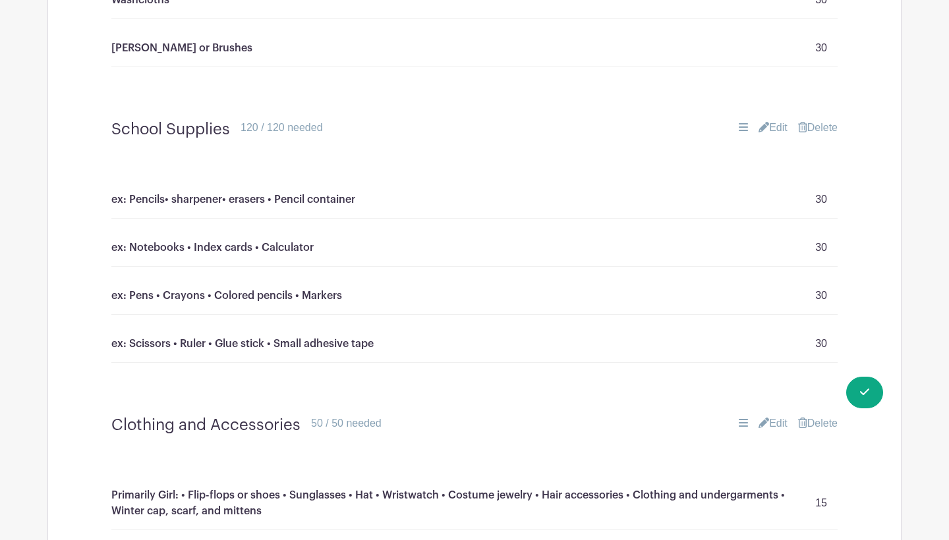
scroll to position [1899, 0]
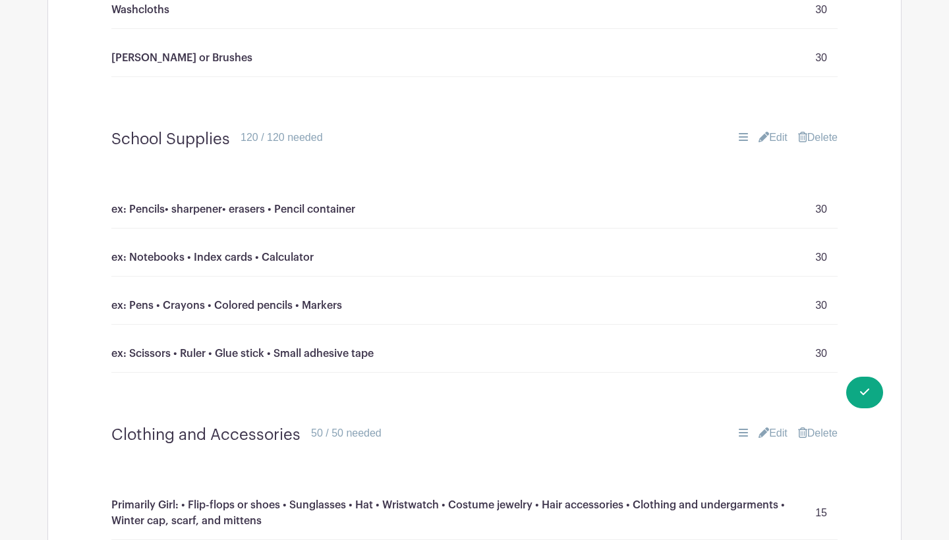
click at [778, 130] on link "Edit" at bounding box center [772, 138] width 29 height 16
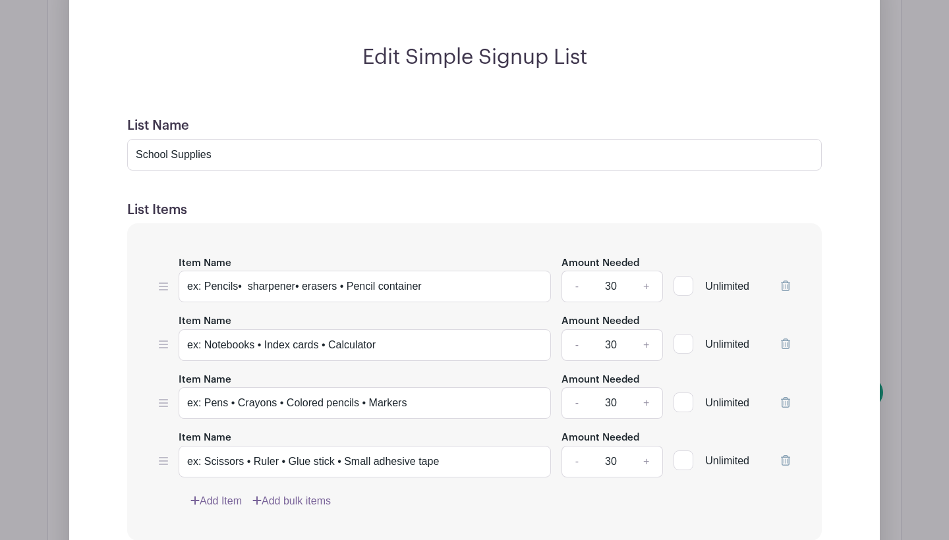
scroll to position [2108, 0]
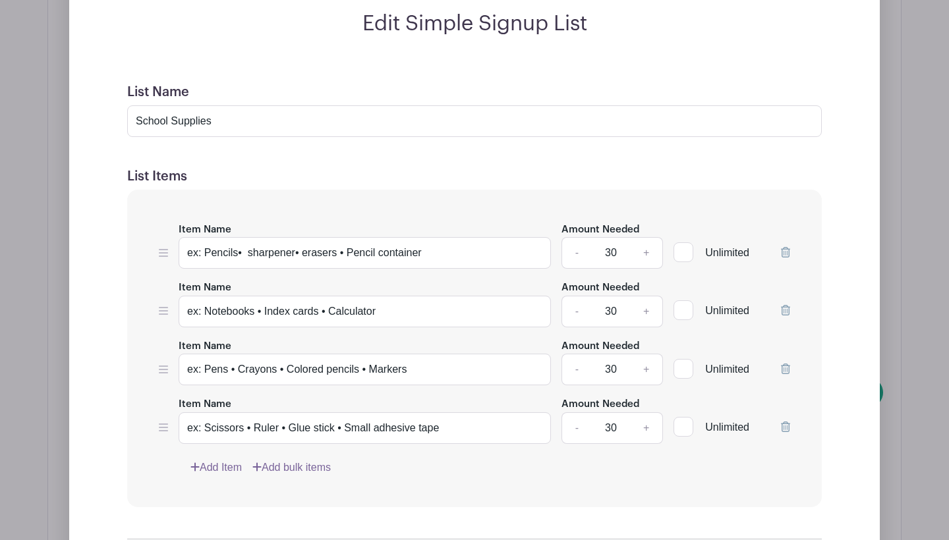
click at [613, 237] on input "30" at bounding box center [611, 253] width 40 height 32
type input "15"
click at [617, 300] on input "30" at bounding box center [611, 312] width 40 height 32
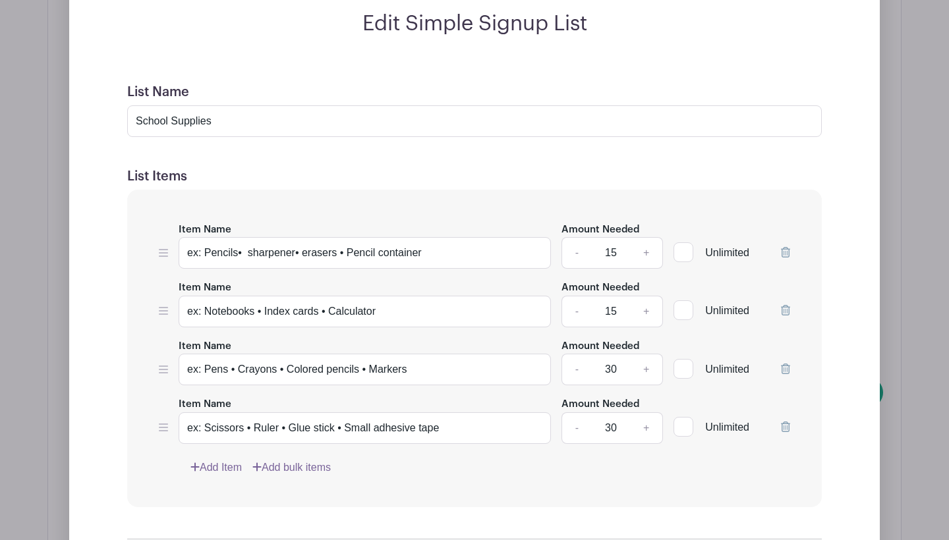
type input "15"
click at [605, 356] on input "30" at bounding box center [611, 370] width 40 height 32
type input "15"
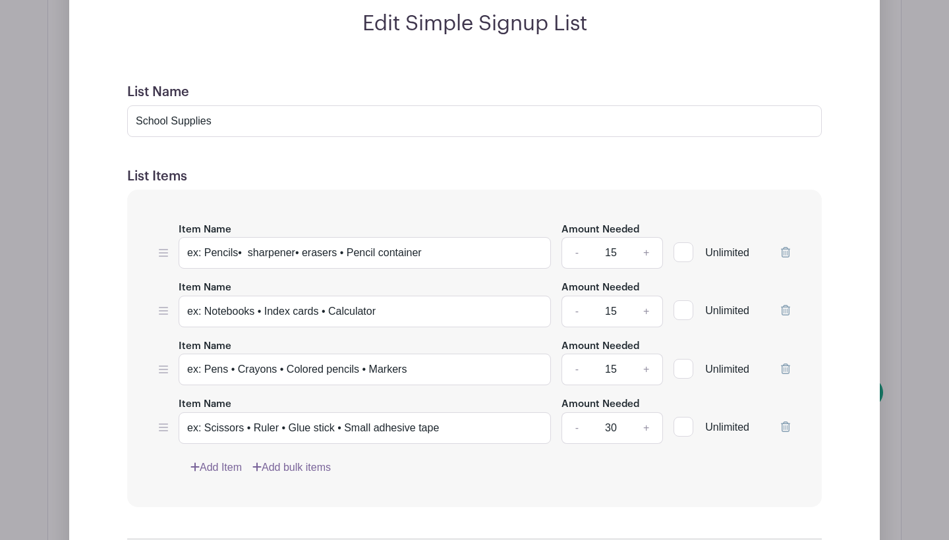
click at [612, 414] on input "30" at bounding box center [611, 428] width 40 height 32
type input "15"
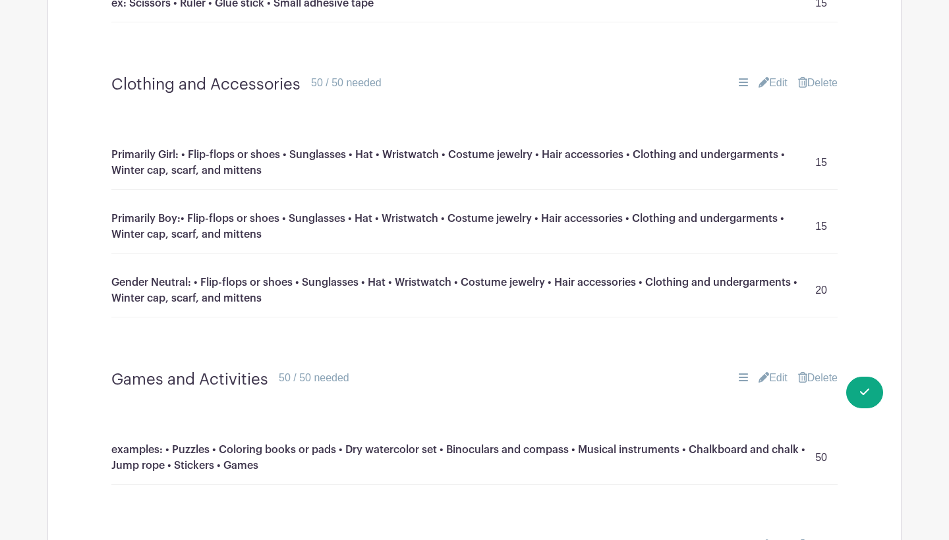
scroll to position [2245, 0]
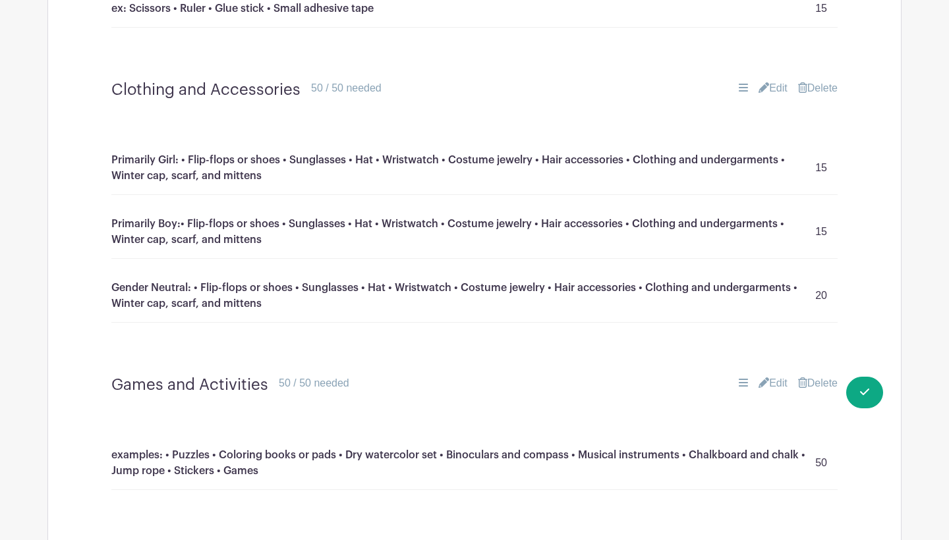
click at [773, 80] on link "Edit" at bounding box center [772, 88] width 29 height 16
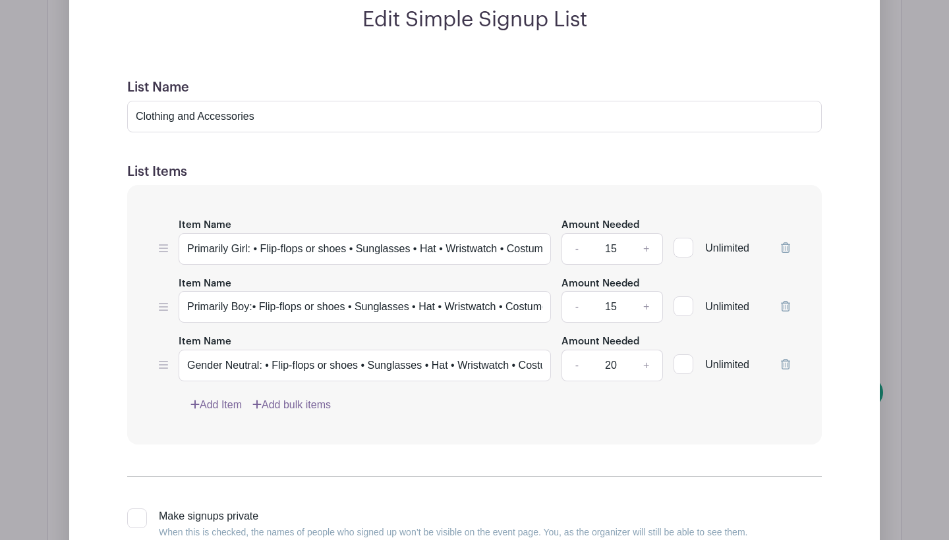
scroll to position [2422, 0]
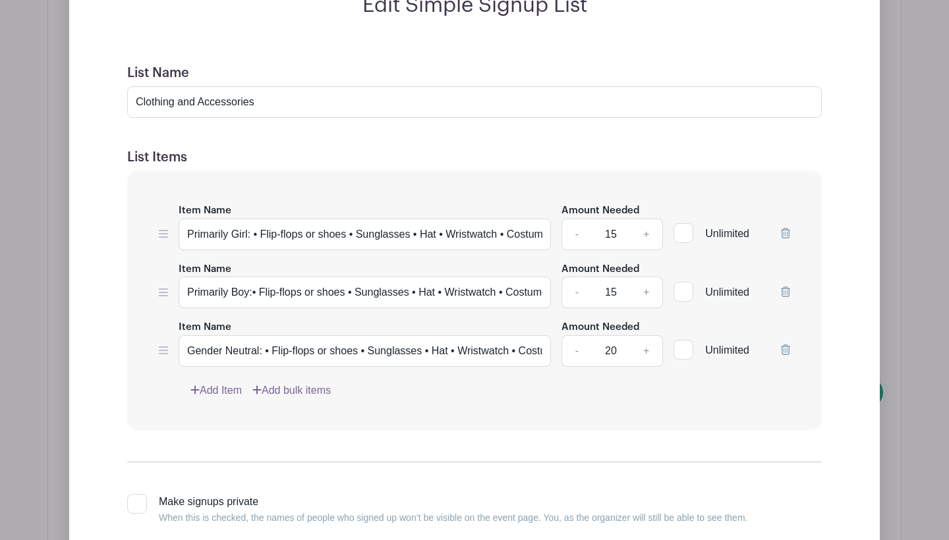
click at [609, 219] on input "15" at bounding box center [611, 235] width 40 height 32
type input "2"
type input "10"
click at [606, 285] on input "15" at bounding box center [611, 293] width 40 height 32
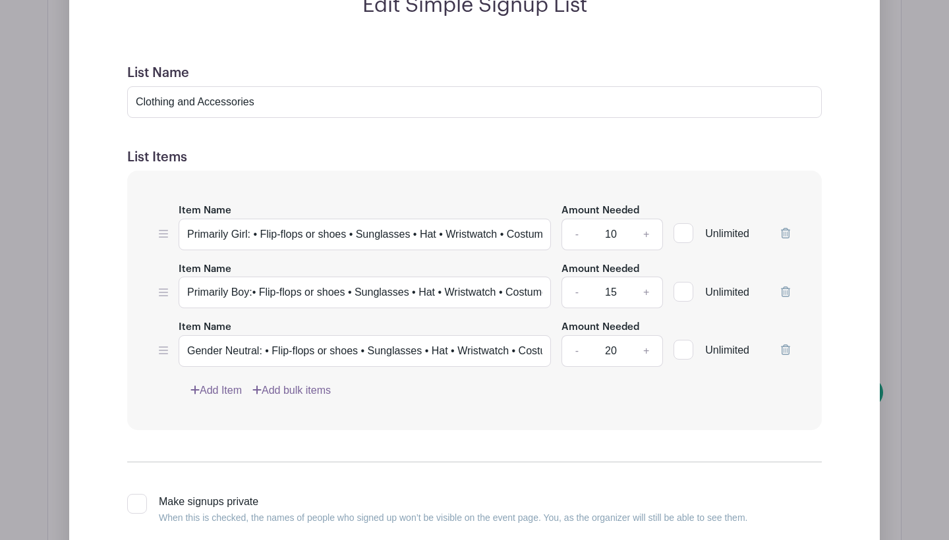
click at [606, 285] on input "15" at bounding box center [611, 293] width 40 height 32
type input "10"
click at [611, 335] on input "20" at bounding box center [611, 351] width 40 height 32
type input "10"
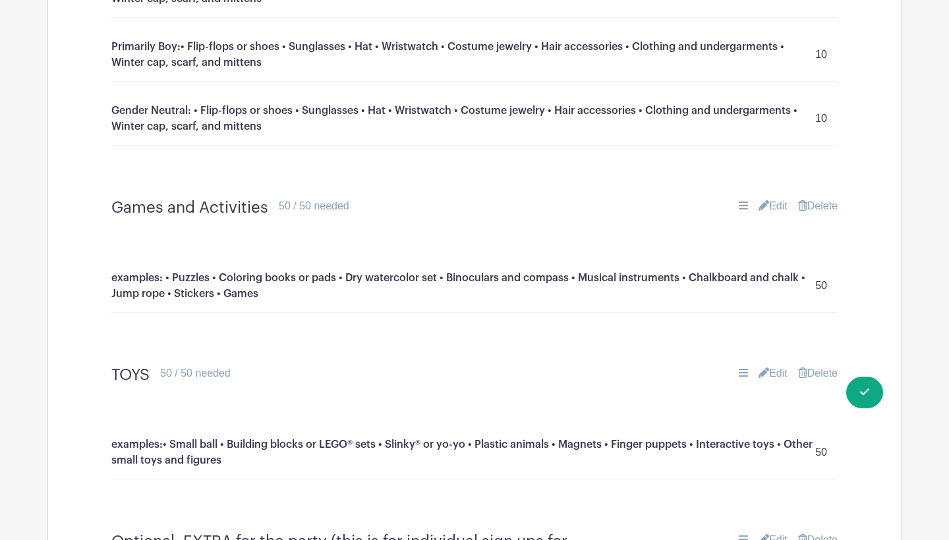
click at [771, 198] on link "Edit" at bounding box center [772, 206] width 29 height 16
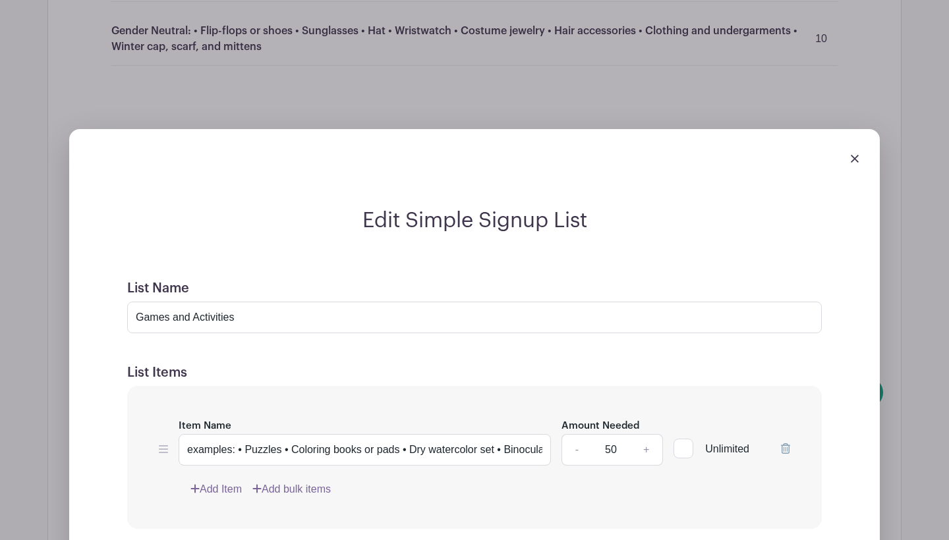
scroll to position [2502, 0]
click at [612, 435] on input "50" at bounding box center [611, 450] width 40 height 32
type input "30"
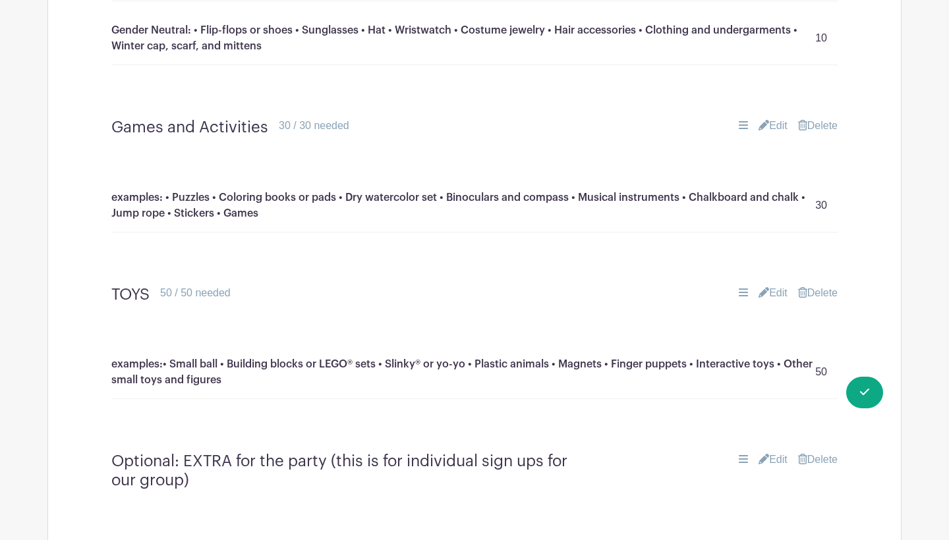
click at [772, 285] on link "Edit" at bounding box center [772, 293] width 29 height 16
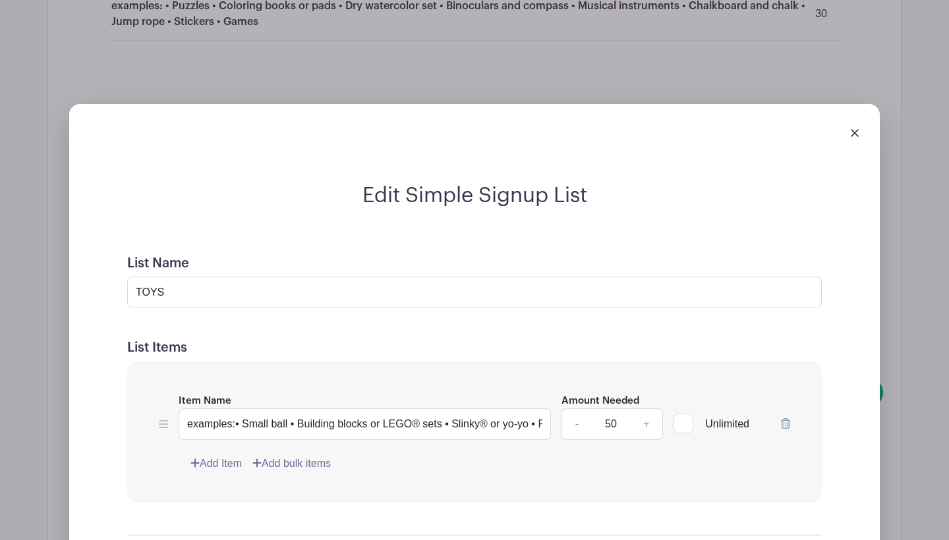
scroll to position [2697, 0]
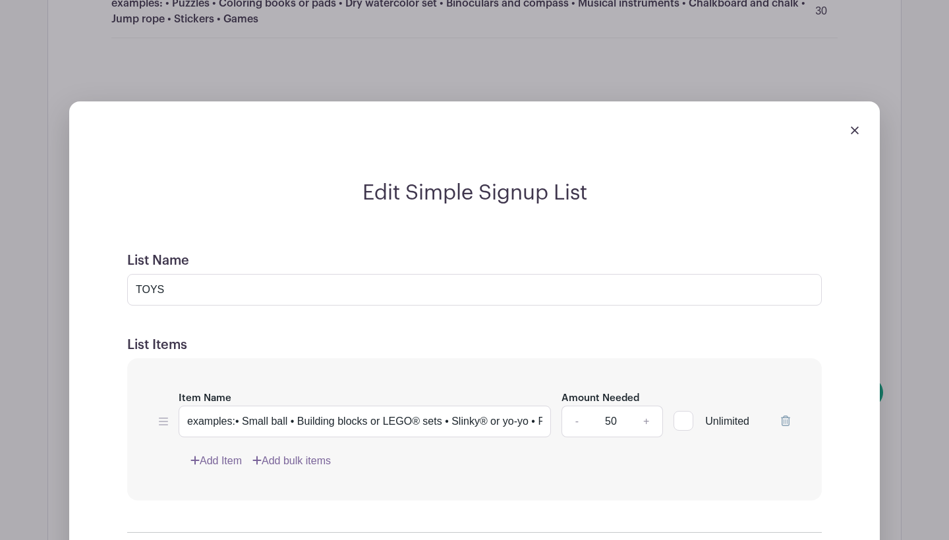
click at [606, 406] on input "50" at bounding box center [611, 422] width 40 height 32
type input "30"
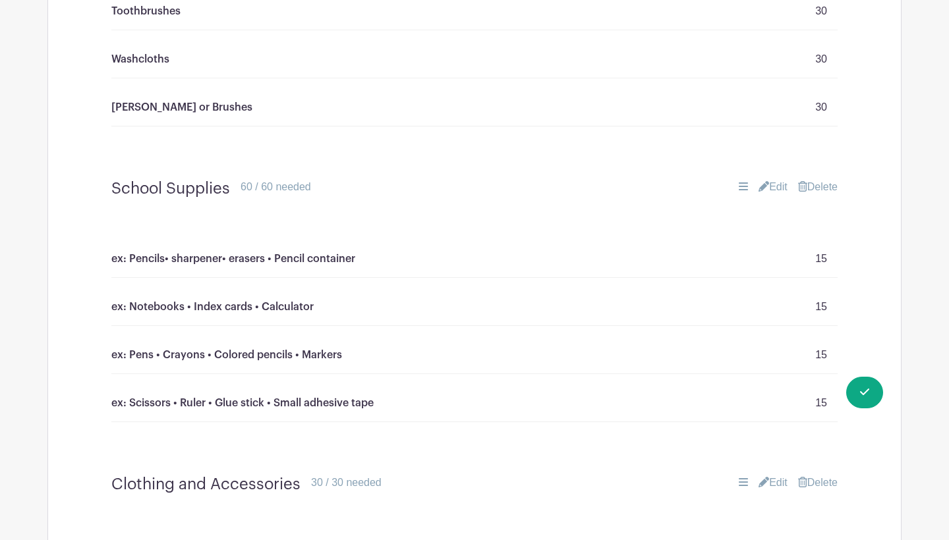
scroll to position [1852, 0]
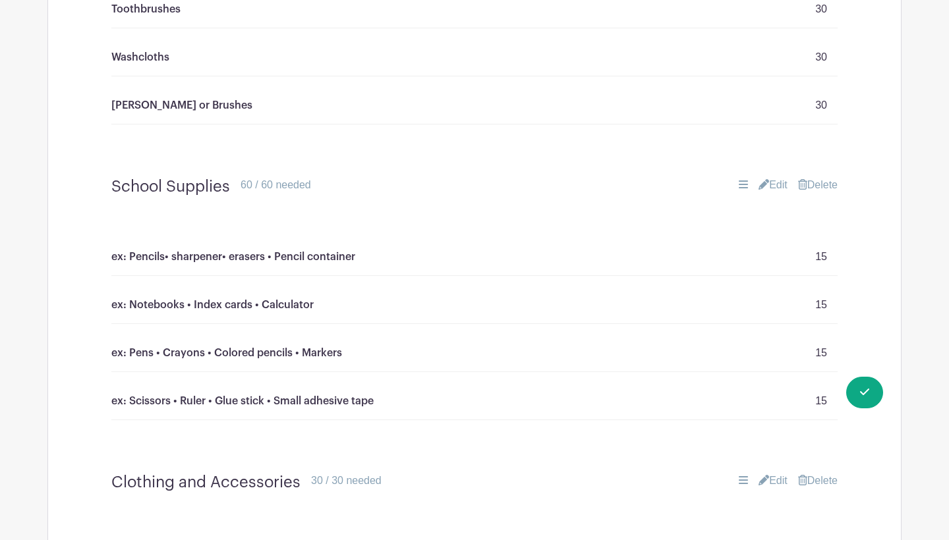
click at [768, 177] on link "Edit" at bounding box center [772, 185] width 29 height 16
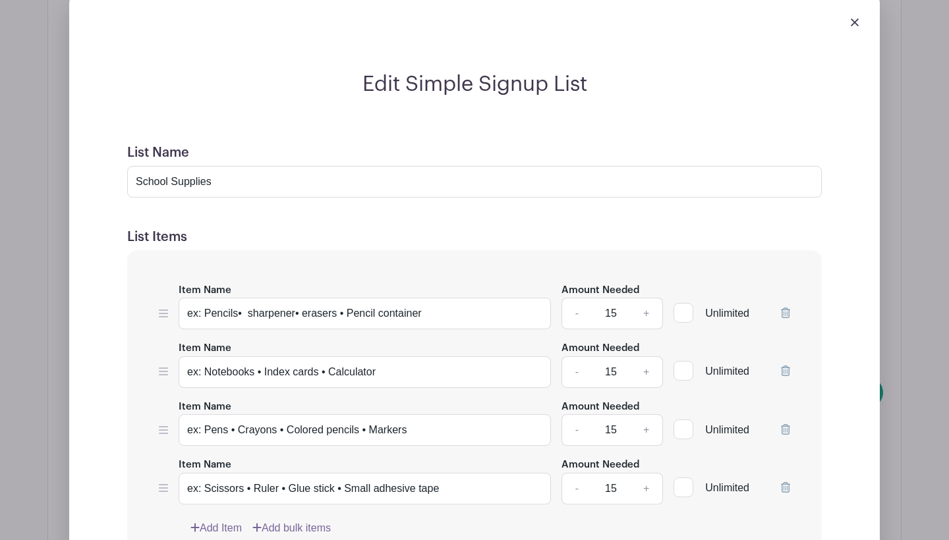
scroll to position [2048, 0]
drag, startPoint x: 443, startPoint y: 299, endPoint x: 146, endPoint y: 298, distance: 297.1
click at [146, 298] on div "Item Name ex: Pencils• sharpener• erasers • Pencil container Amount Needed - 15…" at bounding box center [474, 408] width 694 height 318
type input "Pencils"
click at [612, 296] on input "15" at bounding box center [611, 312] width 40 height 32
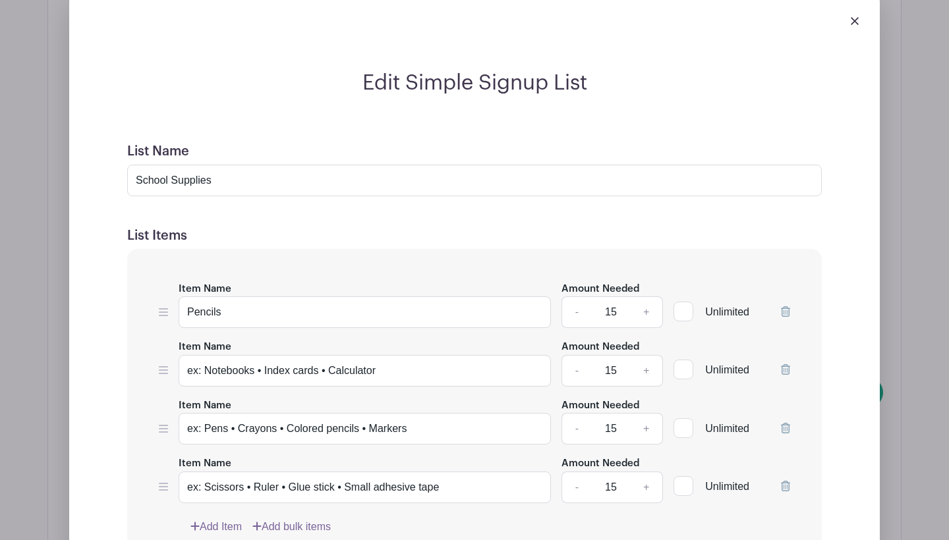
click at [612, 296] on input "15" at bounding box center [611, 312] width 40 height 32
type input "30"
drag, startPoint x: 399, startPoint y: 362, endPoint x: 322, endPoint y: 351, distance: 77.1
click at [322, 355] on input "ex: Notebooks • Index cards • Calculator" at bounding box center [365, 371] width 372 height 32
drag, startPoint x: 264, startPoint y: 352, endPoint x: 123, endPoint y: 347, distance: 141.7
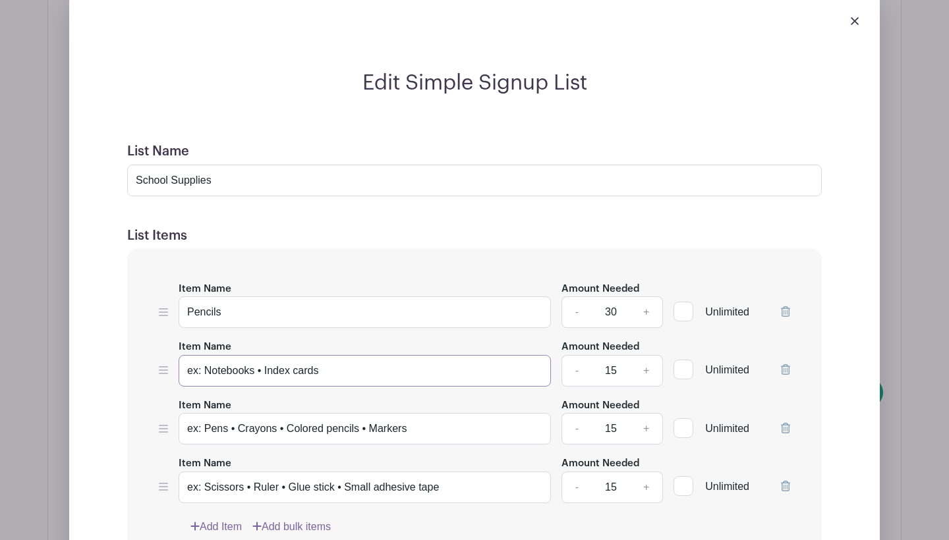
click at [123, 349] on form "List Name School Supplies List Items Item Name Pencils Amount Needed - 30 + Unl…" at bounding box center [474, 443] width 726 height 630
type input "Index cards"
click at [613, 355] on input "15" at bounding box center [611, 371] width 40 height 32
type input "30"
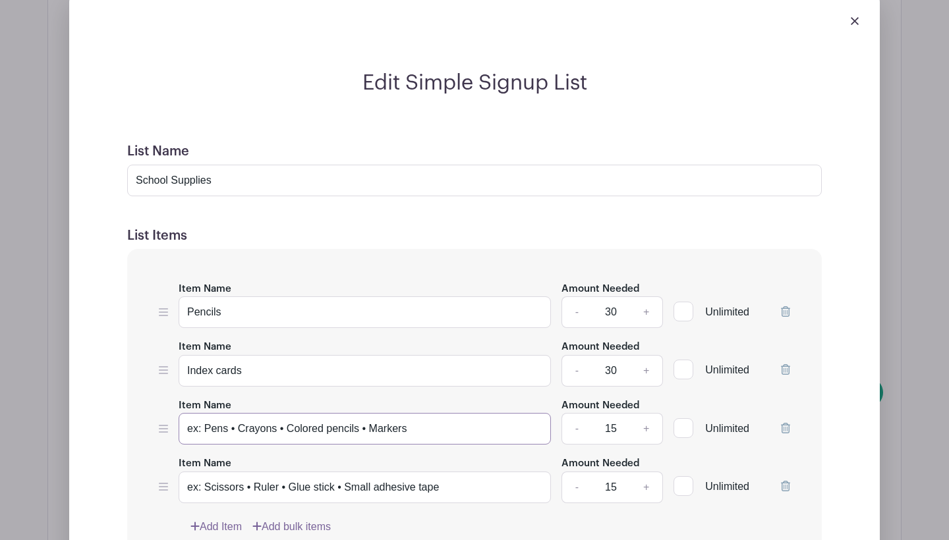
drag, startPoint x: 236, startPoint y: 412, endPoint x: 115, endPoint y: 412, distance: 121.2
click at [115, 412] on form "List Name School Supplies List Items Item Name Pencils Amount Needed - 30 + Unl…" at bounding box center [474, 443] width 726 height 630
click at [299, 430] on div "Item Name Pencils Amount Needed - 30 + Unlimited Item Name Index cards Amount N…" at bounding box center [474, 408] width 694 height 318
drag, startPoint x: 285, startPoint y: 410, endPoint x: 101, endPoint y: 410, distance: 183.8
click at [101, 410] on div "Edit Simple Signup List List Name School Supplies List Items Item Name Pencils …" at bounding box center [474, 413] width 789 height 686
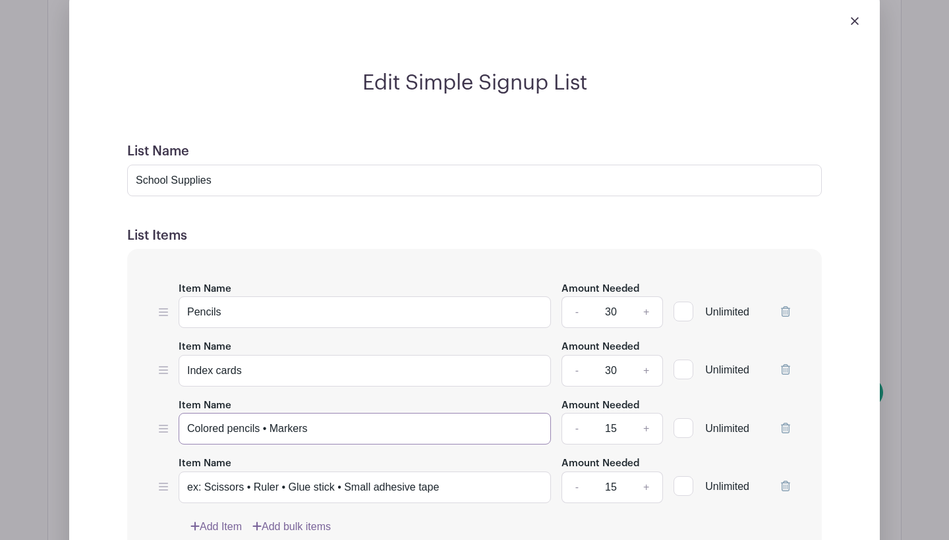
drag, startPoint x: 316, startPoint y: 415, endPoint x: 264, endPoint y: 415, distance: 52.0
click at [264, 415] on input "Colored pencils • Markers" at bounding box center [365, 429] width 372 height 32
type input "Colored pencils"
click at [614, 418] on input "15" at bounding box center [611, 429] width 40 height 32
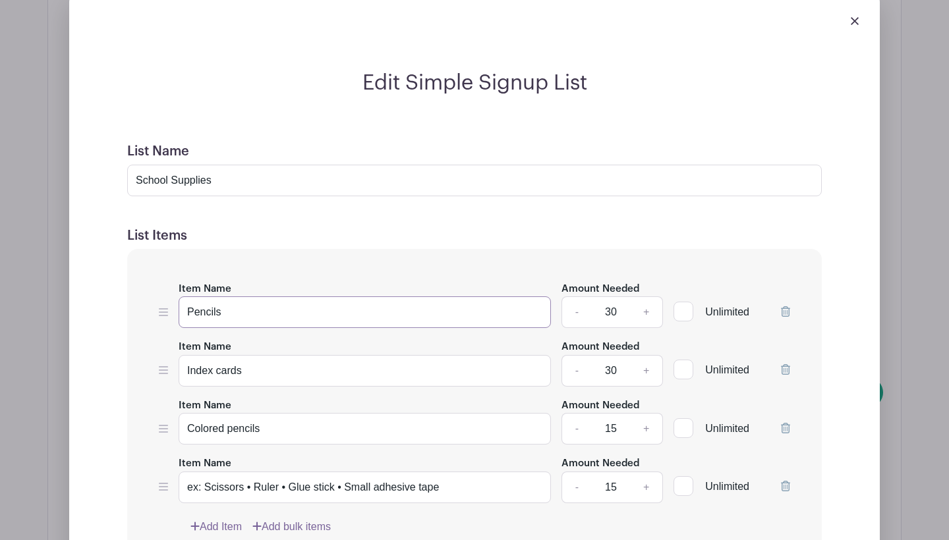
click at [397, 301] on input "Pencils" at bounding box center [365, 312] width 372 height 32
click at [308, 413] on input "Colored pencils" at bounding box center [365, 429] width 372 height 32
click at [311, 472] on input "ex: Scissors • Ruler • Glue stick • Small adhesive tape" at bounding box center [365, 488] width 372 height 32
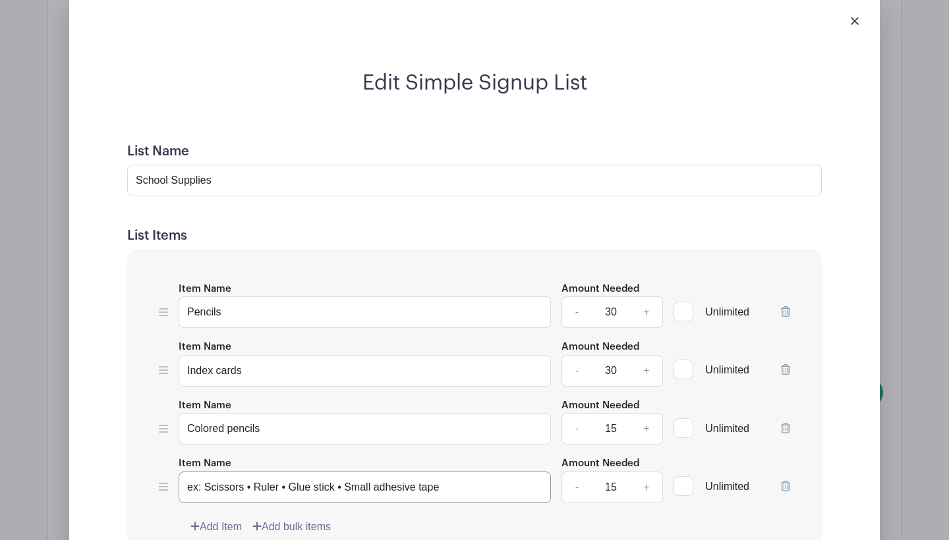
type input "o"
click at [299, 417] on input "Colored pencils" at bounding box center [365, 429] width 372 height 32
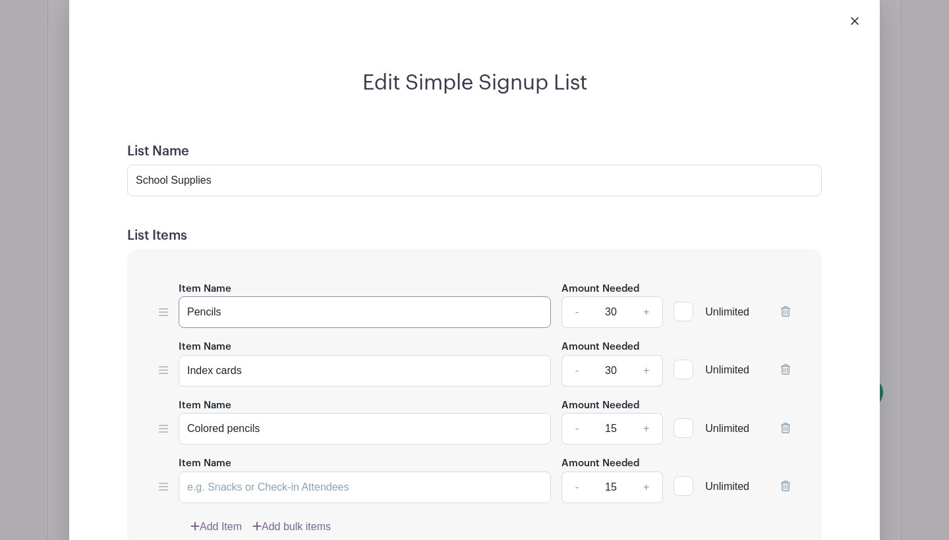
click at [261, 297] on input "Pencils" at bounding box center [365, 312] width 372 height 32
click at [260, 297] on input "Pencils" at bounding box center [365, 312] width 372 height 32
type input "Pencil sharpener"
click at [318, 426] on input "Colored pencils" at bounding box center [365, 429] width 372 height 32
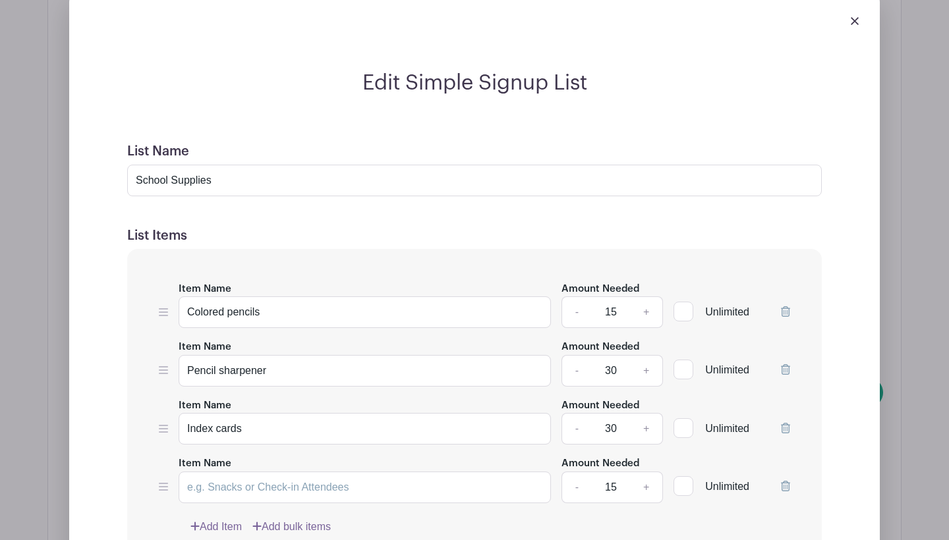
click at [779, 471] on div "Unlimited" at bounding box center [731, 479] width 117 height 48
click at [790, 472] on div "Item Name Colored pencils Amount Needed - 15 + Unlimited Item Name Pencil sharp…" at bounding box center [474, 408] width 694 height 318
click at [780, 473] on div "Unlimited" at bounding box center [731, 479] width 117 height 48
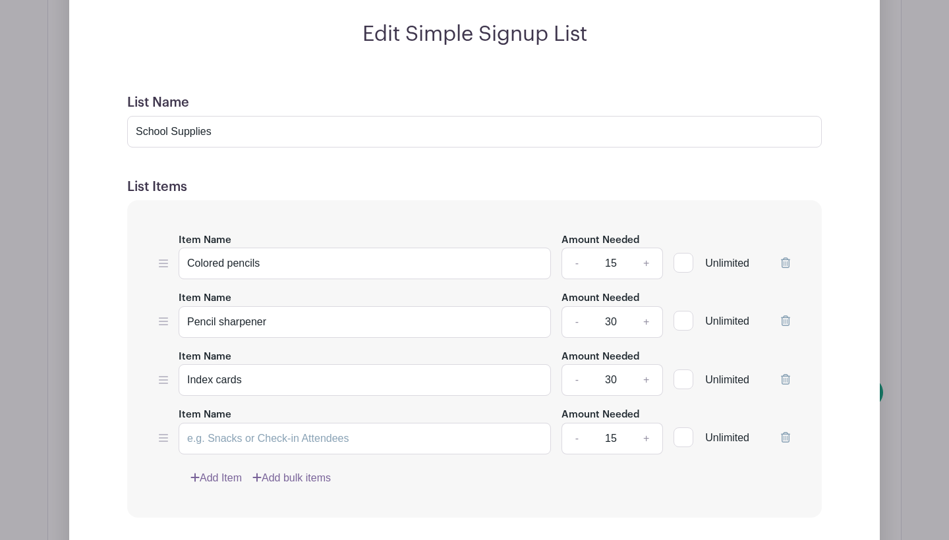
scroll to position [2104, 0]
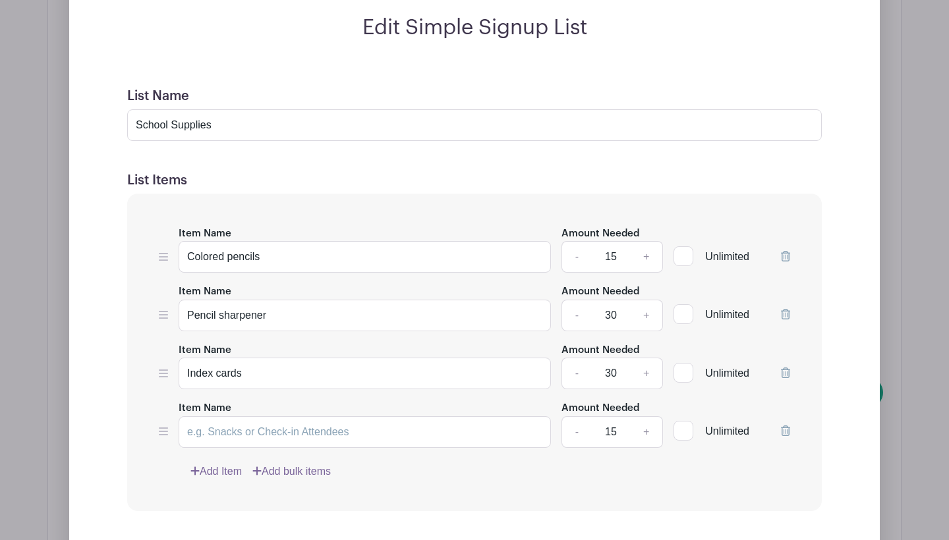
click at [783, 426] on icon at bounding box center [785, 431] width 9 height 11
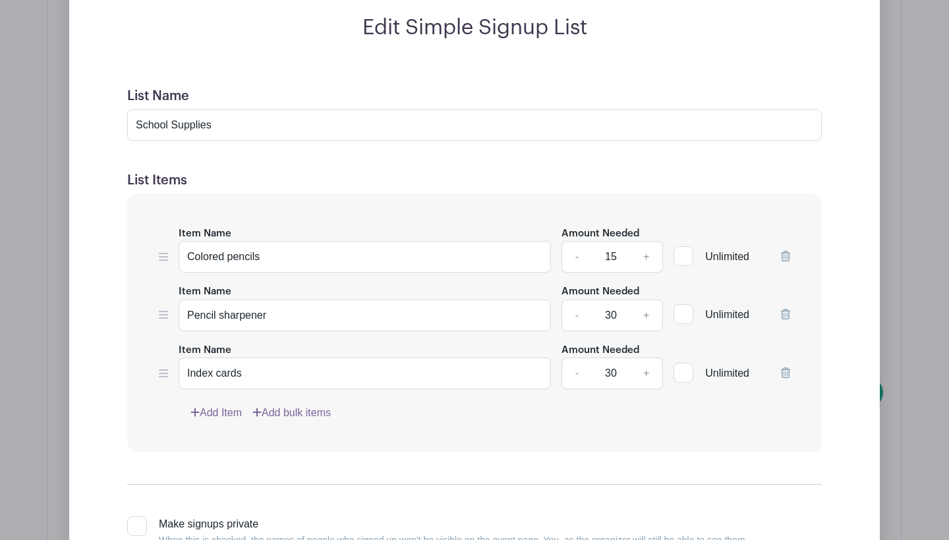
click at [642, 243] on link "+" at bounding box center [646, 257] width 33 height 32
click at [616, 241] on input "18" at bounding box center [611, 257] width 40 height 32
click at [615, 241] on input "18" at bounding box center [611, 257] width 40 height 32
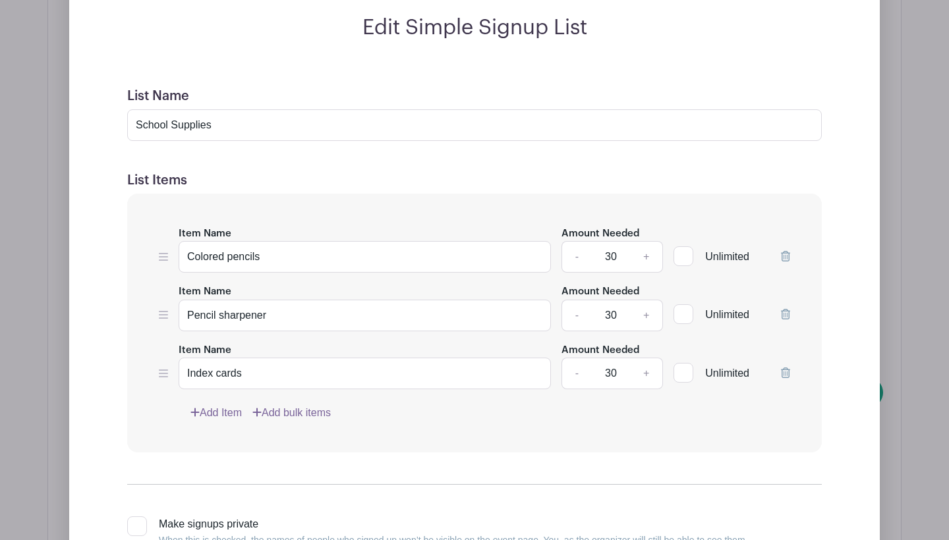
type input "30"
click at [226, 405] on link "Add Item" at bounding box center [215, 413] width 51 height 16
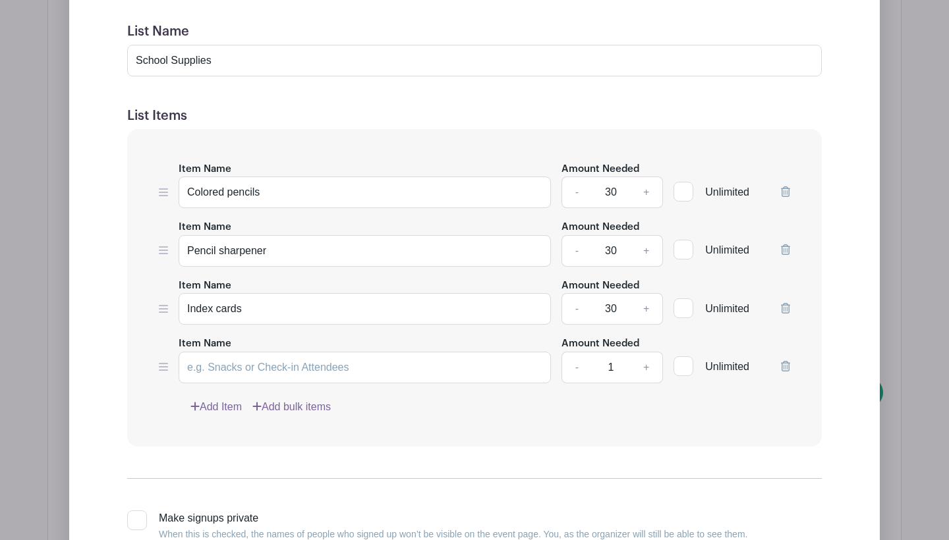
scroll to position [2173, 0]
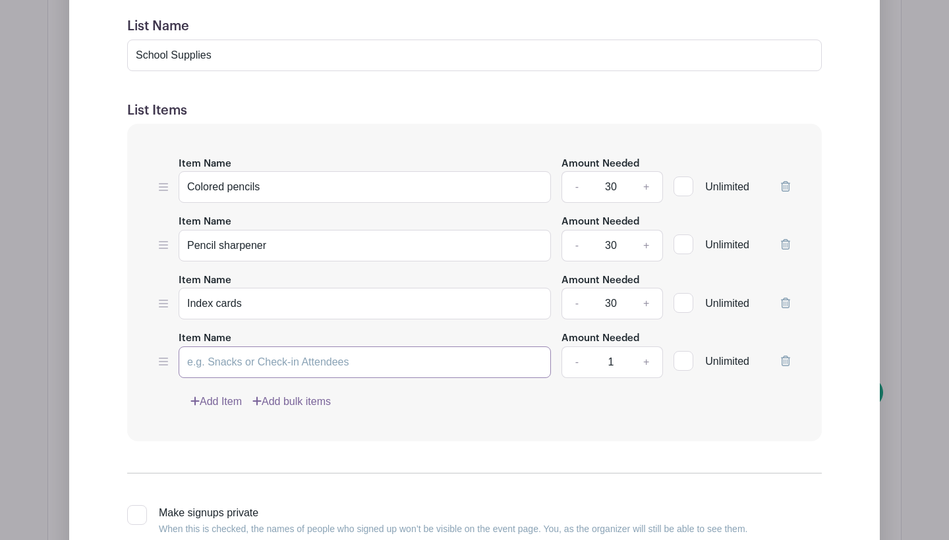
click at [255, 347] on input "Item Name" at bounding box center [365, 363] width 372 height 32
type input "p"
type input "P"
click at [791, 348] on div "Item Name Colored pencils Amount Needed - 30 + Unlimited Item Name Pencil sharp…" at bounding box center [474, 283] width 694 height 318
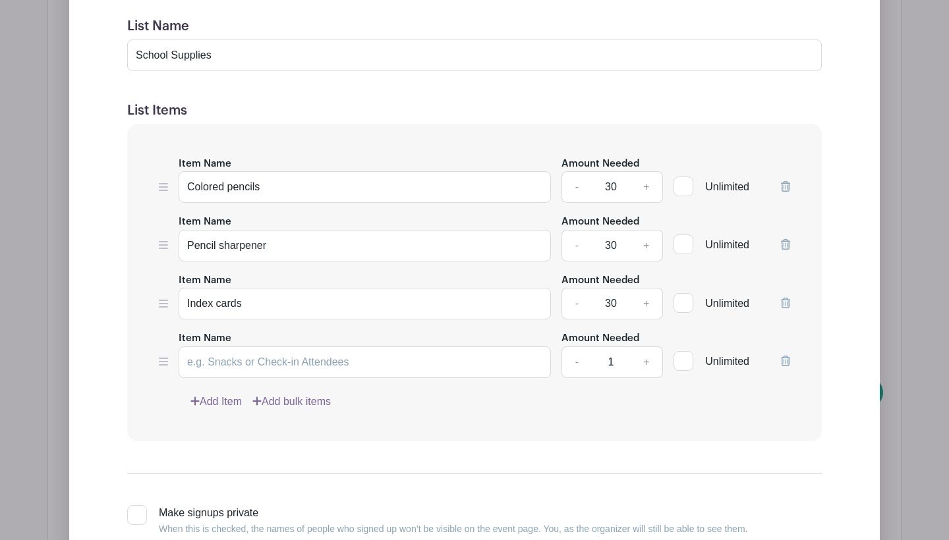
click at [783, 356] on icon at bounding box center [785, 361] width 9 height 11
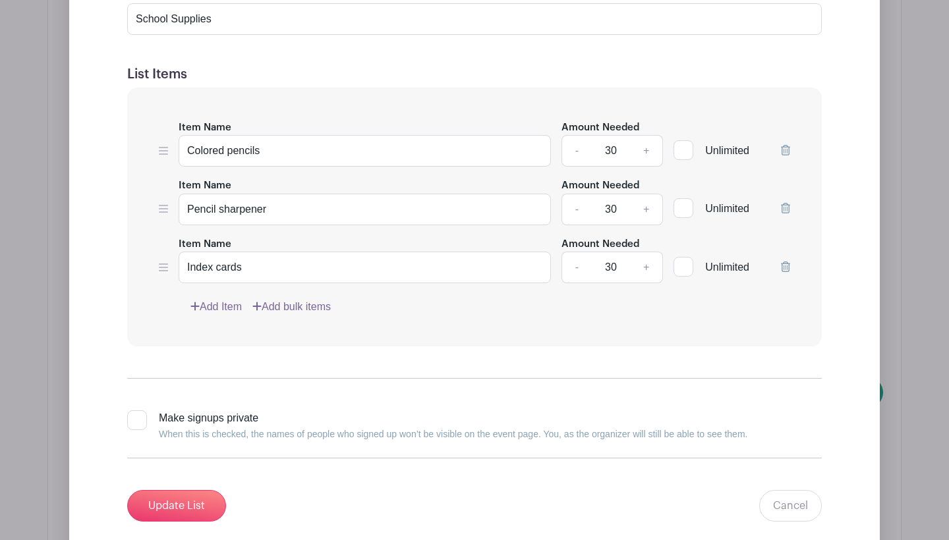
scroll to position [2221, 0]
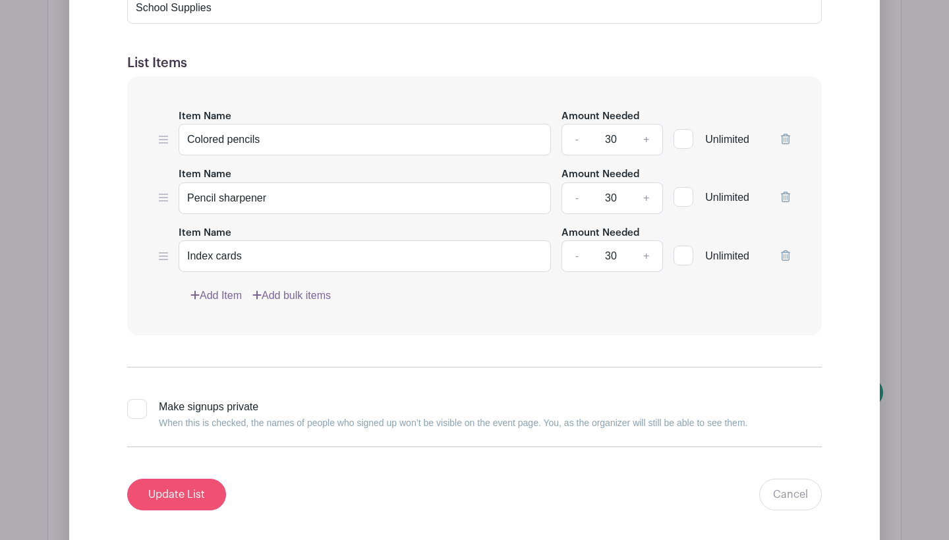
click at [190, 479] on input "Update List" at bounding box center [176, 495] width 99 height 32
click at [205, 481] on input "Update List" at bounding box center [176, 495] width 99 height 32
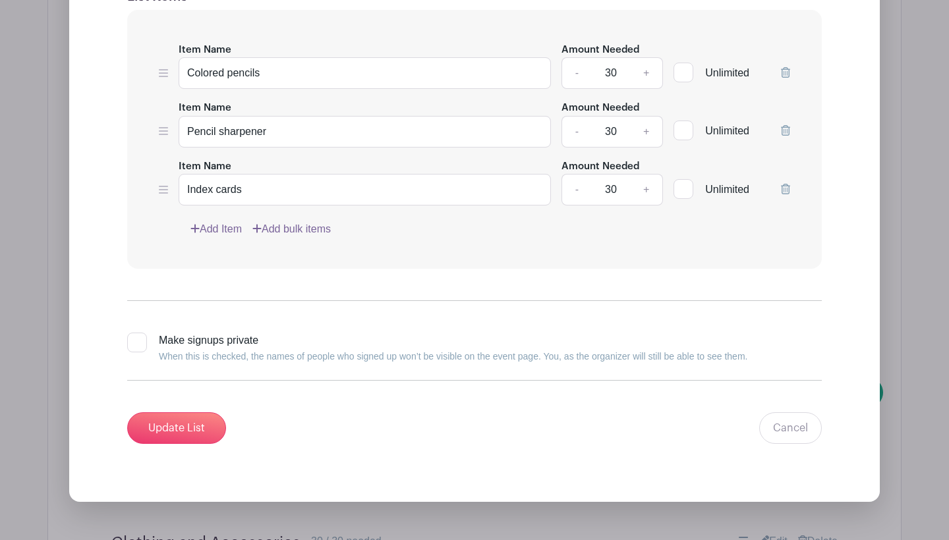
scroll to position [2352, 0]
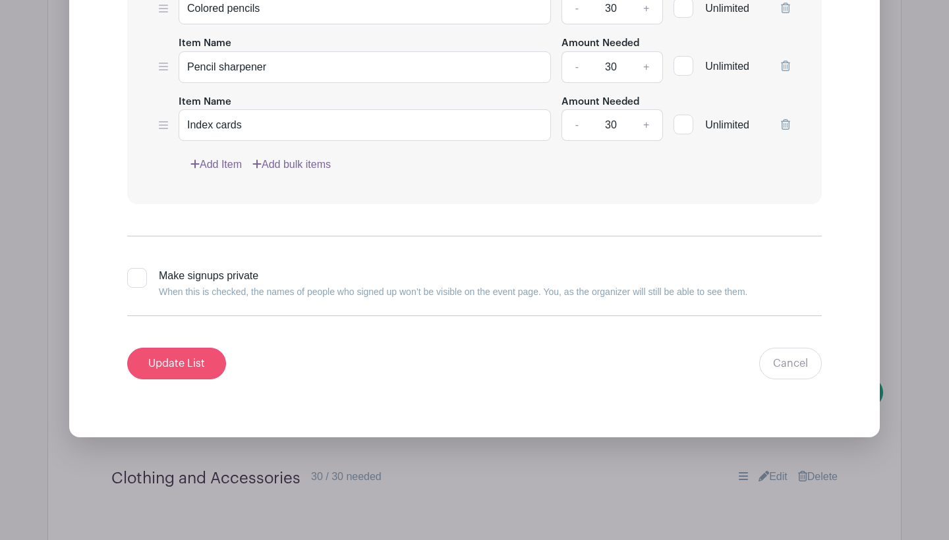
click at [166, 350] on input "Update List" at bounding box center [176, 364] width 99 height 32
click at [574, 373] on form "List Name School Supplies List Items Item Name Colored pencils Amount Needed - …" at bounding box center [474, 110] width 726 height 572
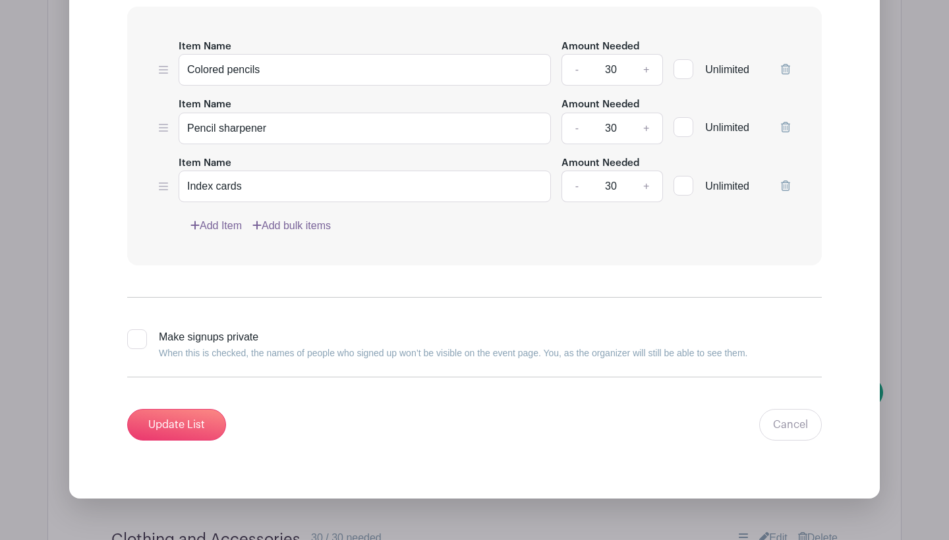
scroll to position [2289, 0]
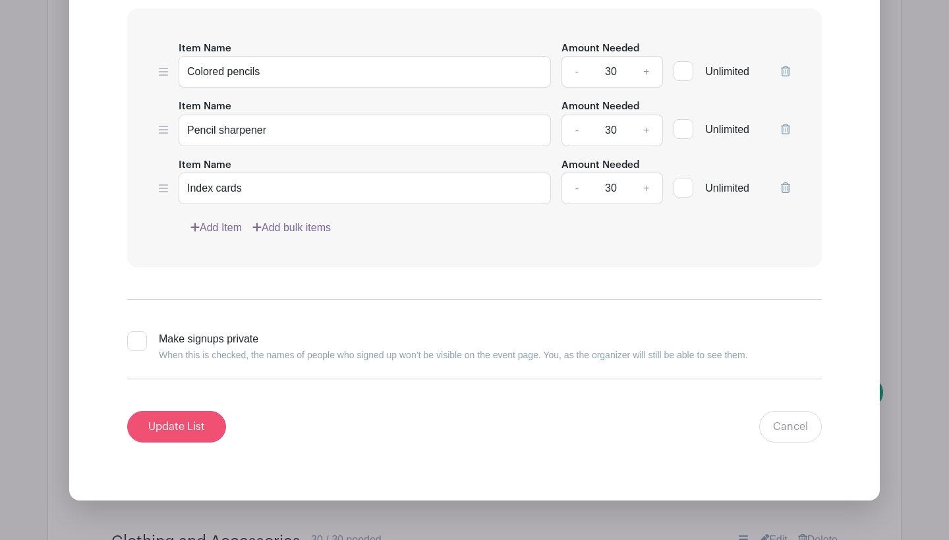
click at [182, 411] on input "Update List" at bounding box center [176, 427] width 99 height 32
click at [186, 416] on input "Update List" at bounding box center [176, 427] width 99 height 32
click at [470, 507] on div "Edit Simple Signup List List Name School Supplies List Items Item Name Colored …" at bounding box center [474, 126] width 853 height 792
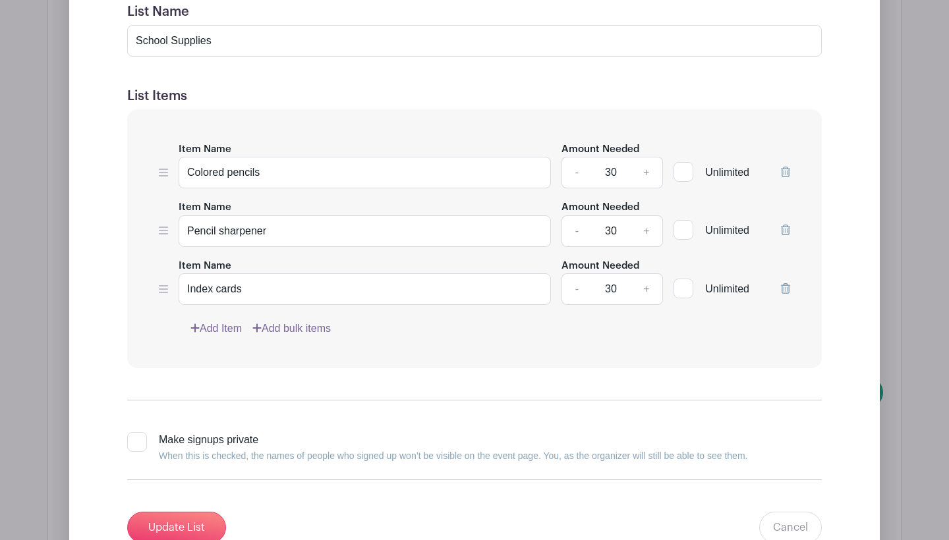
scroll to position [2192, 0]
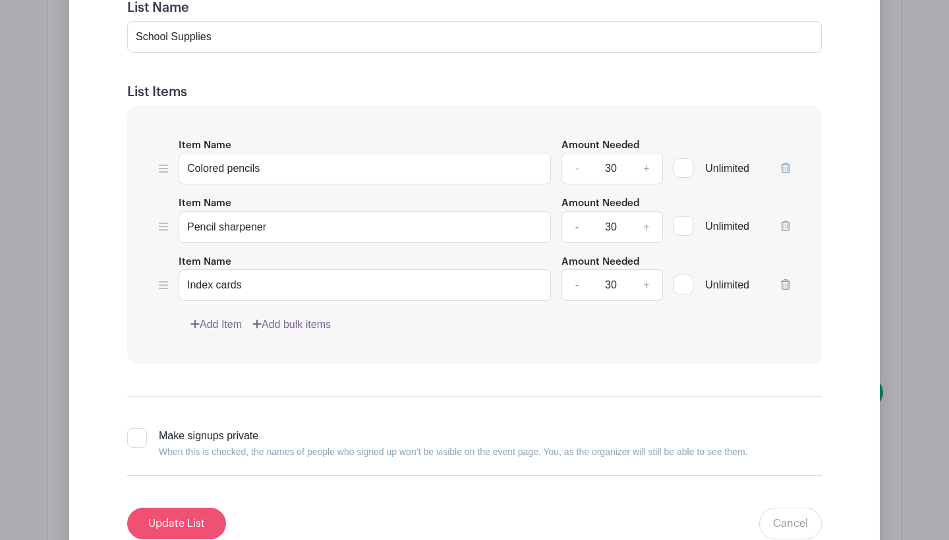
click at [179, 508] on input "Update List" at bounding box center [176, 524] width 99 height 32
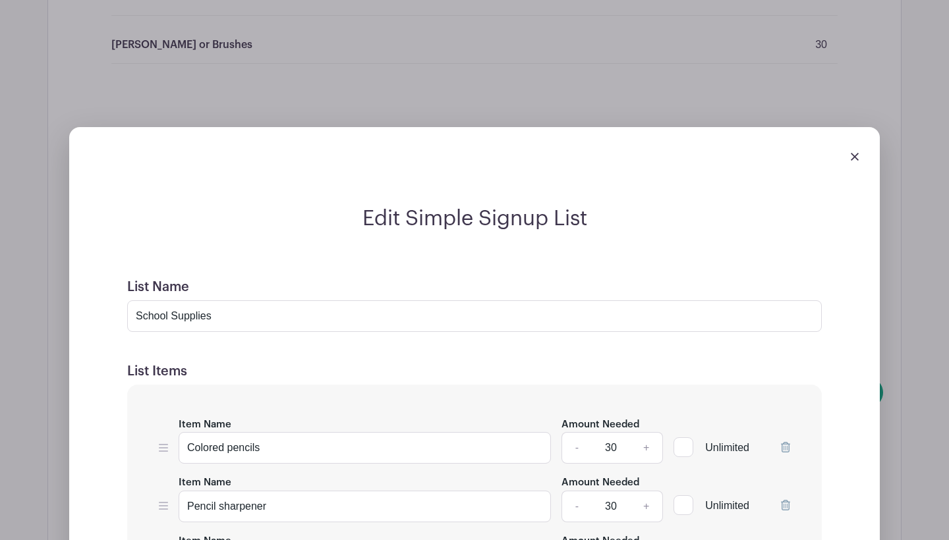
scroll to position [1889, 0]
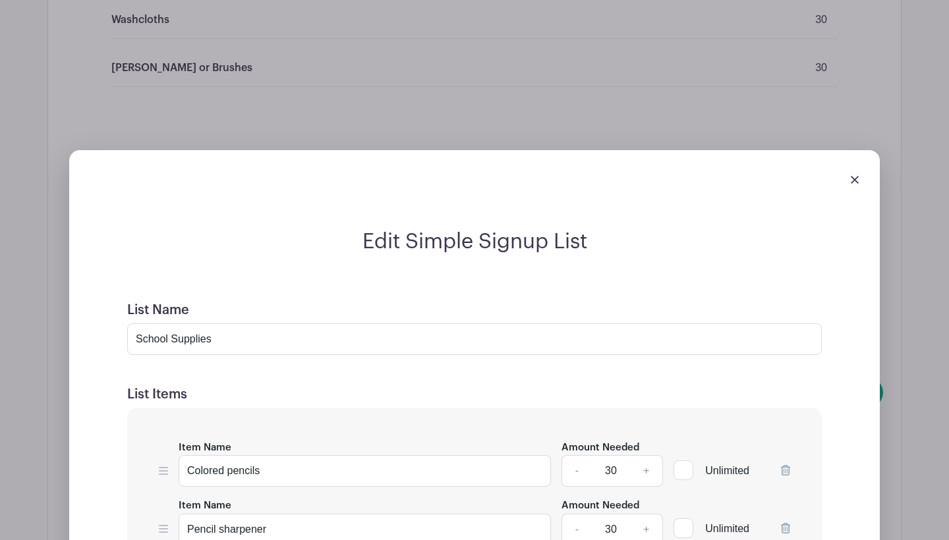
click at [851, 176] on img at bounding box center [855, 180] width 8 height 8
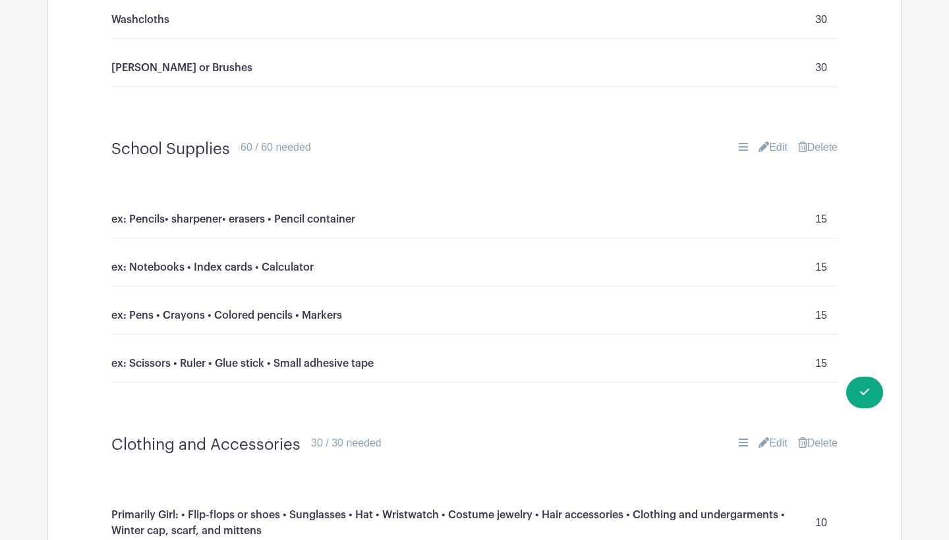
click at [771, 140] on link "Edit" at bounding box center [772, 148] width 29 height 16
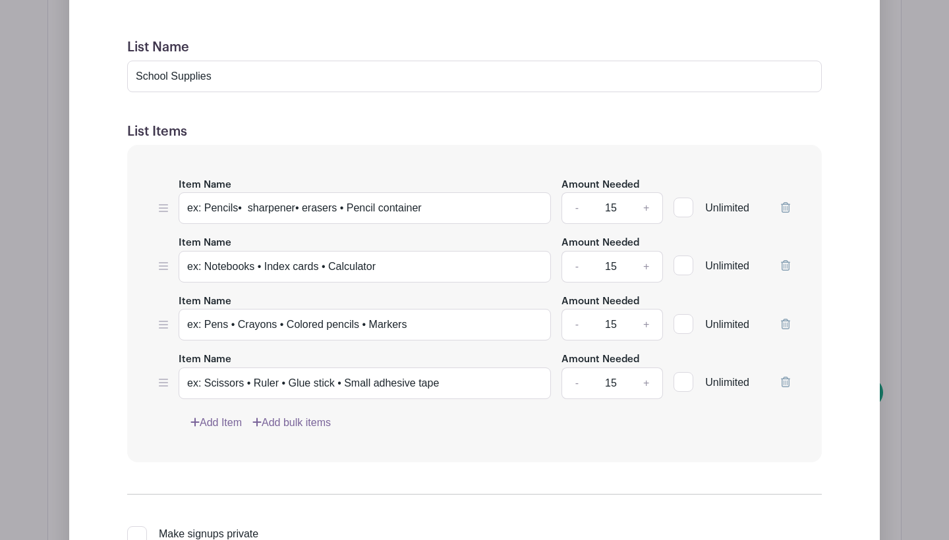
scroll to position [2153, 0]
drag, startPoint x: 446, startPoint y: 194, endPoint x: 159, endPoint y: 189, distance: 287.3
click at [159, 189] on div "Item Name ex: Pencils• sharpener• erasers • Pencil container Amount Needed - 15…" at bounding box center [474, 200] width 631 height 48
type input "P"
type input "Colored Pencils"
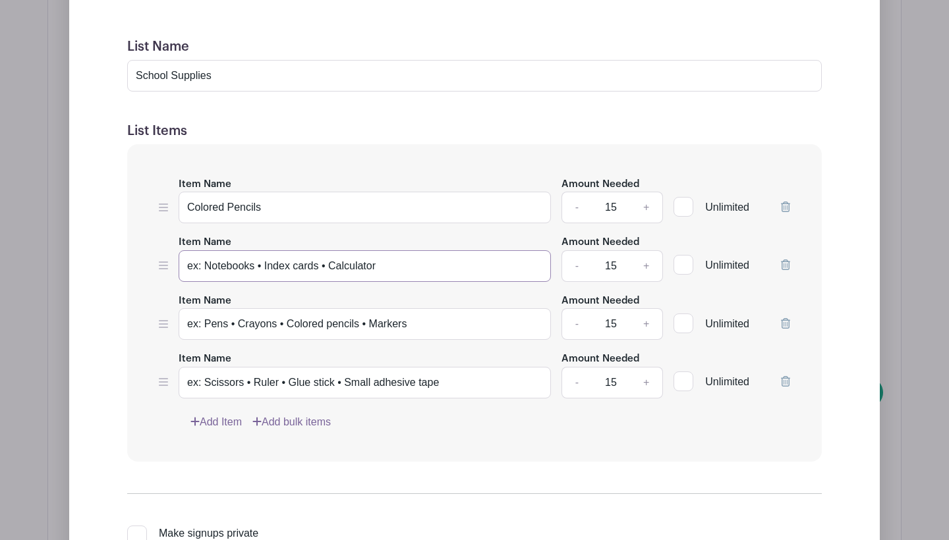
drag, startPoint x: 403, startPoint y: 247, endPoint x: 74, endPoint y: 245, distance: 328.8
click at [74, 246] on div "Edit Simple Signup List List Name School Supplies List Items Item Name Colored …" at bounding box center [474, 291] width 810 height 808
type input "Pencil Sharpeners"
drag, startPoint x: 423, startPoint y: 310, endPoint x: 167, endPoint y: 293, distance: 256.9
click at [167, 293] on div "Item Name ex: Pens • Crayons • Colored pencils • Markers Amount Needed - 15 + U…" at bounding box center [474, 317] width 631 height 48
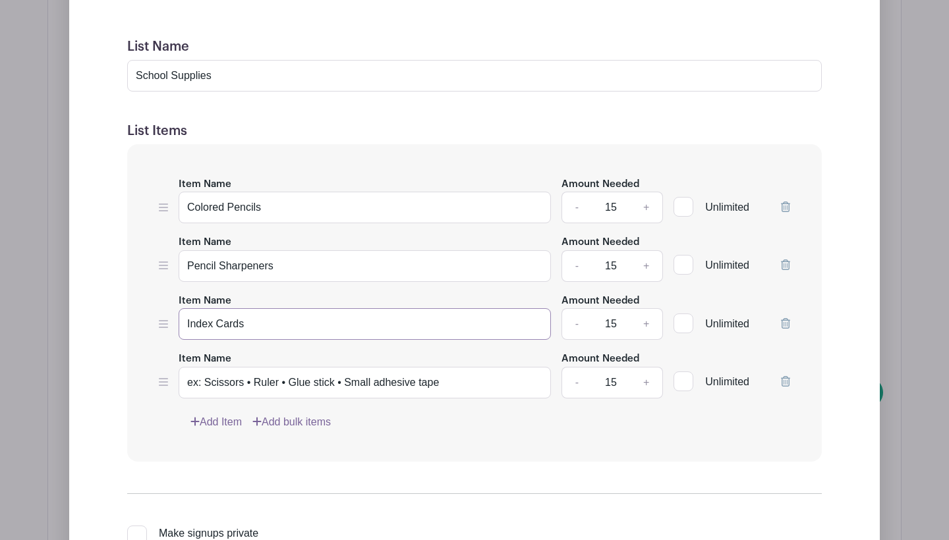
type input "Index Cards"
click at [787, 376] on icon at bounding box center [785, 381] width 9 height 11
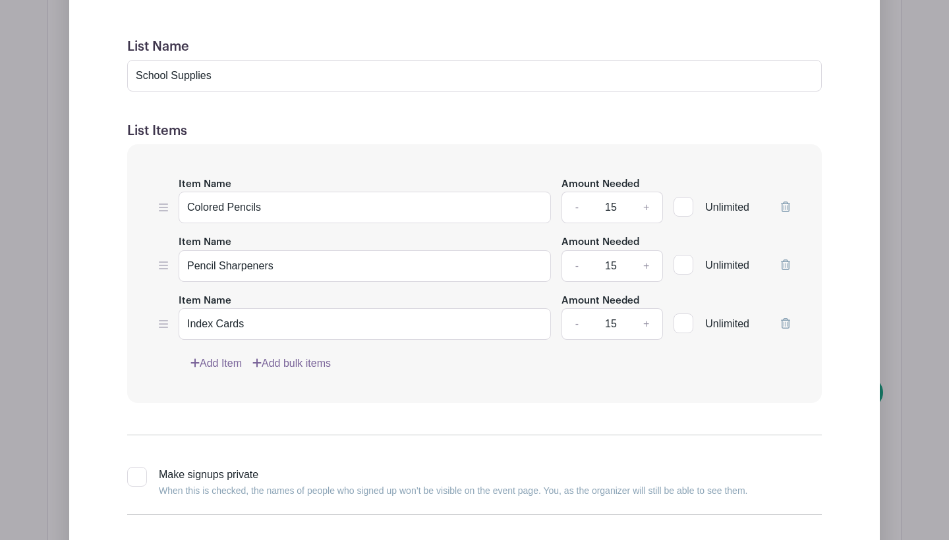
click at [608, 310] on input "15" at bounding box center [611, 324] width 40 height 32
type input "30"
click at [612, 250] on input "15" at bounding box center [611, 266] width 40 height 32
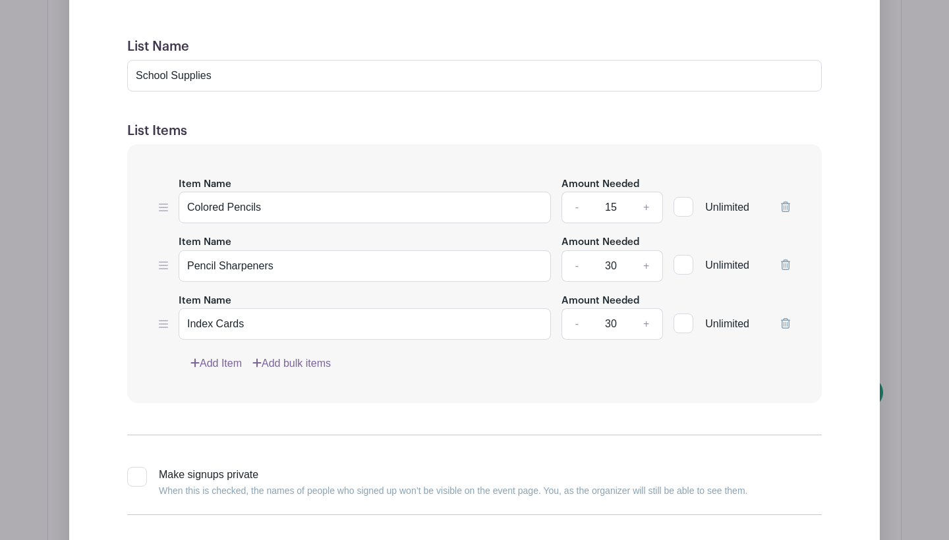
type input "30"
click at [615, 192] on input "15" at bounding box center [611, 208] width 40 height 32
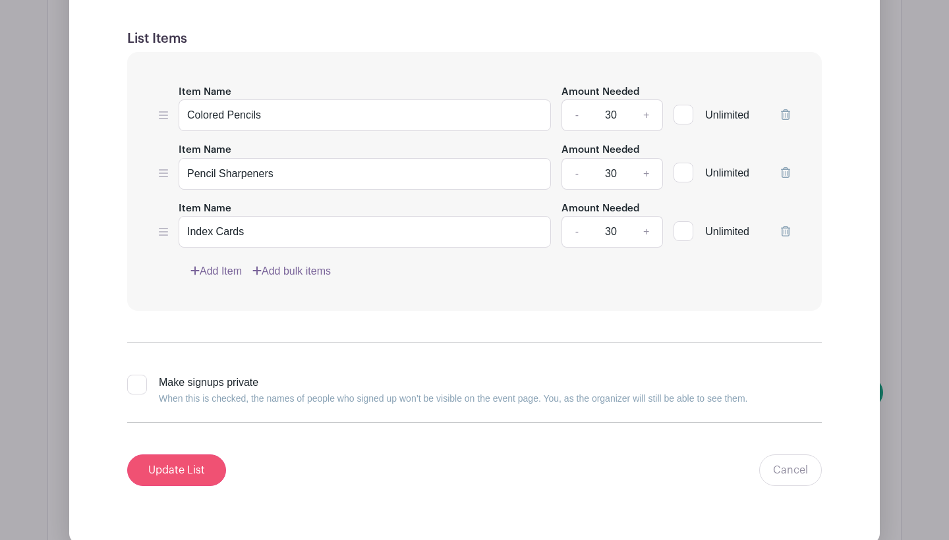
scroll to position [2246, 0]
type input "30"
click at [188, 462] on input "Update List" at bounding box center [176, 470] width 99 height 32
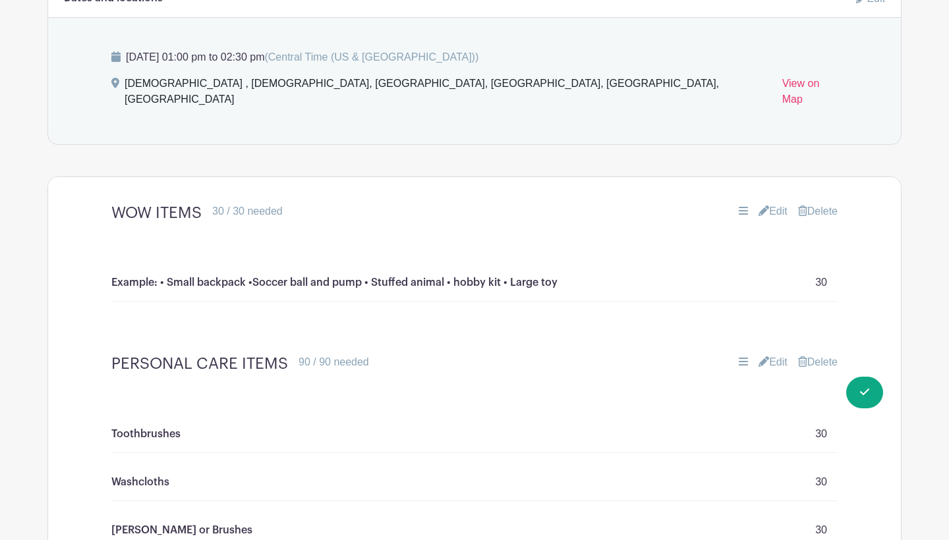
scroll to position [1467, 0]
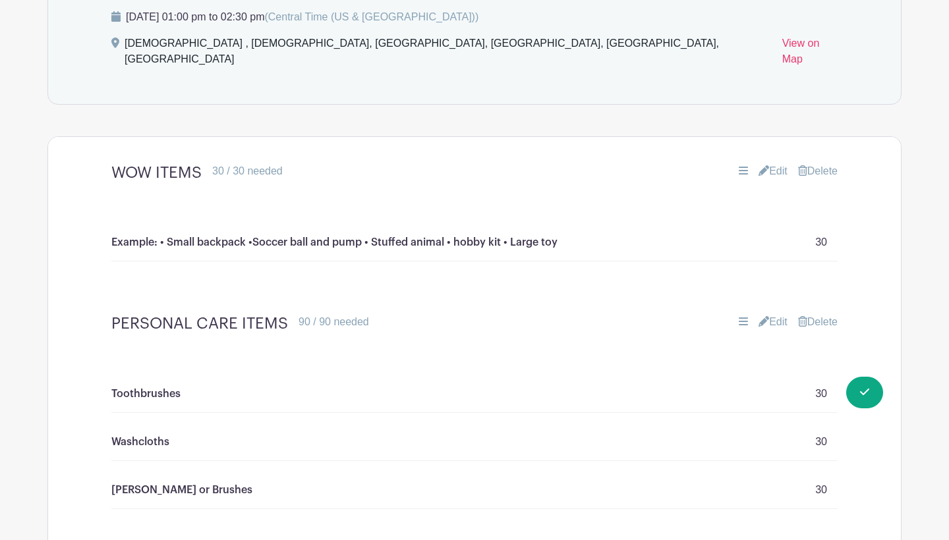
click at [771, 163] on link "Edit" at bounding box center [772, 171] width 29 height 16
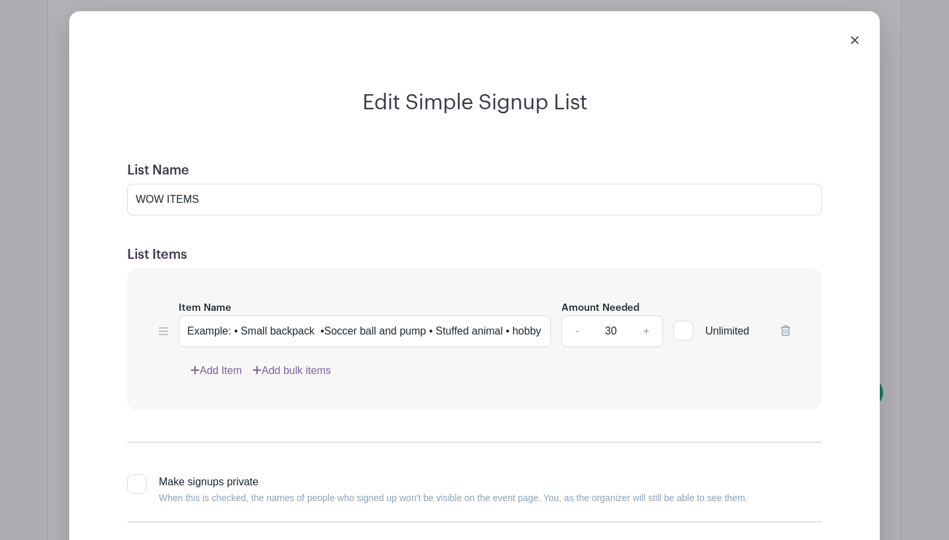
scroll to position [1631, 0]
click at [225, 362] on link "Add Item" at bounding box center [215, 370] width 51 height 16
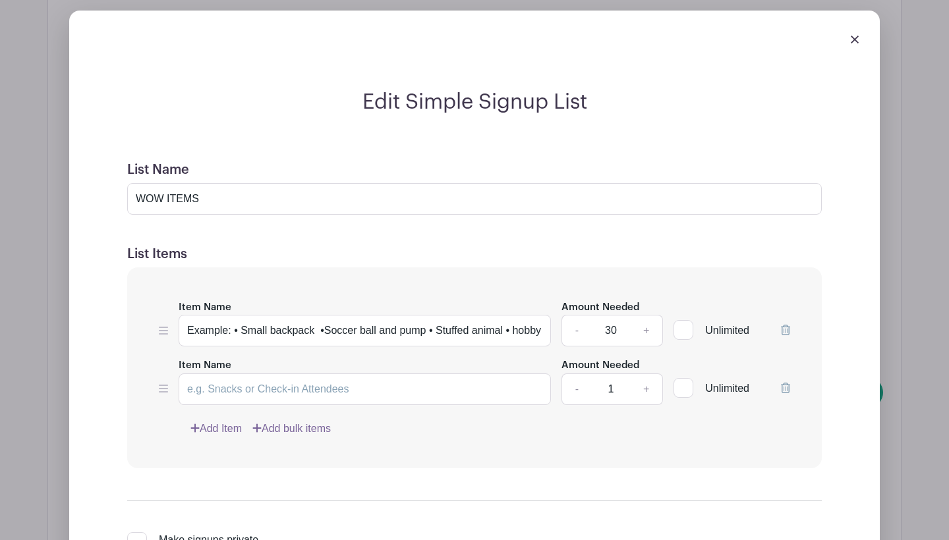
click at [217, 421] on link "Add Item" at bounding box center [215, 429] width 51 height 16
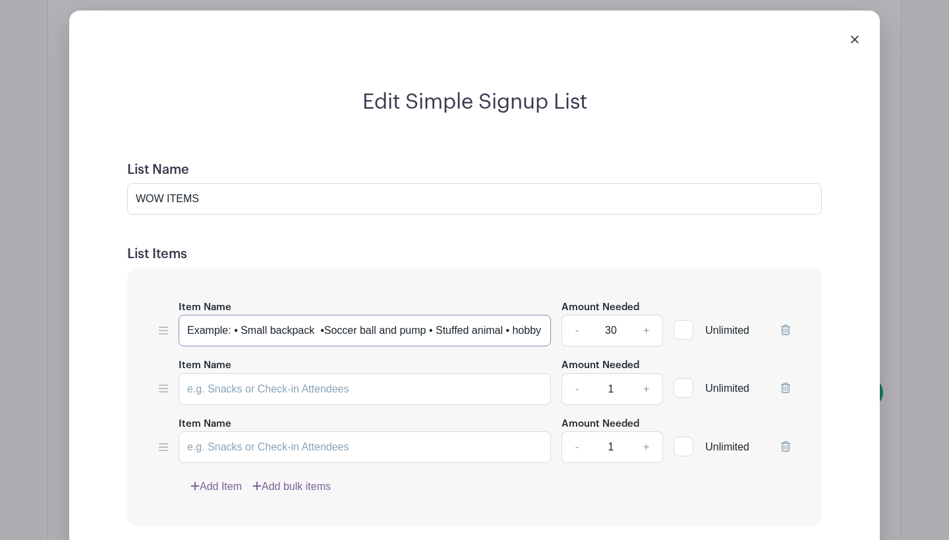
drag, startPoint x: 188, startPoint y: 311, endPoint x: 440, endPoint y: 314, distance: 251.7
click at [440, 315] on input "Example: • Small backpack •Soccer ball and pump • Stuffed animal • hobby kit • …" at bounding box center [365, 331] width 372 height 32
click at [423, 320] on input "Example: • Small backpack •Soccer ball and pump • Stuffed animal • hobby kit • …" at bounding box center [365, 331] width 372 height 32
drag, startPoint x: 325, startPoint y: 318, endPoint x: 114, endPoint y: 317, distance: 211.5
click at [114, 317] on form "List Name WOW ITEMS List Items Item Name Example: • Small backpack •Soccer ball…" at bounding box center [474, 432] width 726 height 572
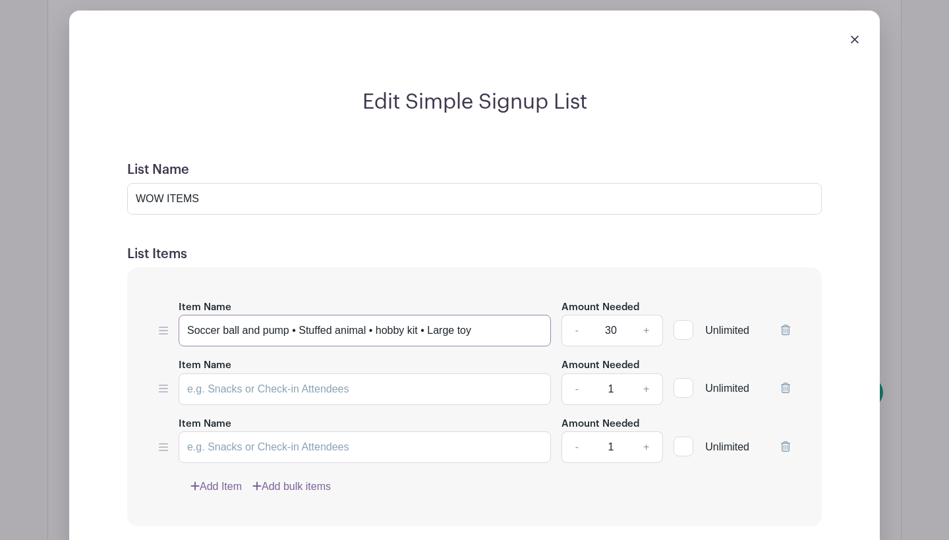
drag, startPoint x: 293, startPoint y: 315, endPoint x: 371, endPoint y: 315, distance: 77.7
click at [370, 316] on input "Soccer ball and pump • Stuffed animal • hobby kit • Large toy" at bounding box center [365, 331] width 372 height 32
type input "Soccer ball and pump • Stuffed animal • hobby kit • Large toy"
click at [364, 374] on input "Item Name" at bounding box center [365, 390] width 372 height 32
paste input "• Stuffed animal"
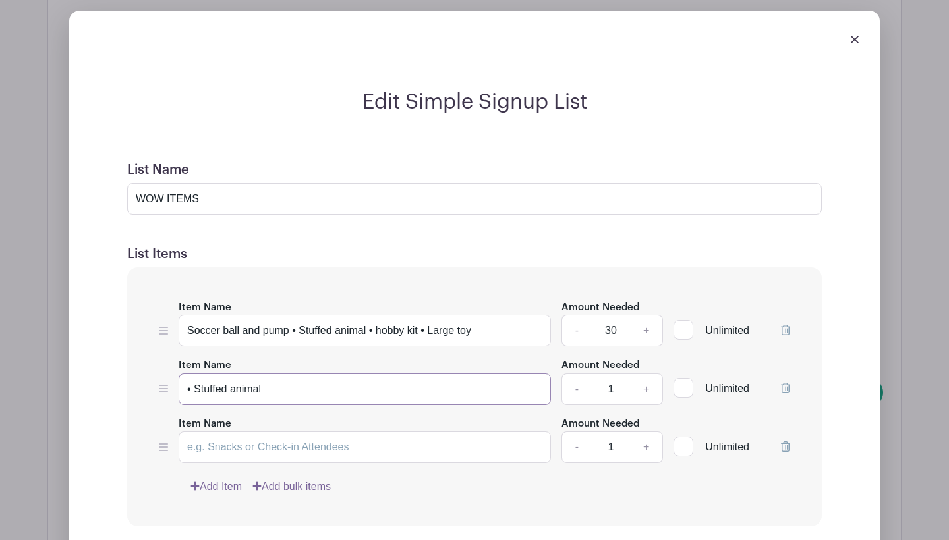
drag, startPoint x: 196, startPoint y: 372, endPoint x: 160, endPoint y: 372, distance: 35.6
click at [161, 372] on div "Item Name • Stuffed animal Amount Needed - 1 + Unlimited" at bounding box center [474, 381] width 631 height 48
click at [271, 374] on input "Stuffed animal" at bounding box center [365, 390] width 372 height 32
type input "Stuffed animal"
click at [294, 316] on input "Soccer ball and pump • Stuffed animal • hobby kit • Large toy" at bounding box center [365, 331] width 372 height 32
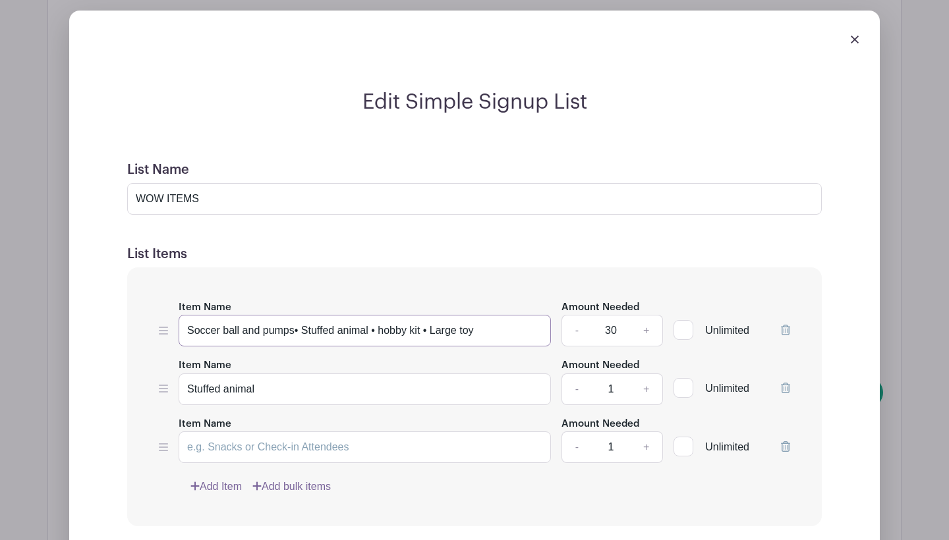
type input "Soccer ball and pumps• Stuffed animal • hobby kit • Large toy"
click at [285, 374] on input "Stuffed animal" at bounding box center [365, 390] width 372 height 32
type input "Stuffed animals"
drag, startPoint x: 296, startPoint y: 316, endPoint x: 525, endPoint y: 308, distance: 228.7
click at [525, 315] on input "Soccer ball and pumps• Stuffed animal • hobby kit • Large toy" at bounding box center [365, 331] width 372 height 32
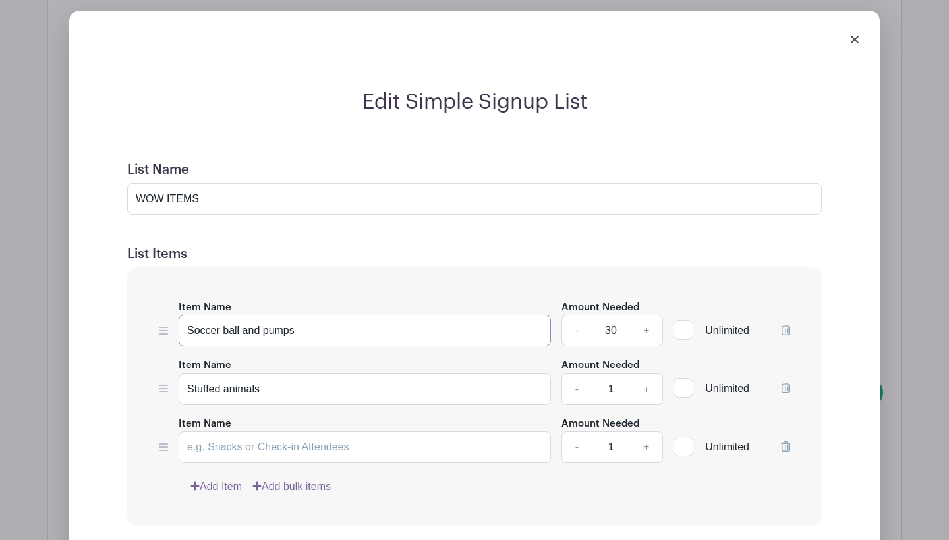
type input "Soccer ball and pumps"
click at [357, 435] on input "Item Name" at bounding box center [365, 448] width 372 height 32
type input "hobby kit or large toy"
click at [577, 315] on link "-" at bounding box center [576, 331] width 30 height 32
click at [620, 317] on input "29" at bounding box center [611, 331] width 40 height 32
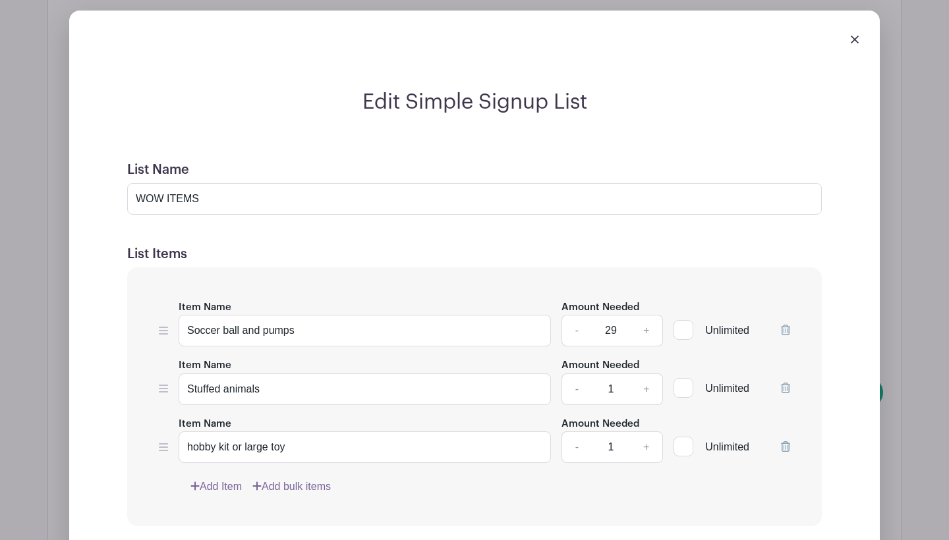
click at [620, 317] on input "29" at bounding box center [611, 331] width 40 height 32
type input "10"
click at [608, 377] on input "1" at bounding box center [611, 390] width 40 height 32
type input "10"
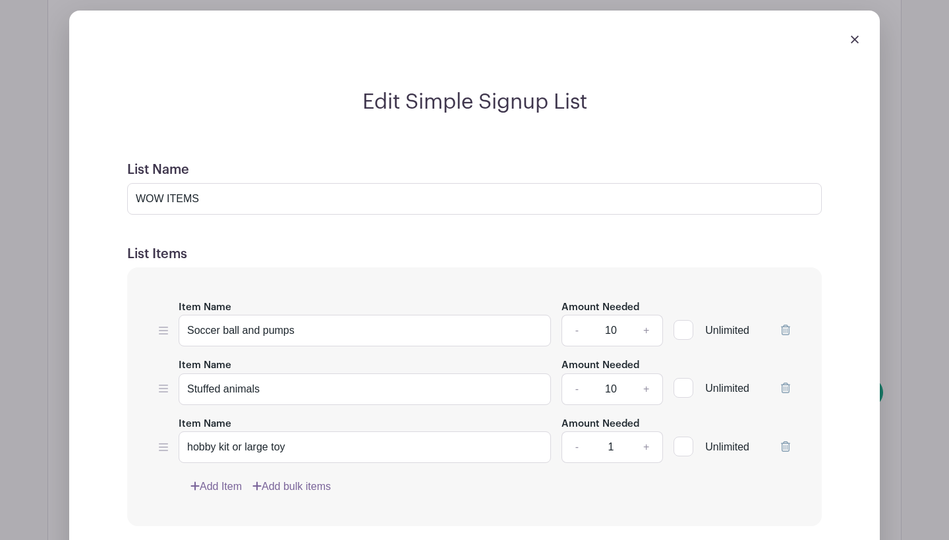
click at [613, 432] on input "1" at bounding box center [611, 448] width 40 height 32
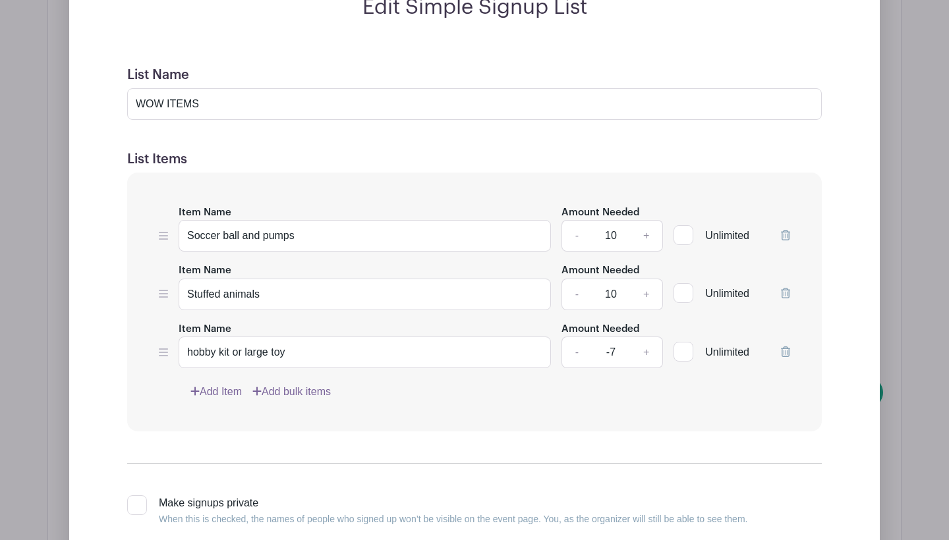
type input "-8"
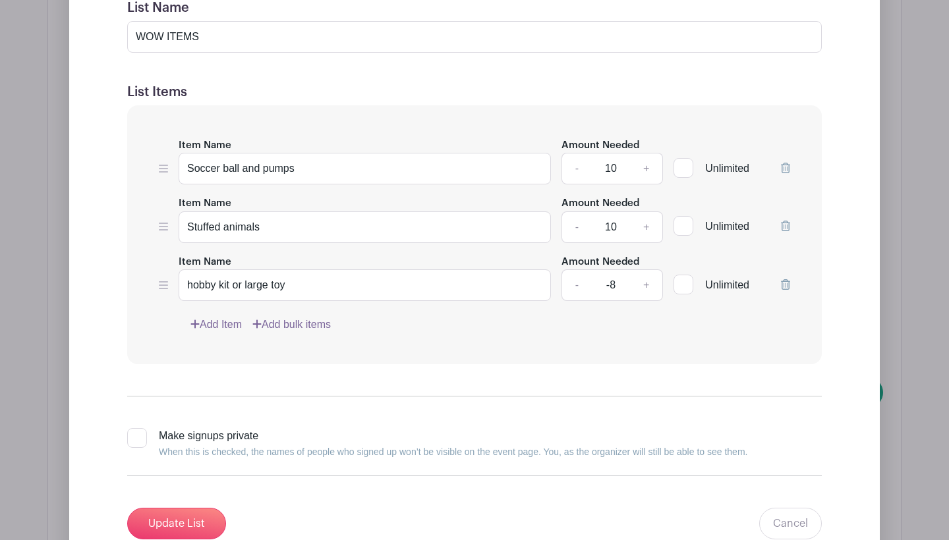
scroll to position [1847, 0]
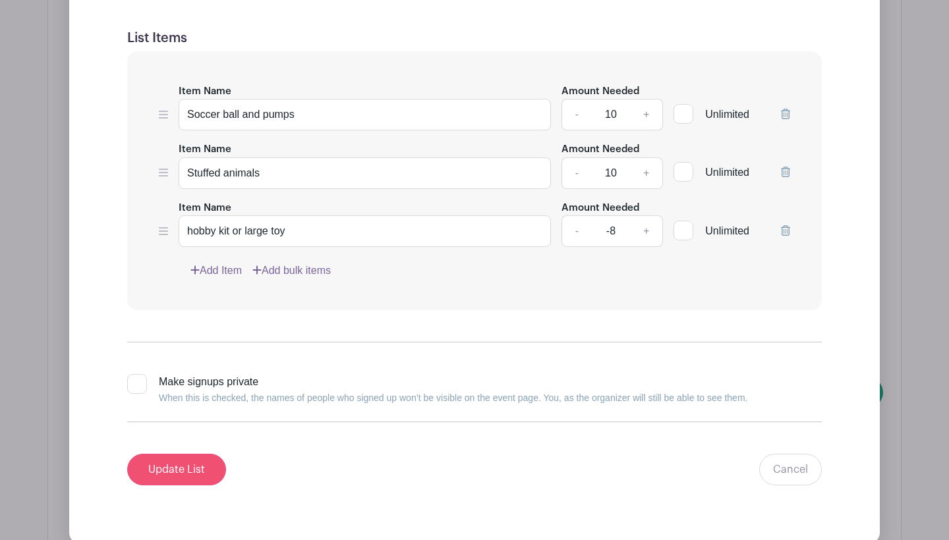
click at [195, 459] on input "Update List" at bounding box center [176, 470] width 99 height 32
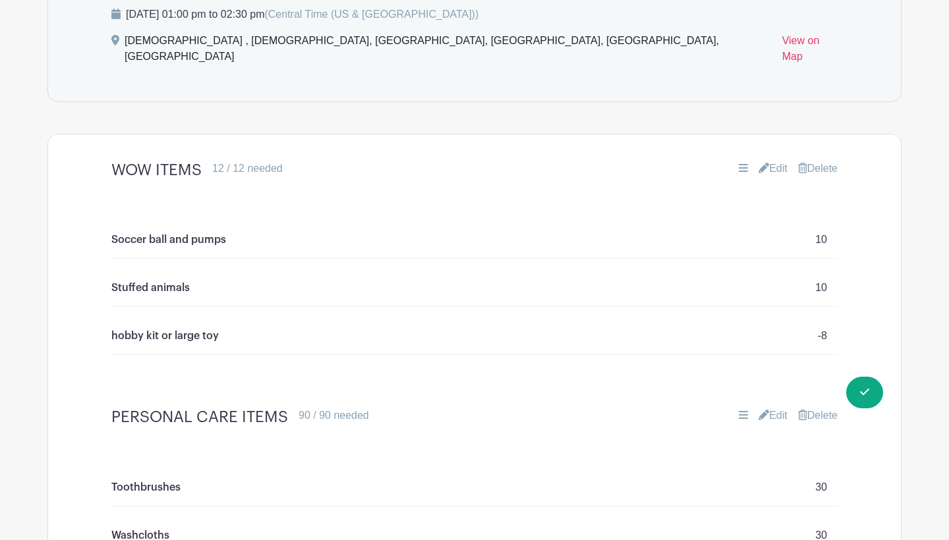
scroll to position [1467, 0]
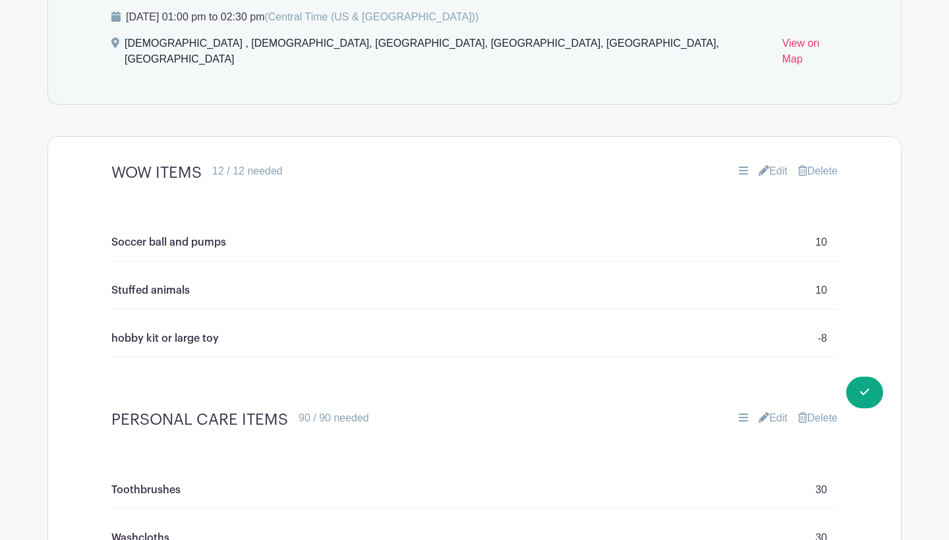
click at [770, 163] on link "Edit" at bounding box center [772, 171] width 29 height 16
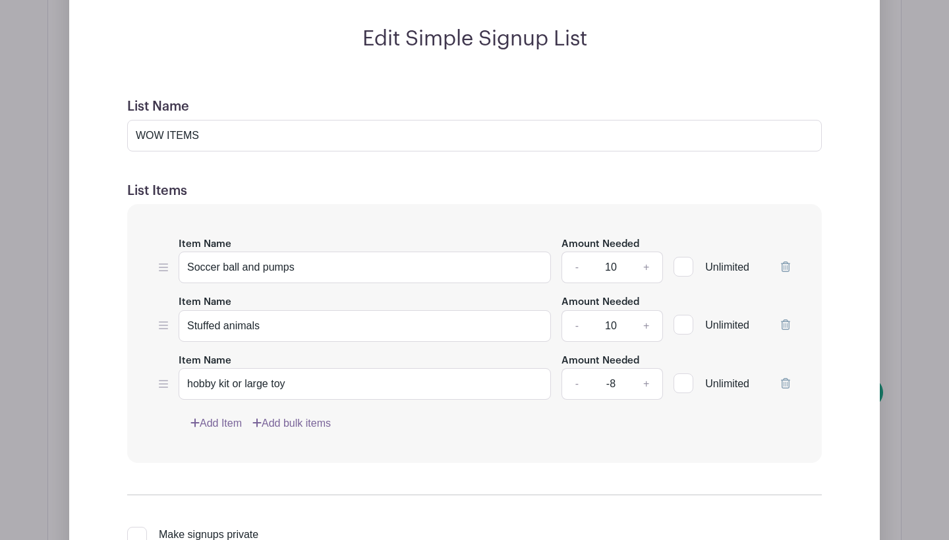
scroll to position [1701, 0]
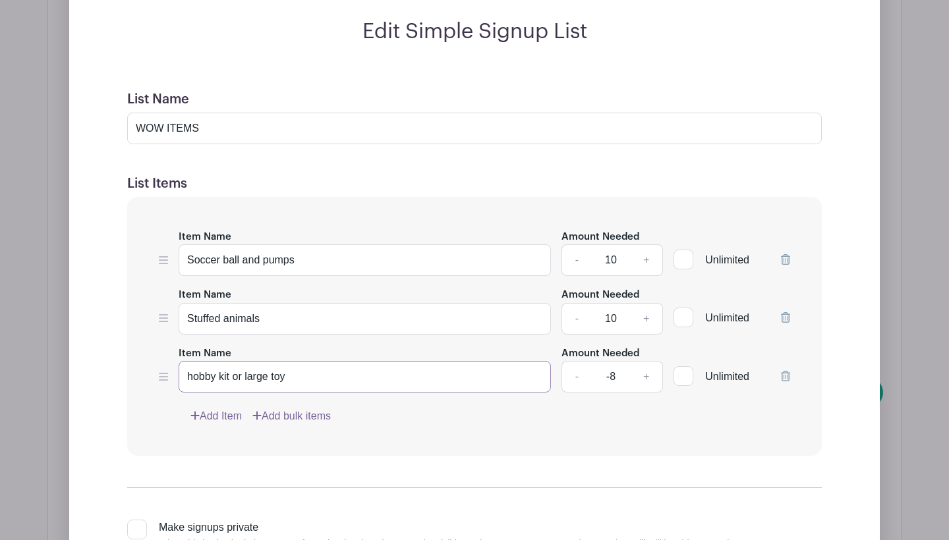
drag, startPoint x: 192, startPoint y: 361, endPoint x: 166, endPoint y: 353, distance: 27.5
click at [167, 354] on div "Item Name hobby kit or large toy Amount Needed - -8 + Unlimited" at bounding box center [474, 369] width 631 height 48
click at [227, 364] on input "Hobby kit or large toy" at bounding box center [365, 377] width 372 height 32
click at [252, 362] on input "Hobby Kit or large toy" at bounding box center [365, 377] width 372 height 32
click at [279, 364] on input "Hobby Kit or Large toy" at bounding box center [365, 377] width 372 height 32
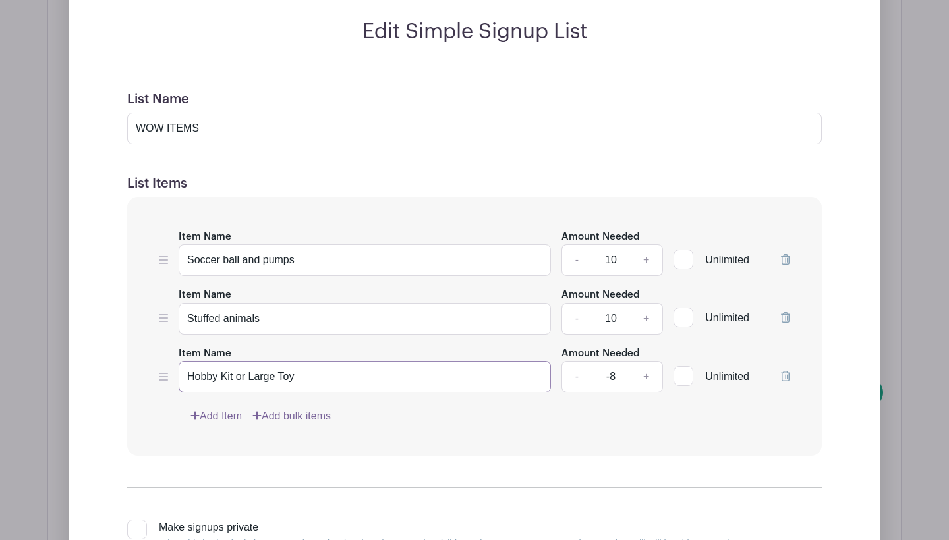
type input "Hobby Kit or Large Toy"
click at [603, 373] on input "-8" at bounding box center [611, 377] width 40 height 32
click at [607, 368] on input "-8" at bounding box center [611, 377] width 40 height 32
type input "-1"
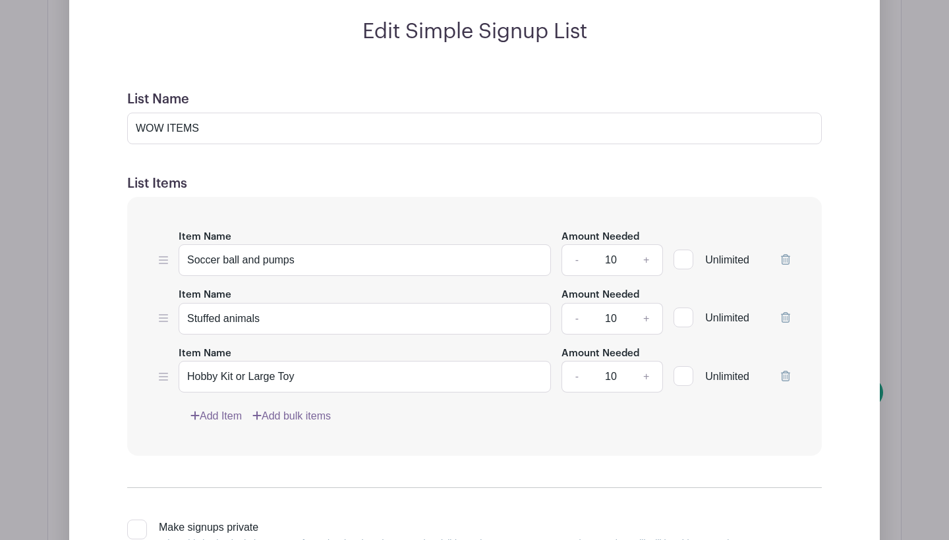
type input "10"
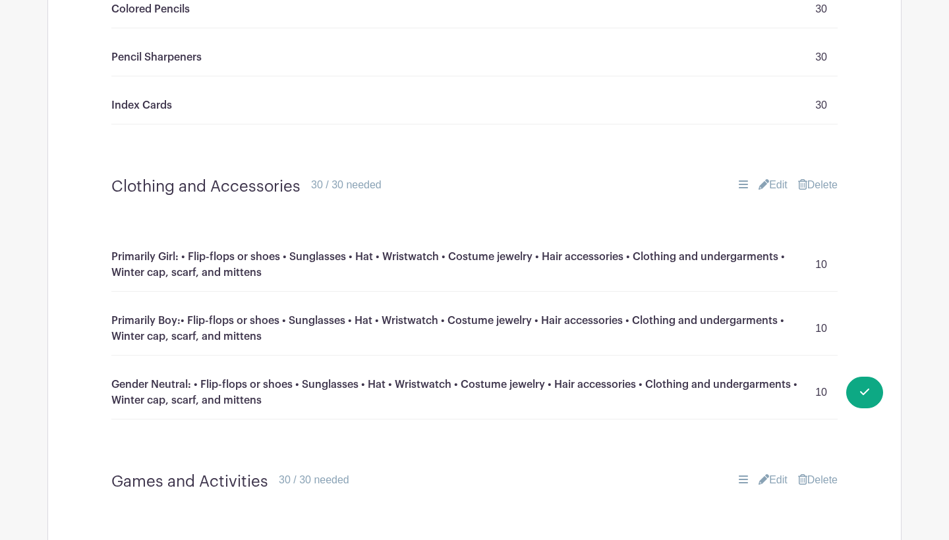
scroll to position [2201, 0]
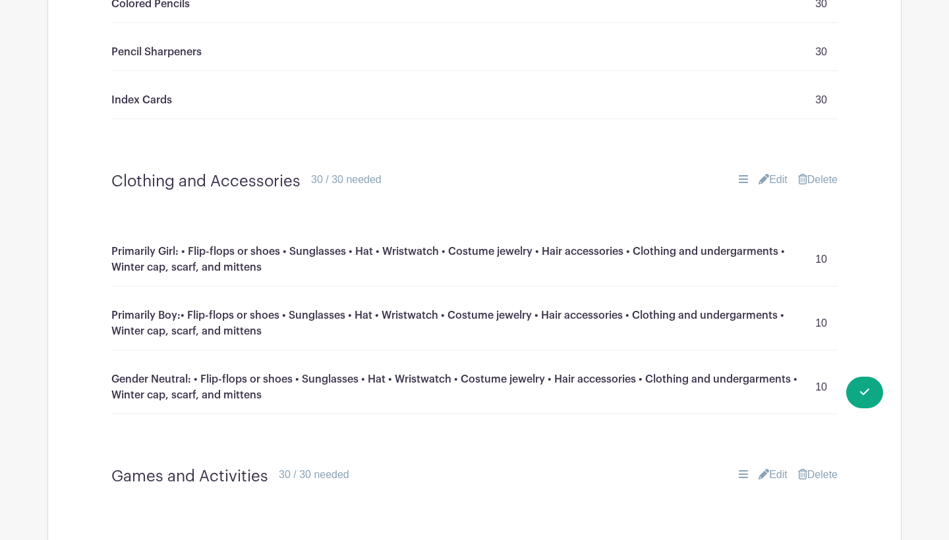
click at [777, 172] on link "Edit" at bounding box center [772, 180] width 29 height 16
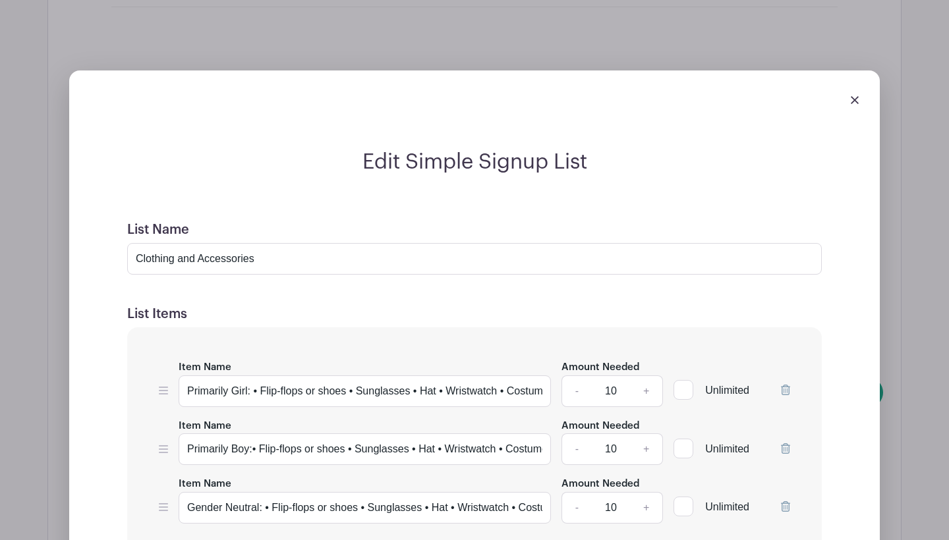
scroll to position [2393, 0]
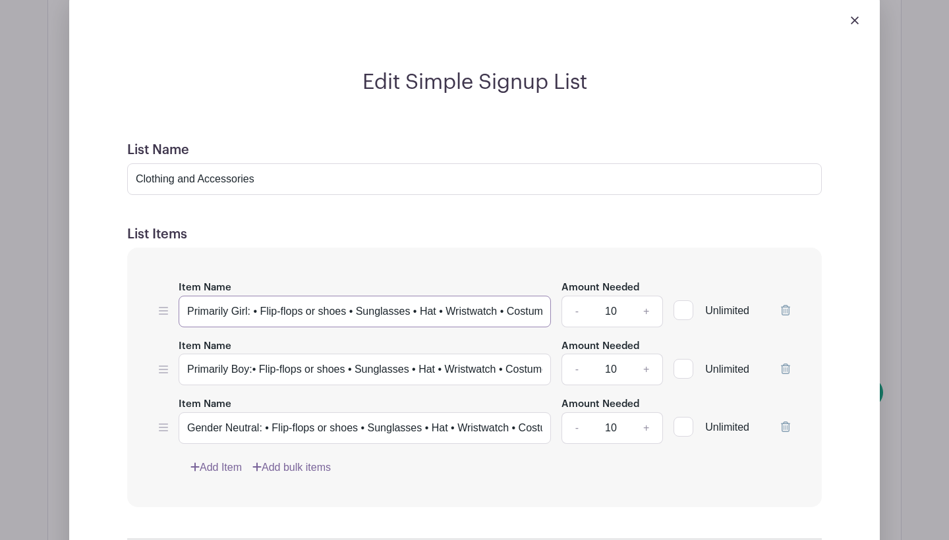
click at [507, 296] on input "Primarily Girl: • Flip-flops or shoes • Sunglasses • Hat • Wristwatch • Costume…" at bounding box center [365, 312] width 372 height 32
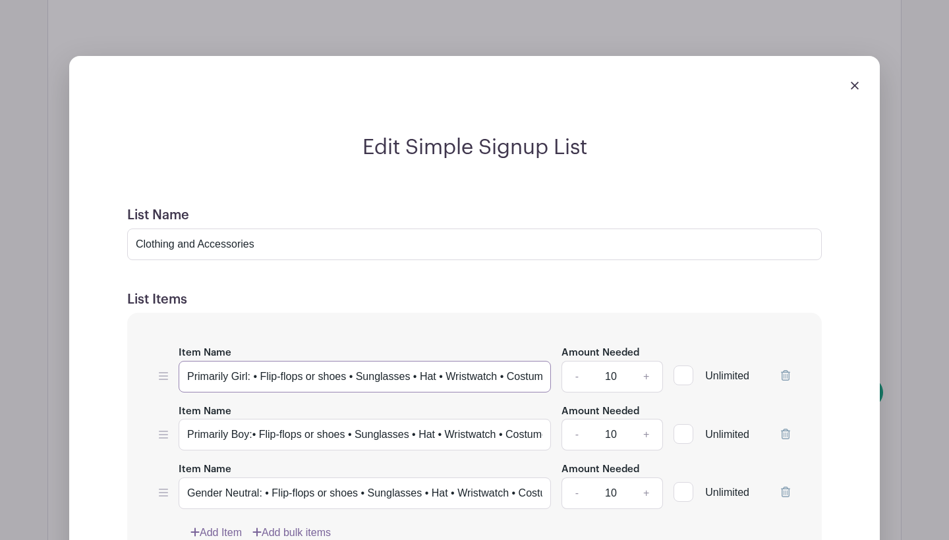
scroll to position [2327, 0]
click at [860, 67] on div at bounding box center [474, 85] width 789 height 37
click at [855, 82] on img at bounding box center [855, 86] width 8 height 8
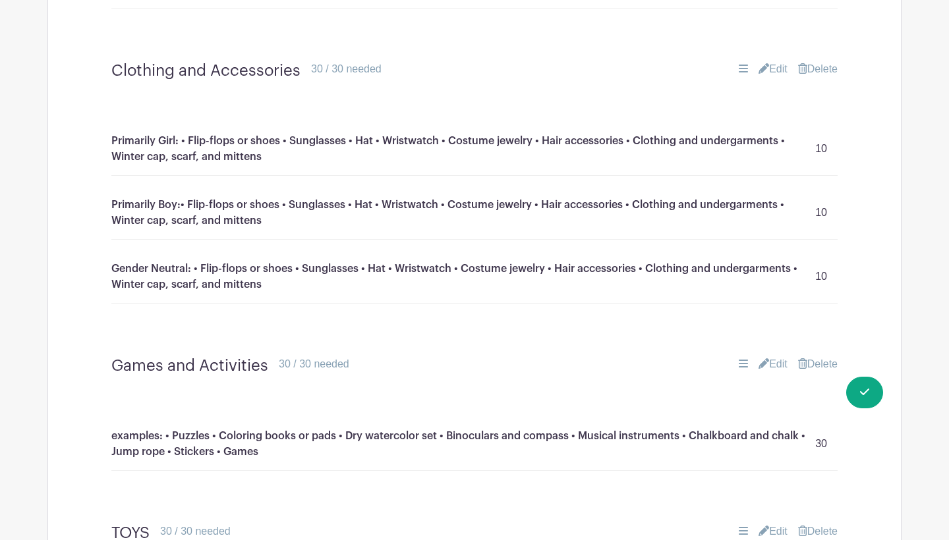
scroll to position [2285, 0]
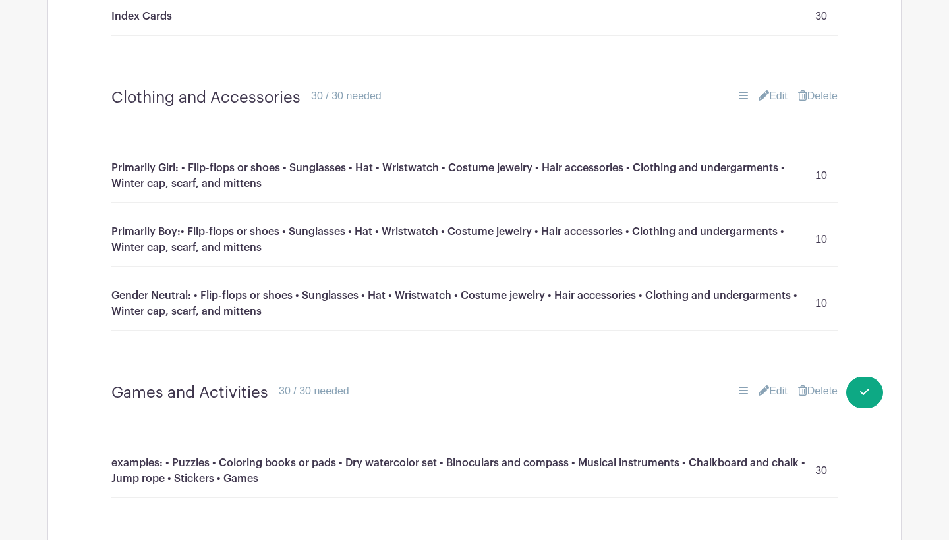
click at [764, 88] on link "Edit" at bounding box center [772, 96] width 29 height 16
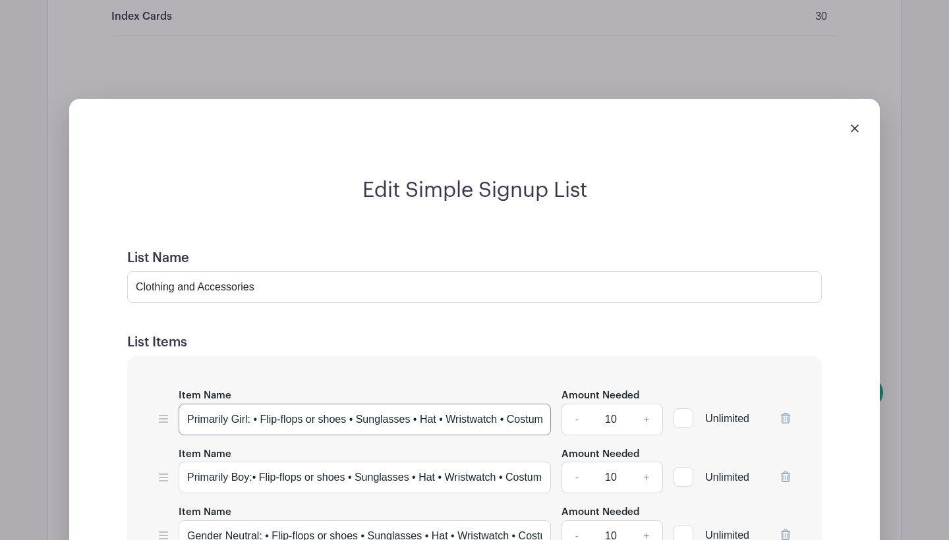
click at [256, 404] on input "Primarily Girl: • Flip-flops or shoes • Sunglasses • Hat • Wristwatch • Costume…" at bounding box center [365, 420] width 372 height 32
type input "Primarily Girl: examples: Flip-flops or shoes • Sunglasses • Hat • Wristwatch •…"
click at [260, 462] on input "Primarily Boy:• Flip-flops or shoes • Sunglasses • Hat • Wristwatch • Costume j…" at bounding box center [365, 478] width 372 height 32
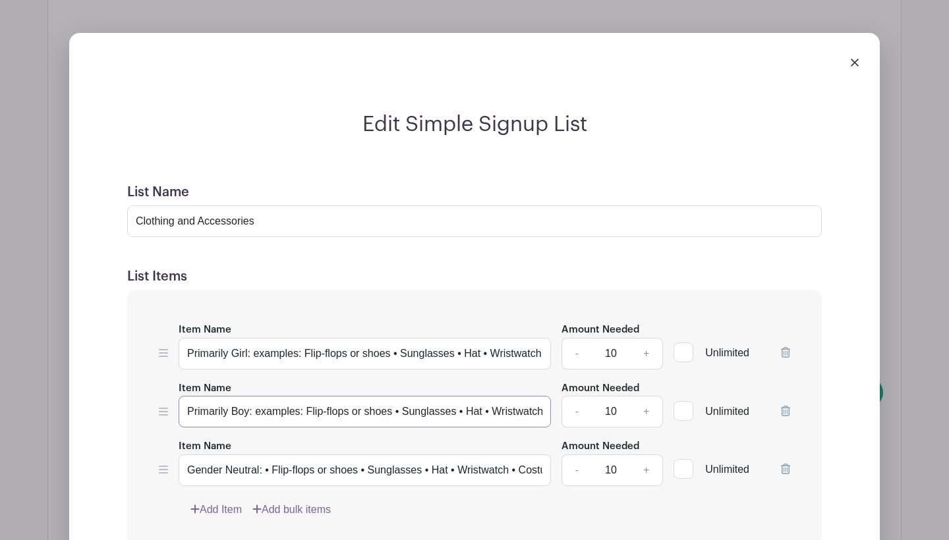
scroll to position [2359, 0]
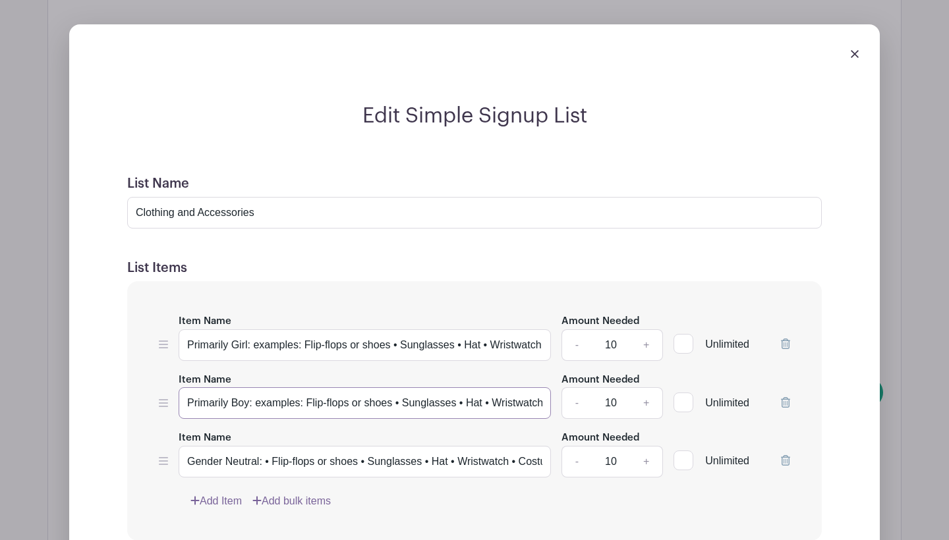
type input "Primarily Boy: examples: Flip-flops or shoes • Sunglasses • Hat • Wristwatch • …"
click at [271, 446] on input "Gender Neutral: • Flip-flops or shoes • Sunglasses • Hat • Wristwatch • Costume…" at bounding box center [365, 462] width 372 height 32
type input "Gender Neutral: examples: Flip-flops or shoes • Sunglasses • Hat • Wristwatch •…"
drag, startPoint x: 303, startPoint y: 329, endPoint x: 395, endPoint y: 329, distance: 91.6
click at [395, 329] on input "Primarily Girl: examples: Flip-flops or shoes • Sunglasses • Hat • Wristwatch •…" at bounding box center [365, 345] width 372 height 32
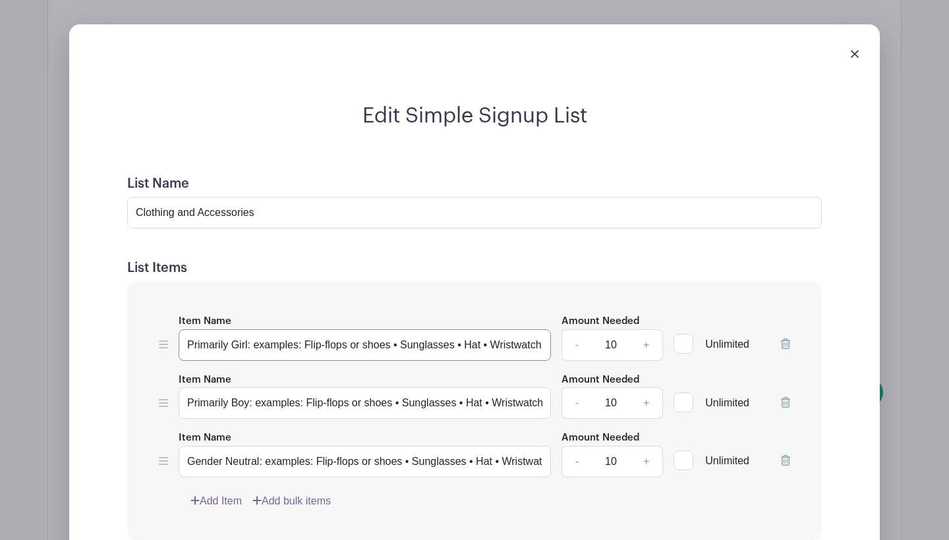
click at [418, 329] on input "Primarily Girl: examples: Flip-flops or shoes • Sunglasses • Hat • Wristwatch •…" at bounding box center [365, 345] width 372 height 32
click at [466, 329] on input "Primarily Girl: examples: Flip-flops or shoes • Sunglasses • Hat • Wristwatch •…" at bounding box center [365, 345] width 372 height 32
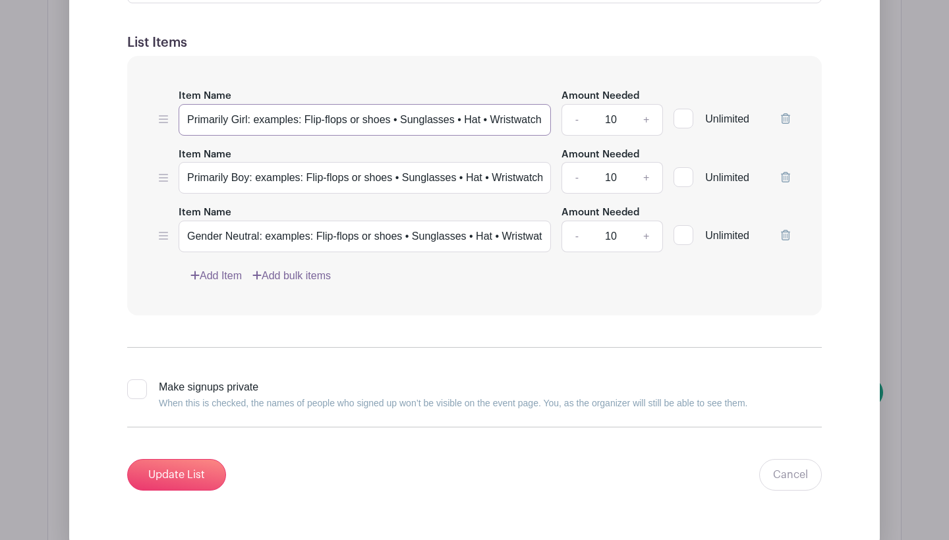
scroll to position [2600, 0]
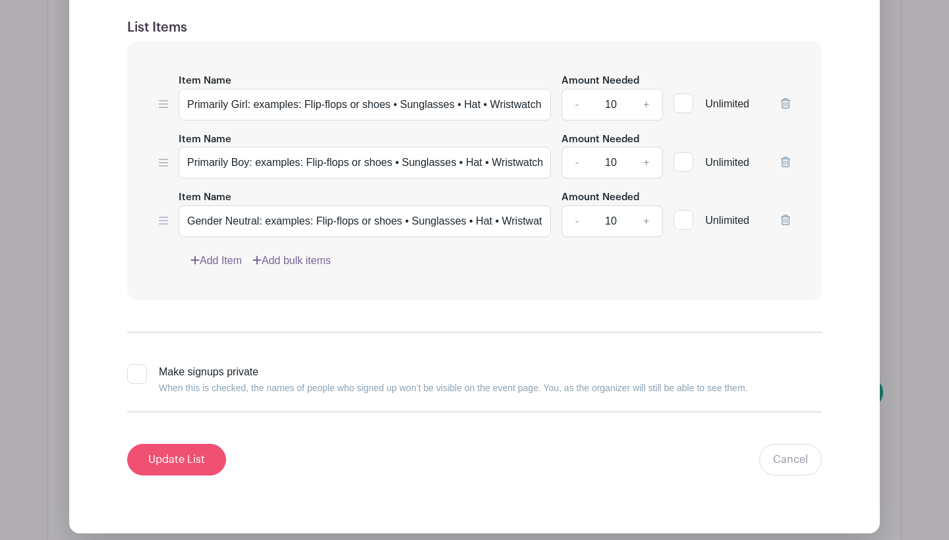
click at [158, 451] on input "Update List" at bounding box center [176, 460] width 99 height 32
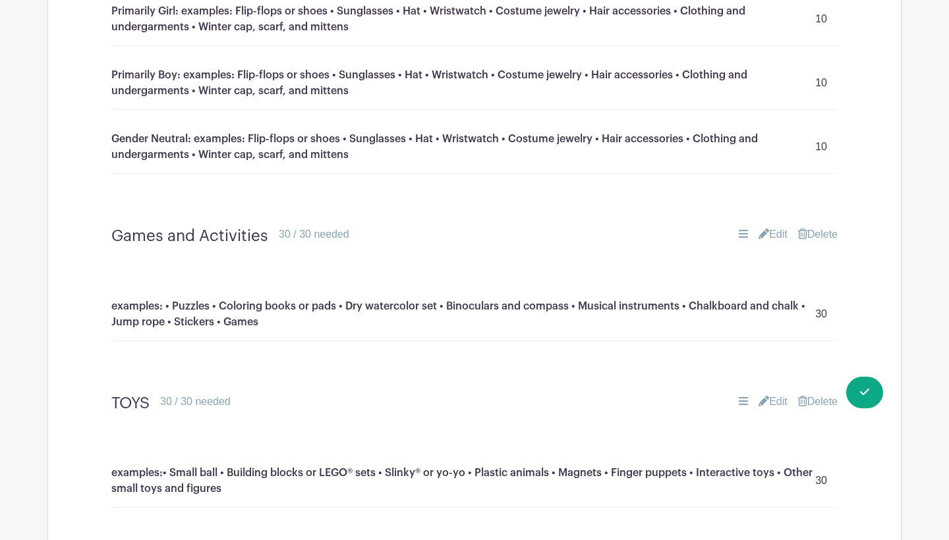
scroll to position [2445, 0]
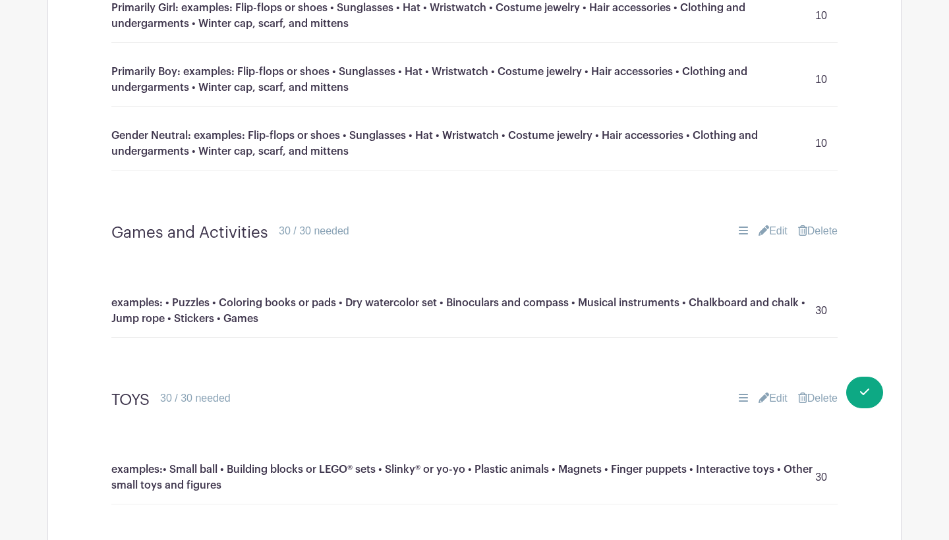
click at [772, 223] on link "Edit" at bounding box center [772, 231] width 29 height 16
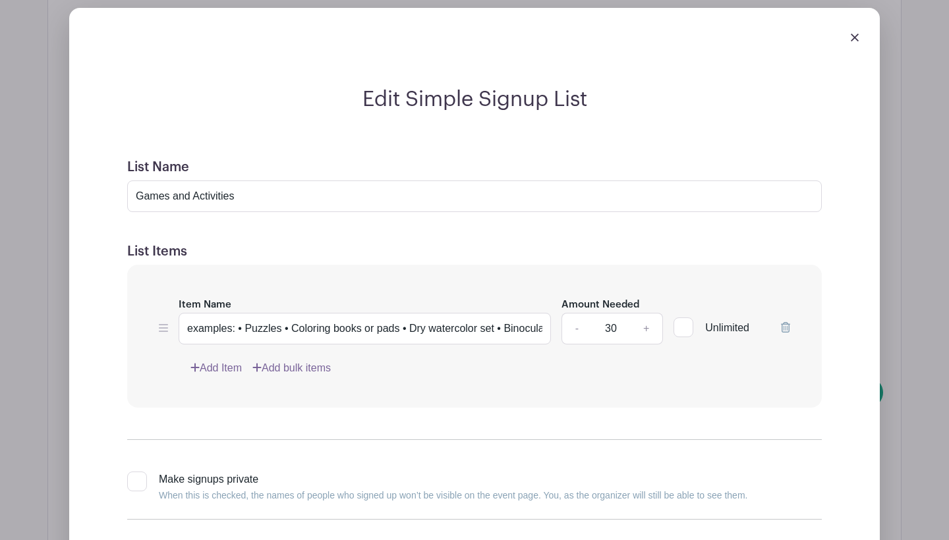
scroll to position [2701, 0]
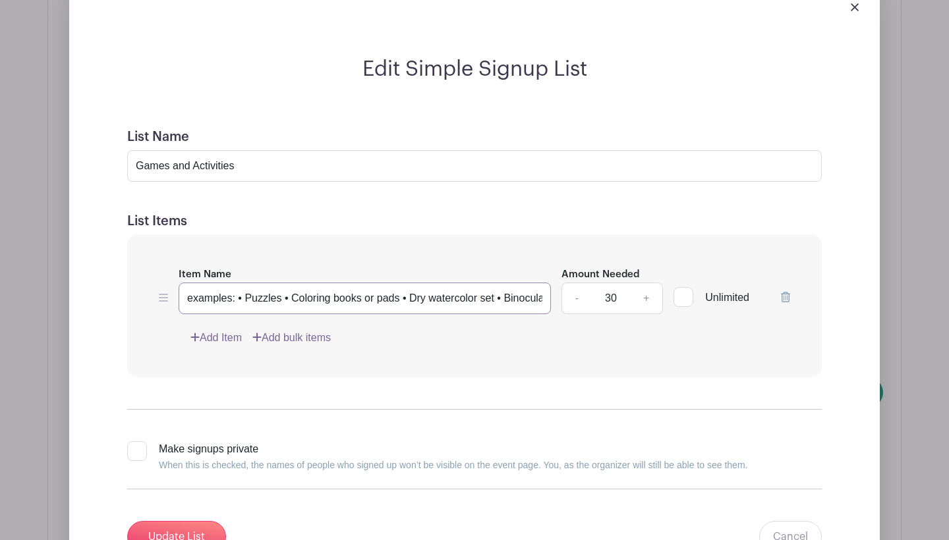
click at [343, 286] on input "examples: • Puzzles • Coloring books or pads • Dry watercolor set • Binoculars …" at bounding box center [365, 299] width 372 height 32
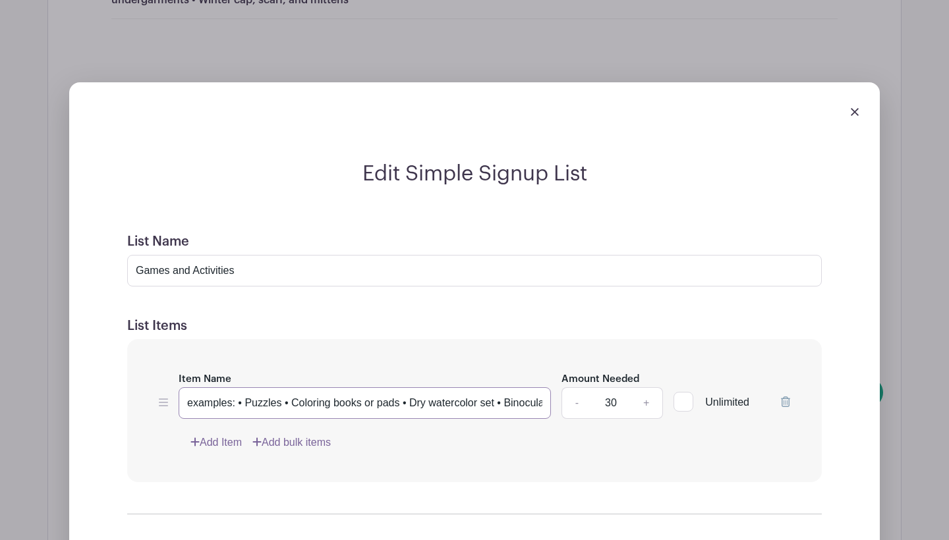
scroll to position [2591, 0]
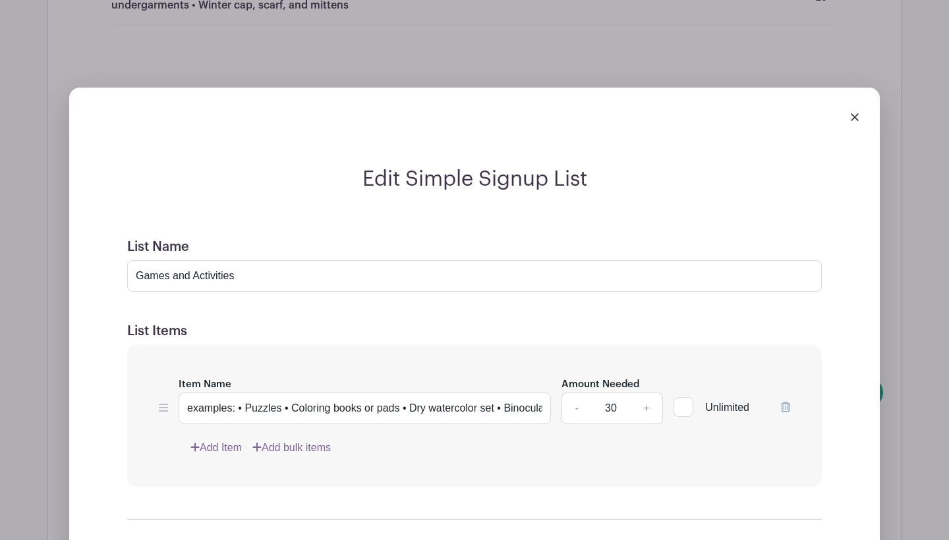
click at [860, 98] on div at bounding box center [474, 116] width 789 height 37
click at [856, 113] on img at bounding box center [855, 117] width 8 height 8
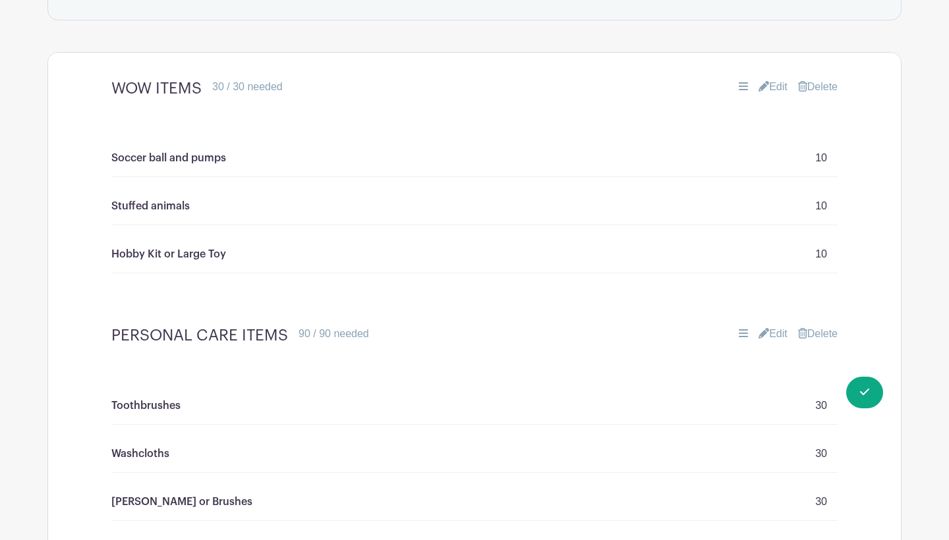
scroll to position [1550, 0]
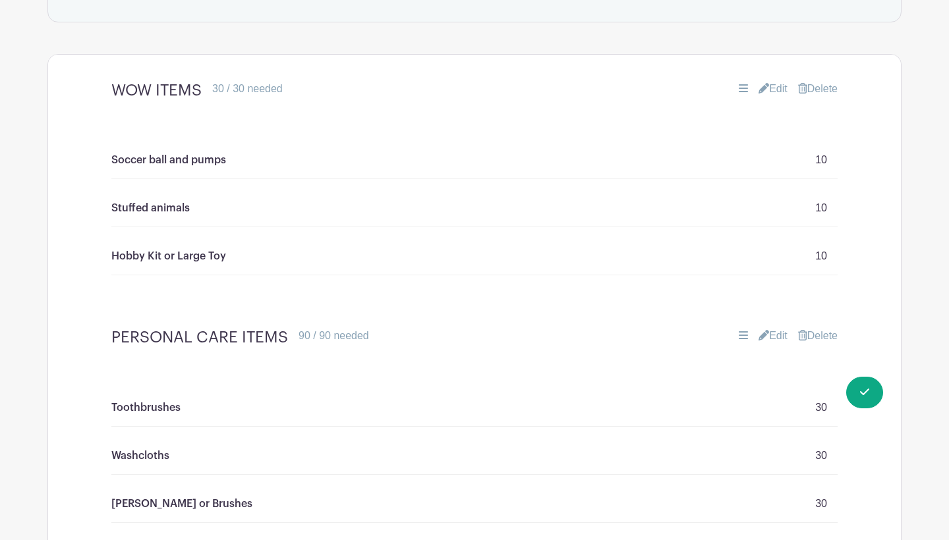
click at [773, 81] on link "Edit" at bounding box center [772, 89] width 29 height 16
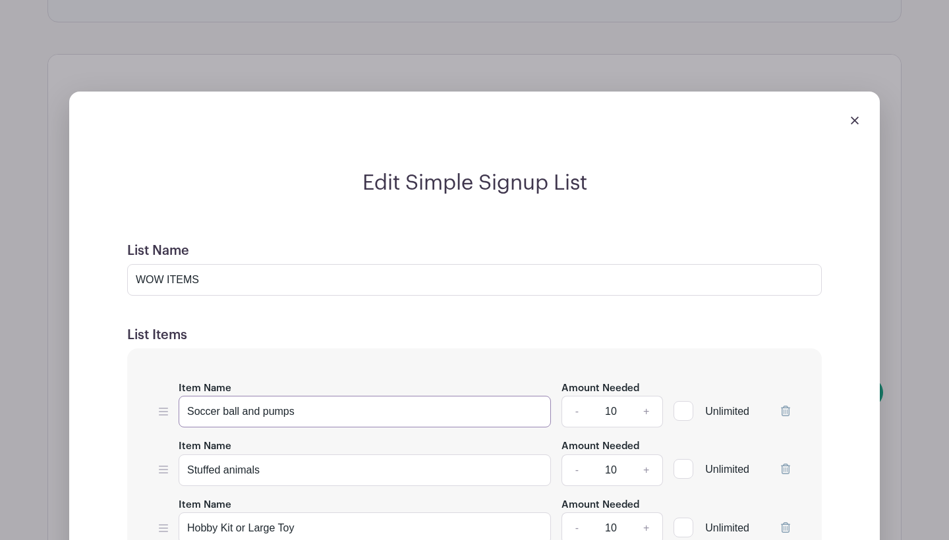
click at [323, 408] on input "Soccer ball and pumps" at bounding box center [365, 412] width 372 height 32
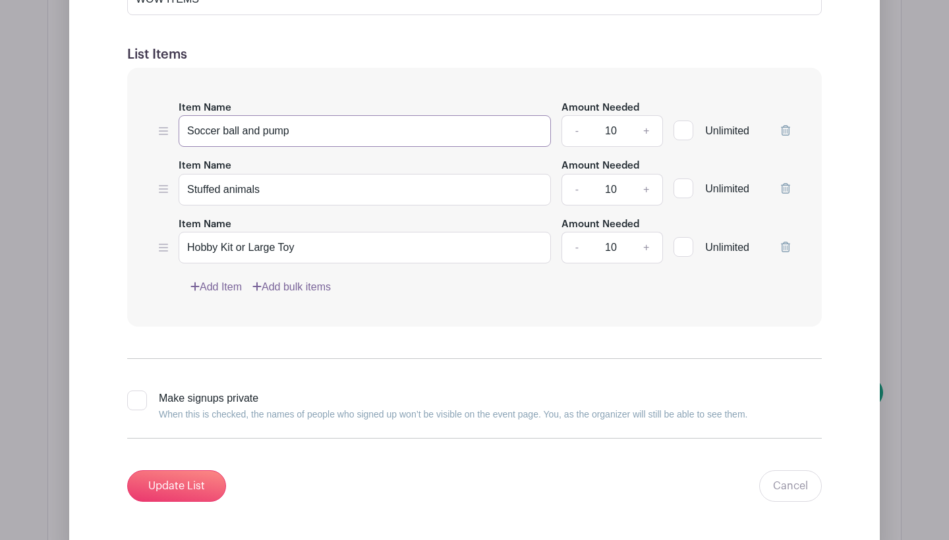
scroll to position [1845, 0]
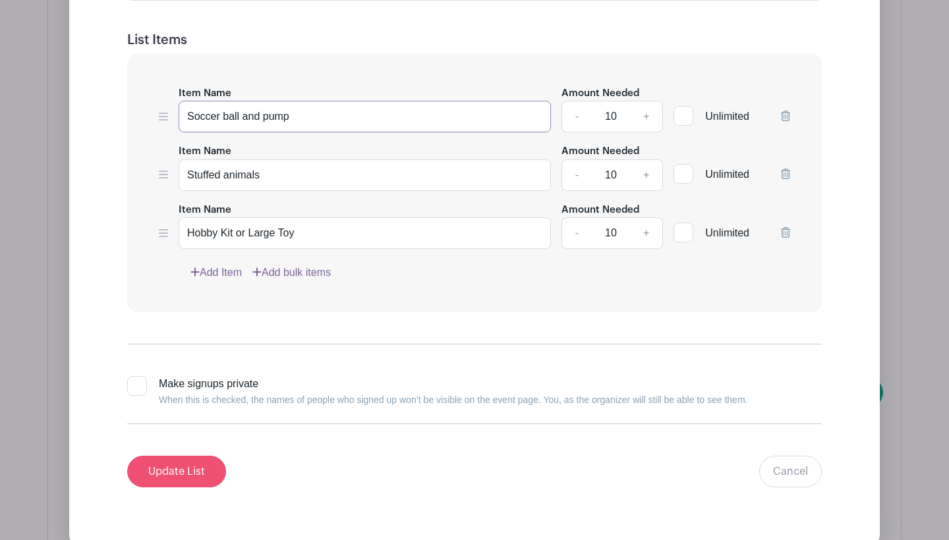
type input "Soccer ball and pump"
click at [194, 461] on input "Update List" at bounding box center [176, 472] width 99 height 32
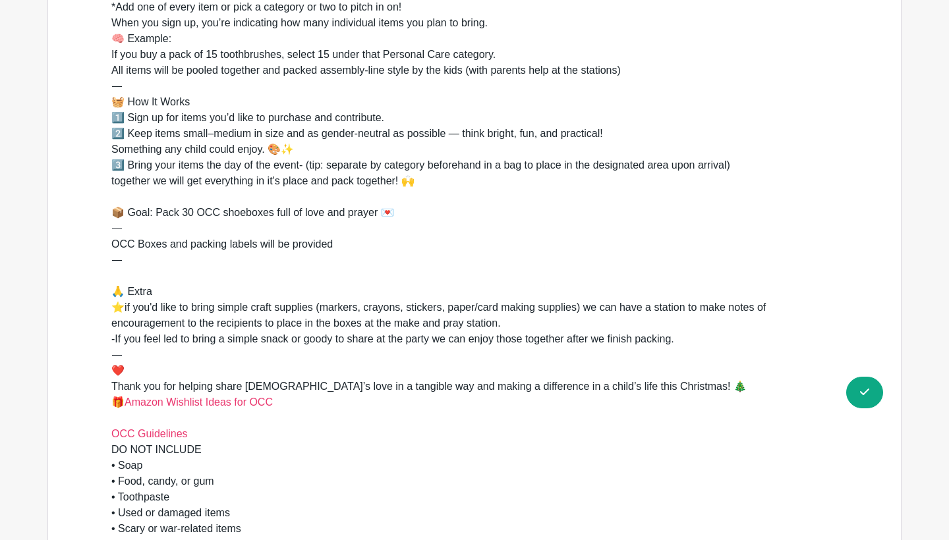
scroll to position [590, 0]
drag, startPoint x: 590, startPoint y: 305, endPoint x: 790, endPoint y: 308, distance: 199.6
click at [790, 308] on div "✍️ How to Sign Up 🛒 Sign up for as many items as you’d like to bring below. *Ad…" at bounding box center [474, 299] width 726 height 696
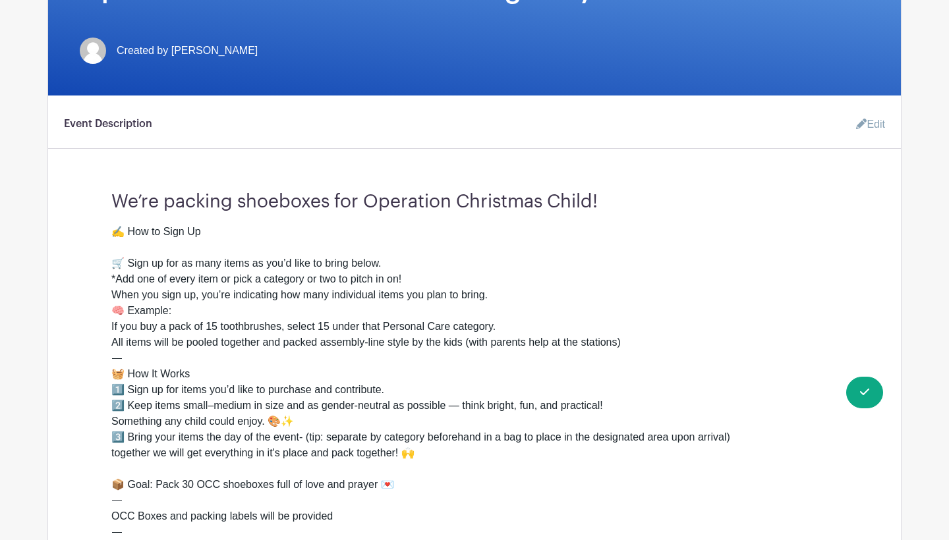
scroll to position [312, 0]
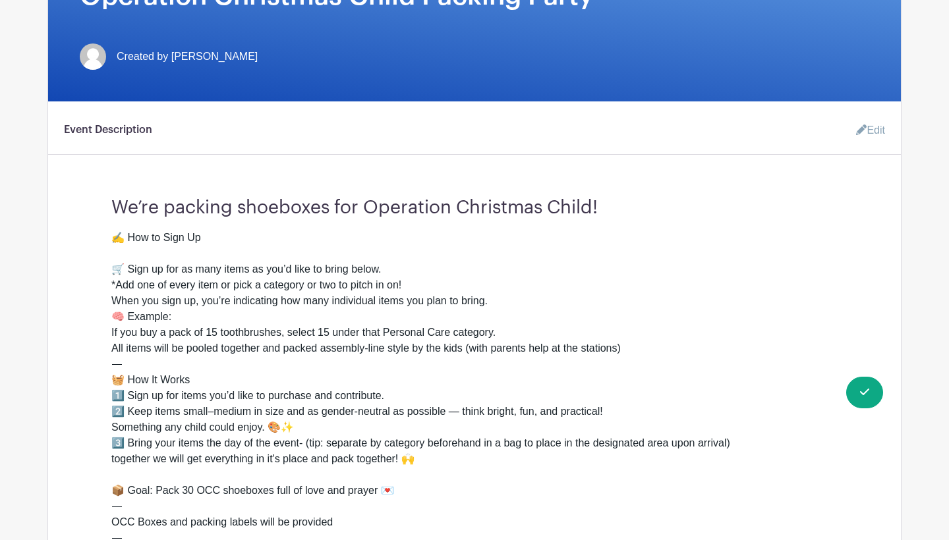
click at [877, 134] on link "Edit" at bounding box center [865, 130] width 40 height 26
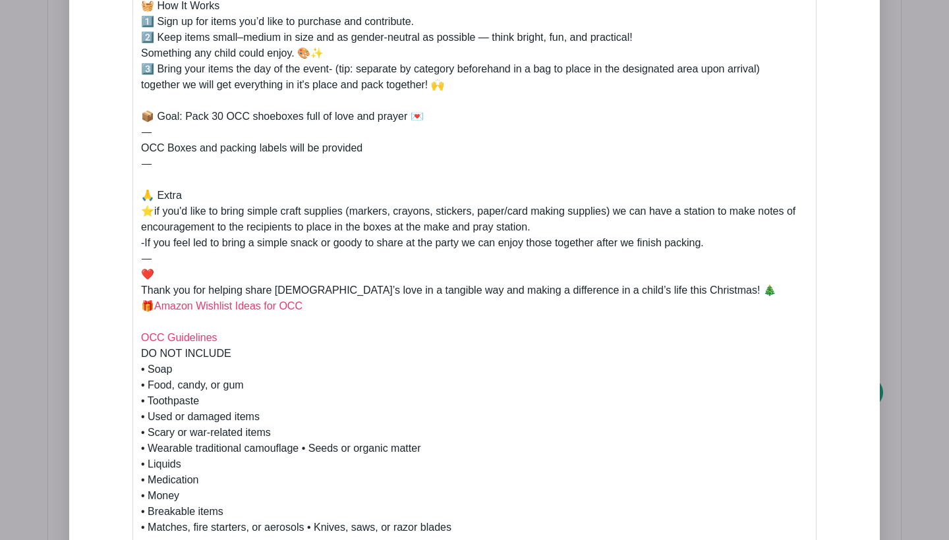
scroll to position [808, 0]
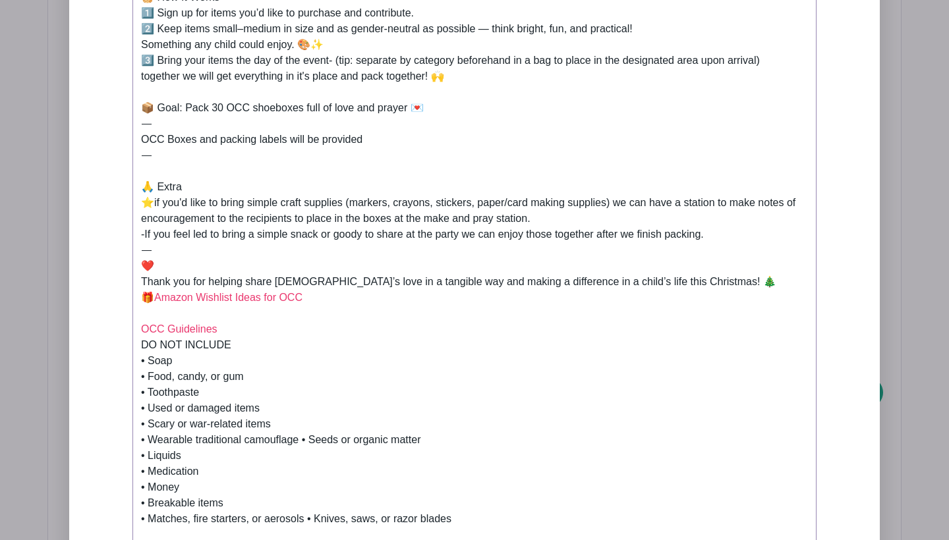
drag, startPoint x: 398, startPoint y: 220, endPoint x: 546, endPoint y: 216, distance: 147.6
click at [546, 217] on div "✍️ How to Sign Up 🛒 Sign up for as many items as you’d like to bring below. *Ad…" at bounding box center [474, 195] width 667 height 696
type trix-editor "<div>✍️ How to Sign Up<br><br>🛒 Sign up for as many items as you’d like to brin…"
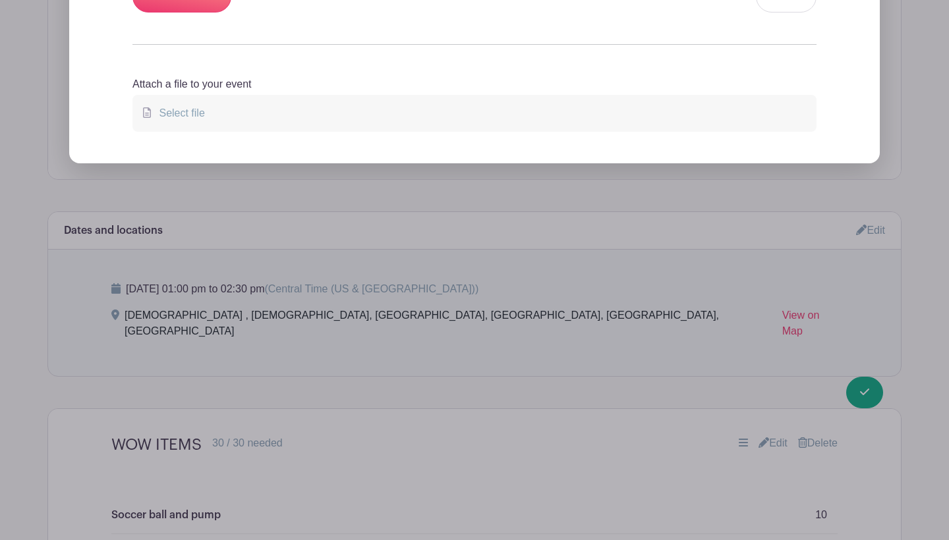
scroll to position [1437, 0]
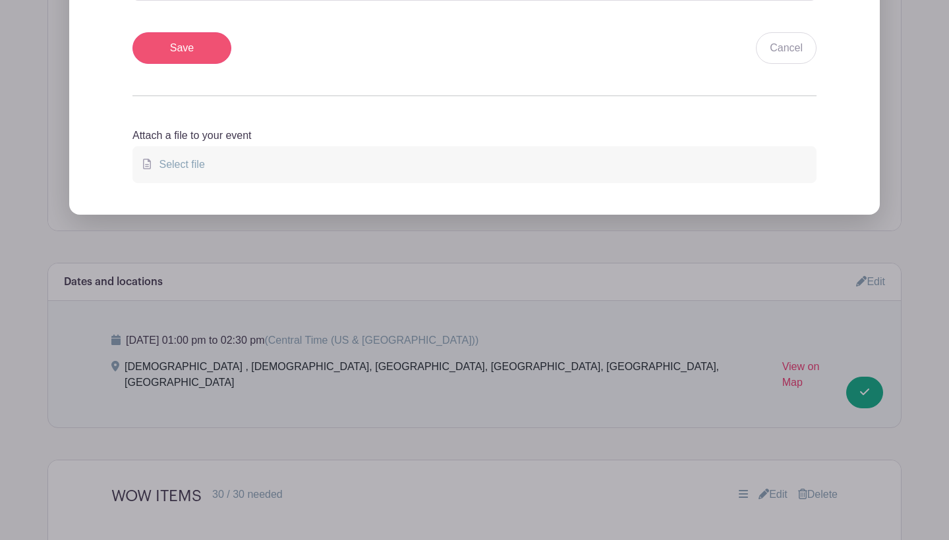
click at [213, 49] on input "Save" at bounding box center [181, 48] width 99 height 32
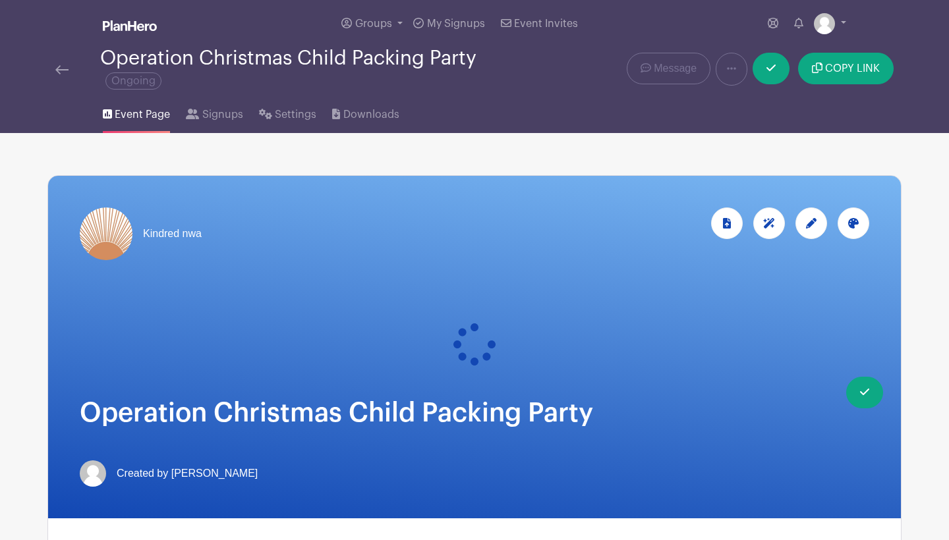
scroll to position [0, 0]
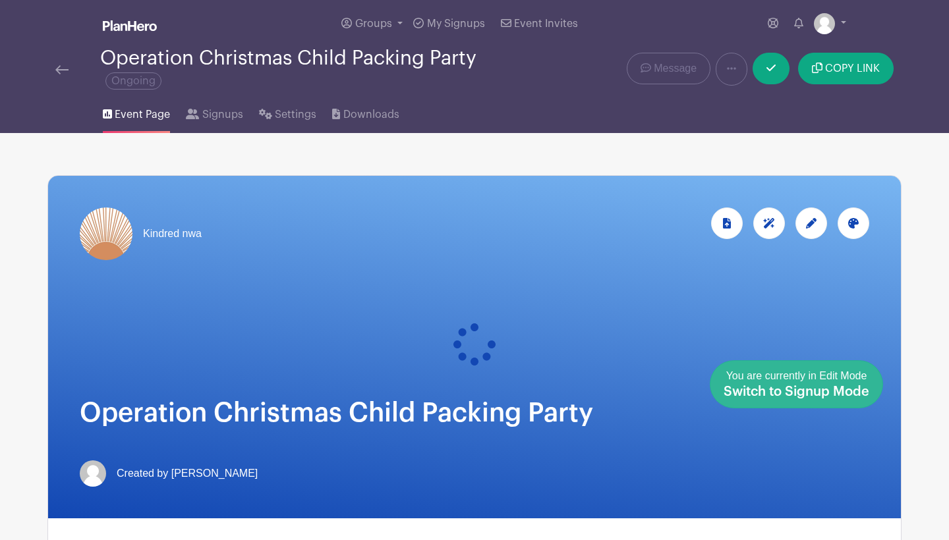
click at [869, 403] on link "Done Editing You are currently in Edit Mode Switch to Signup Mode" at bounding box center [796, 384] width 173 height 48
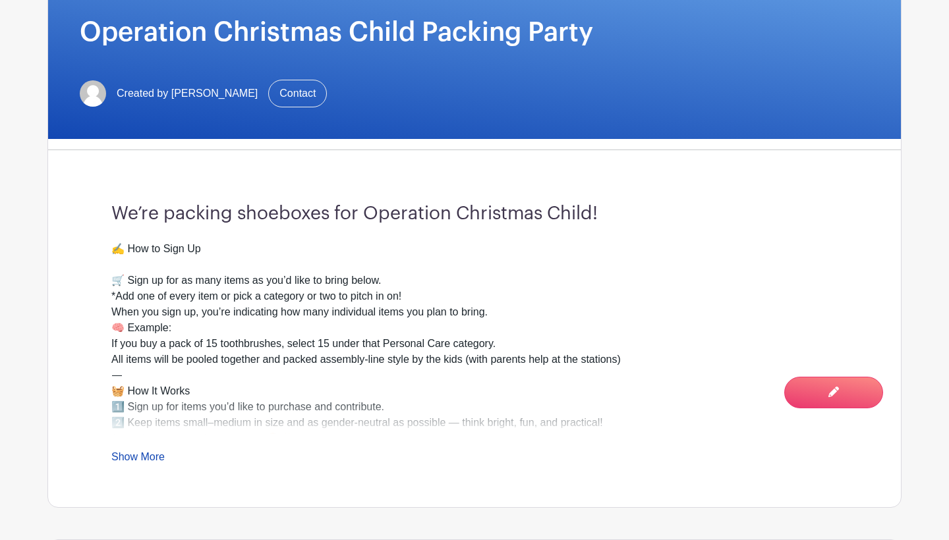
scroll to position [278, 0]
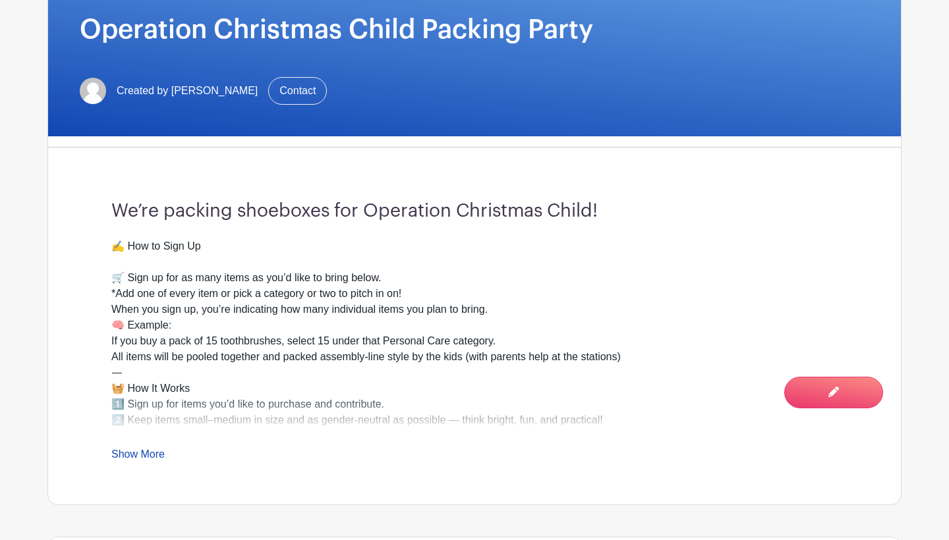
click at [145, 451] on link "Show More" at bounding box center [137, 457] width 53 height 16
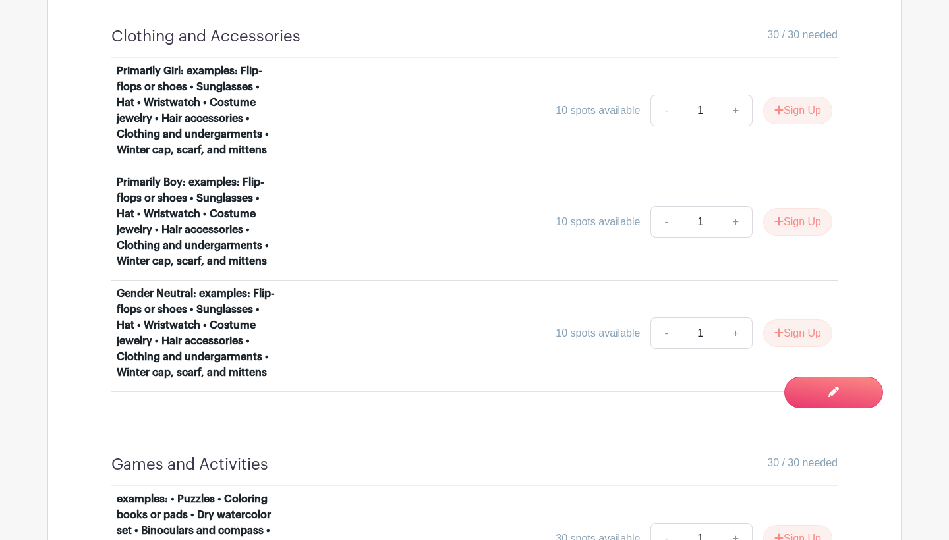
scroll to position [2317, 0]
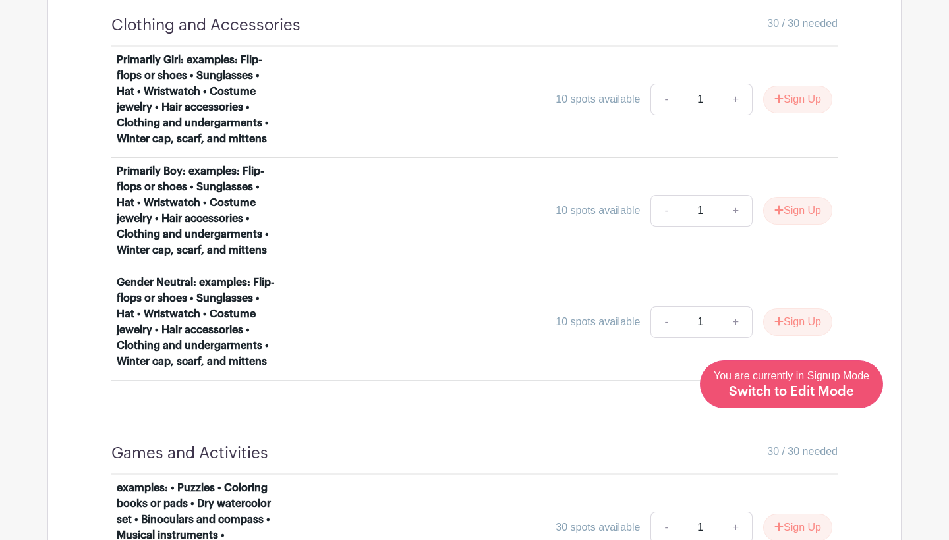
click at [859, 397] on div "You are currently in Signup Mode Switch to Edit Mode" at bounding box center [791, 384] width 155 height 32
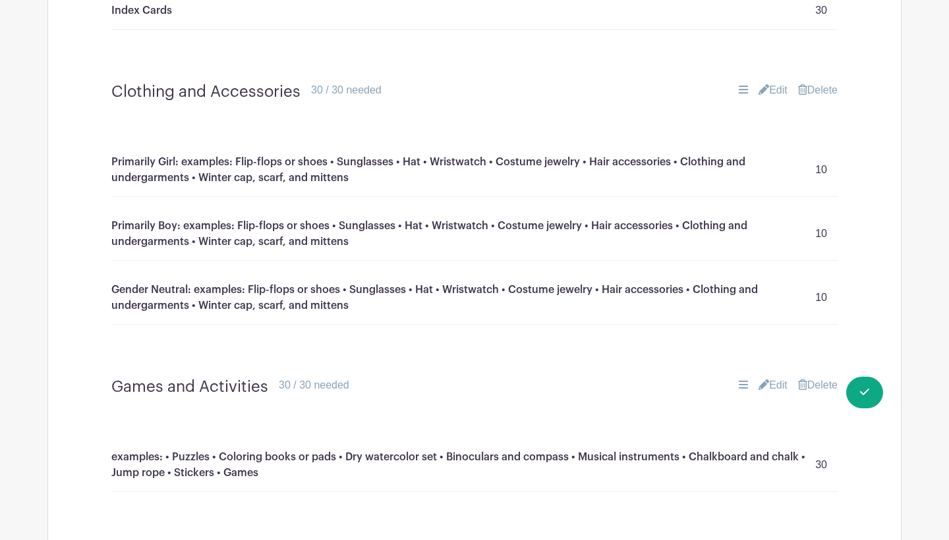
scroll to position [1728, 0]
click at [765, 84] on link "Edit" at bounding box center [772, 92] width 29 height 16
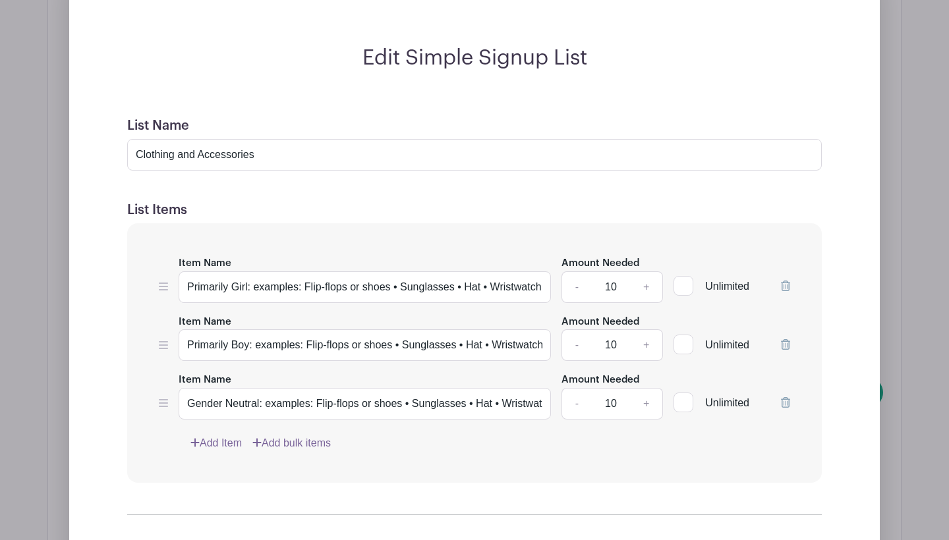
scroll to position [1868, 0]
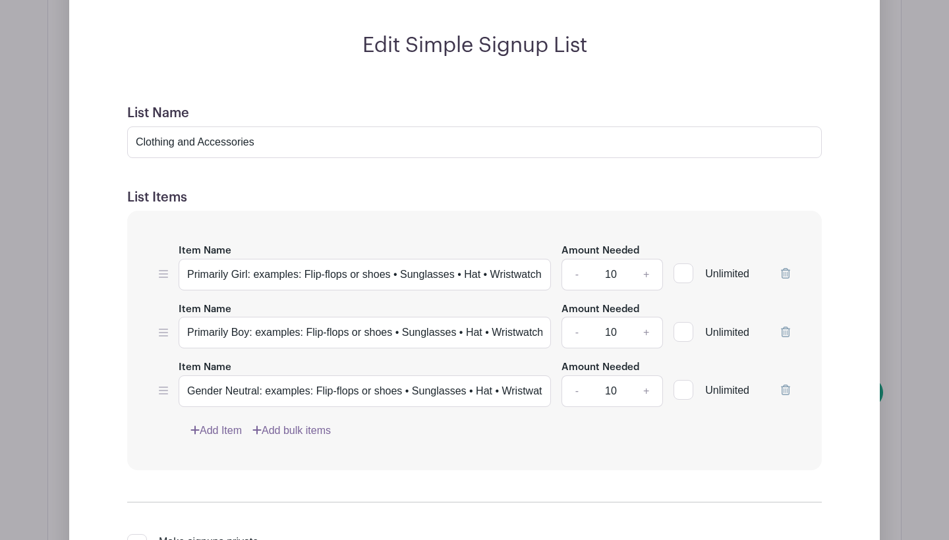
click at [783, 268] on icon at bounding box center [785, 273] width 9 height 11
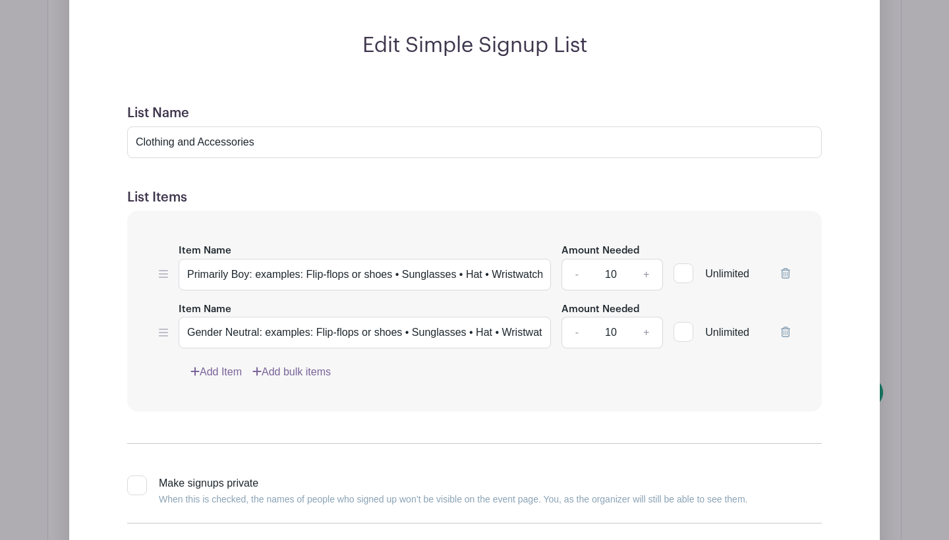
click at [783, 268] on icon at bounding box center [785, 273] width 9 height 11
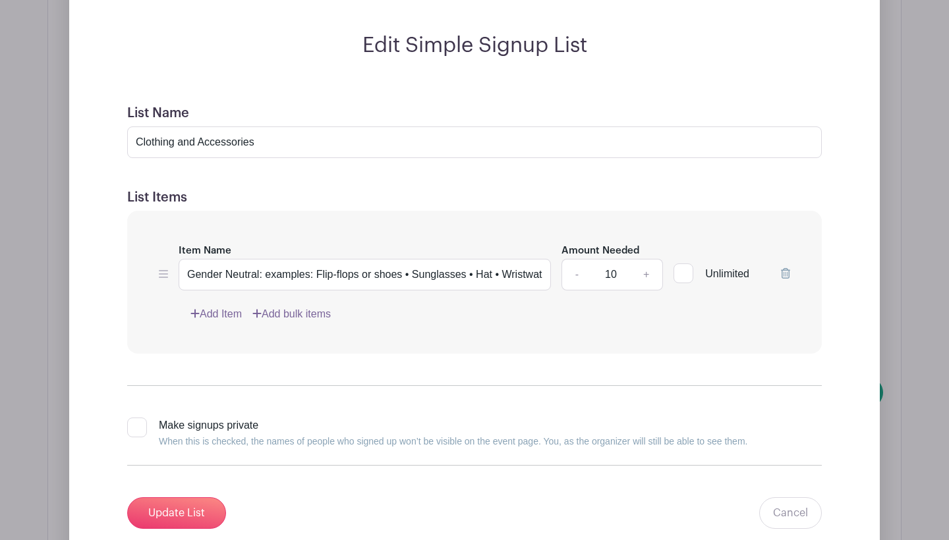
click at [648, 259] on link "+" at bounding box center [646, 275] width 33 height 32
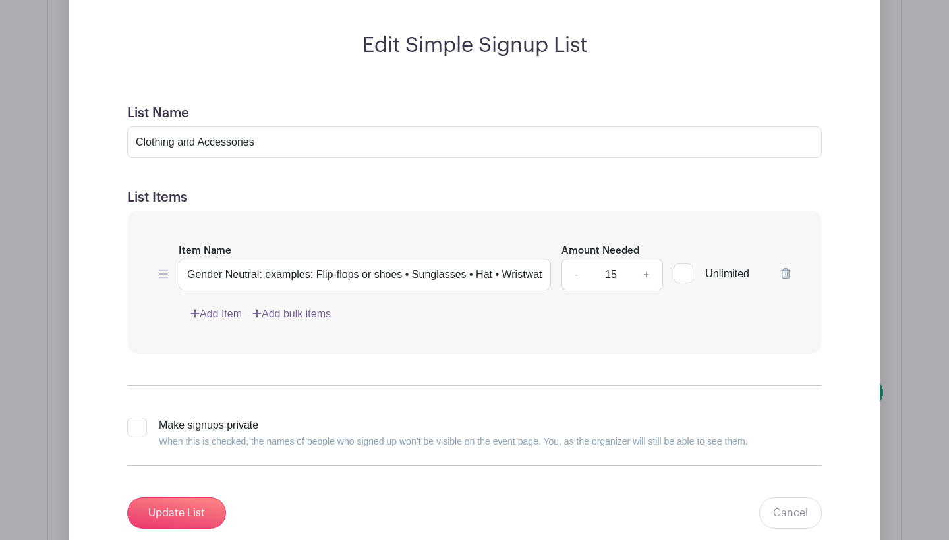
click at [648, 259] on link "+" at bounding box center [646, 275] width 33 height 32
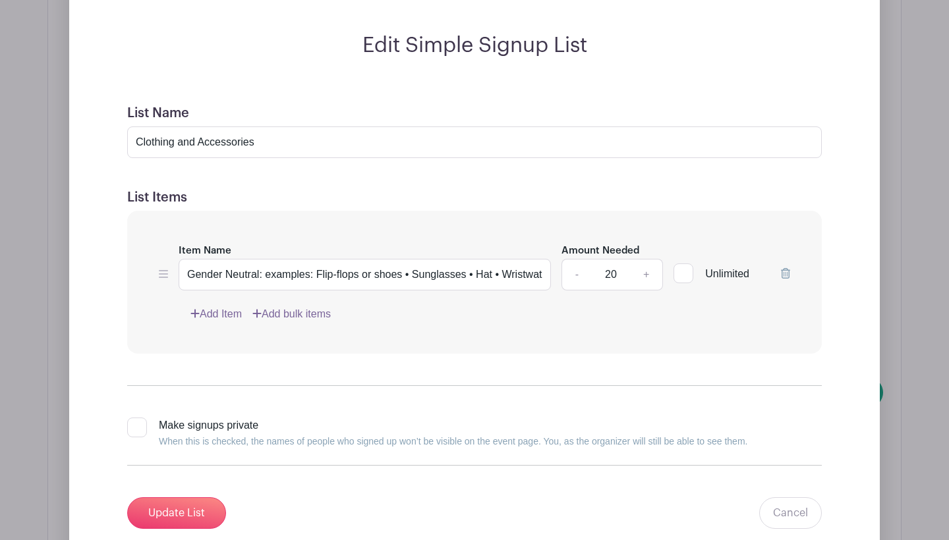
click at [648, 259] on link "+" at bounding box center [646, 275] width 33 height 32
click at [608, 259] on input "21" at bounding box center [611, 275] width 40 height 32
type input "30"
click at [189, 500] on input "Update List" at bounding box center [176, 513] width 99 height 32
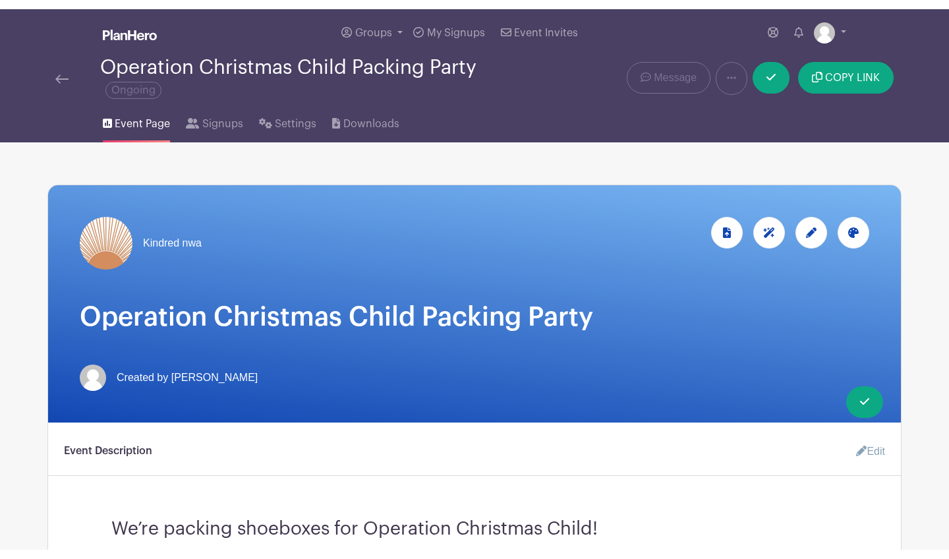
scroll to position [0, 0]
